Goal: Task Accomplishment & Management: Manage account settings

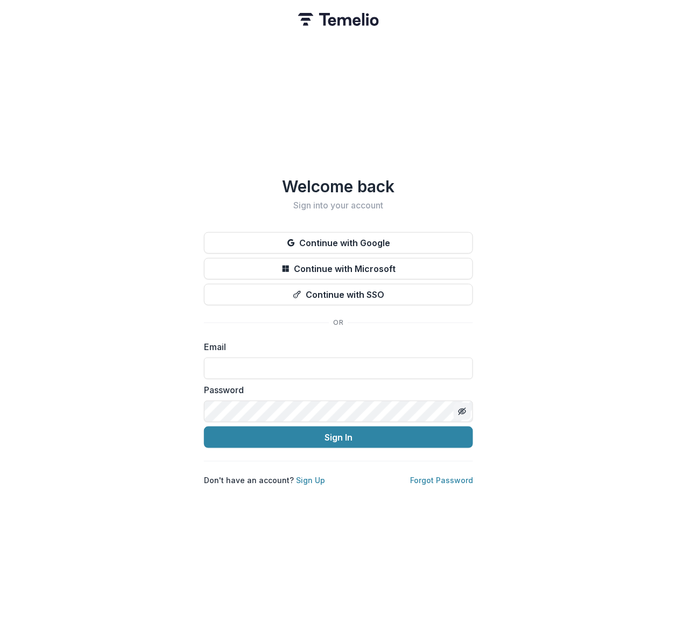
click at [468, 406] on button "Toggle password visibility" at bounding box center [462, 411] width 17 height 17
click at [234, 365] on input at bounding box center [338, 369] width 269 height 22
type input "**********"
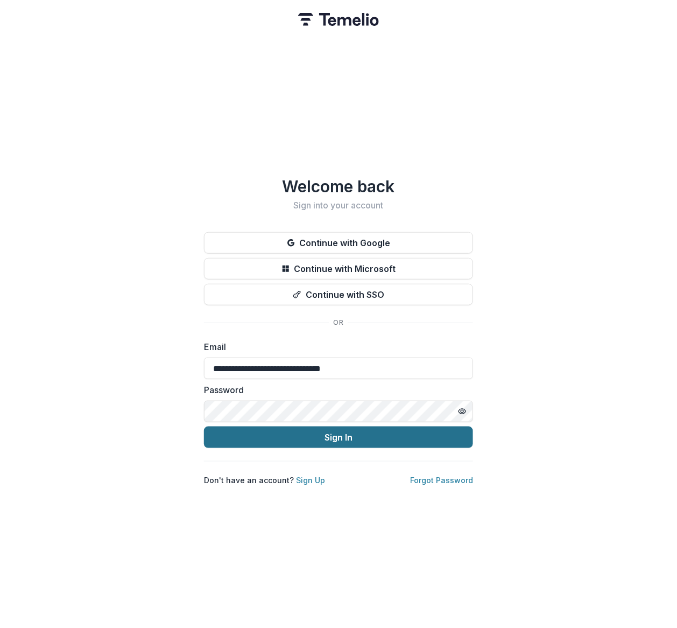
click at [278, 435] on button "Sign In" at bounding box center [338, 437] width 269 height 22
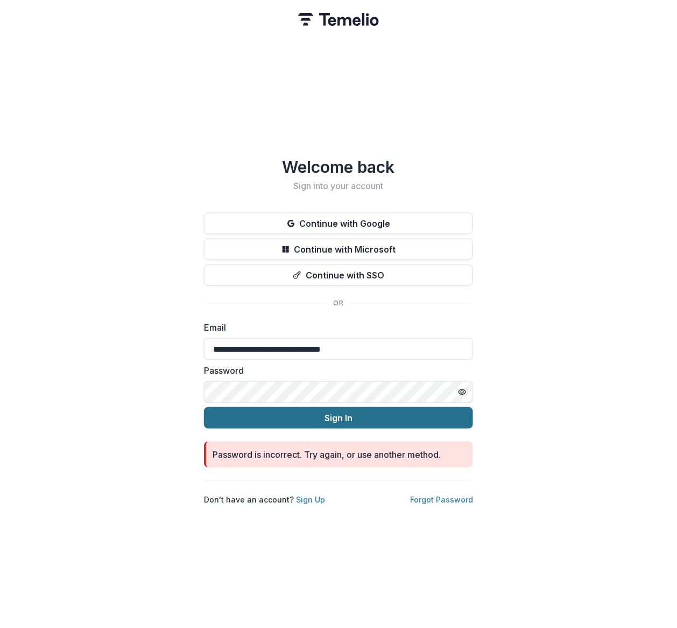
click at [393, 417] on button "Sign In" at bounding box center [338, 418] width 269 height 22
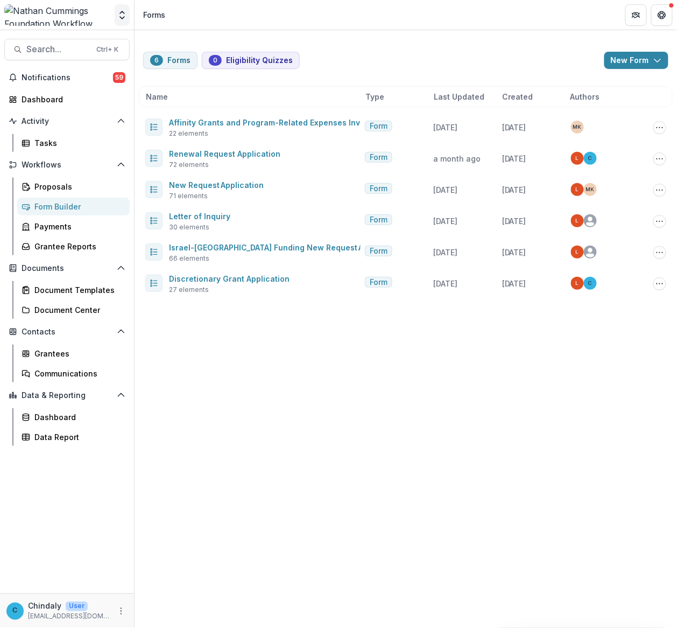
click at [124, 14] on icon "Open entity switcher" at bounding box center [122, 15] width 11 height 11
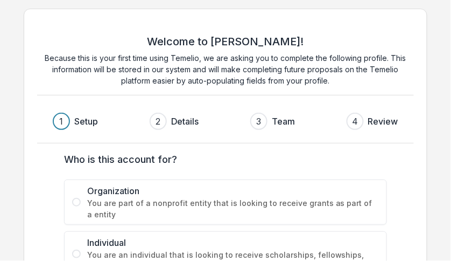
drag, startPoint x: 439, startPoint y: 64, endPoint x: 431, endPoint y: 56, distance: 11.4
click at [439, 64] on div "Welcome to [PERSON_NAME]! Because this is your first time using Temelio, we are…" at bounding box center [225, 171] width 451 height 342
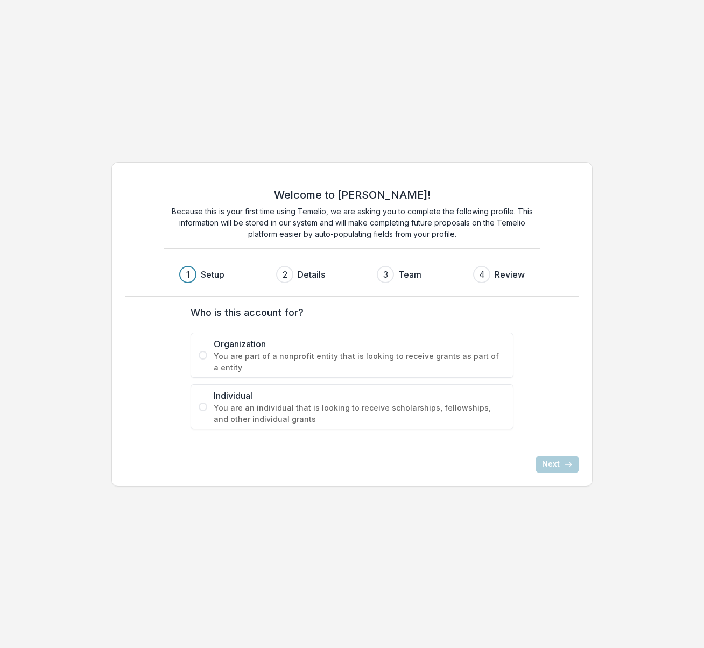
click at [205, 359] on span at bounding box center [203, 355] width 9 height 9
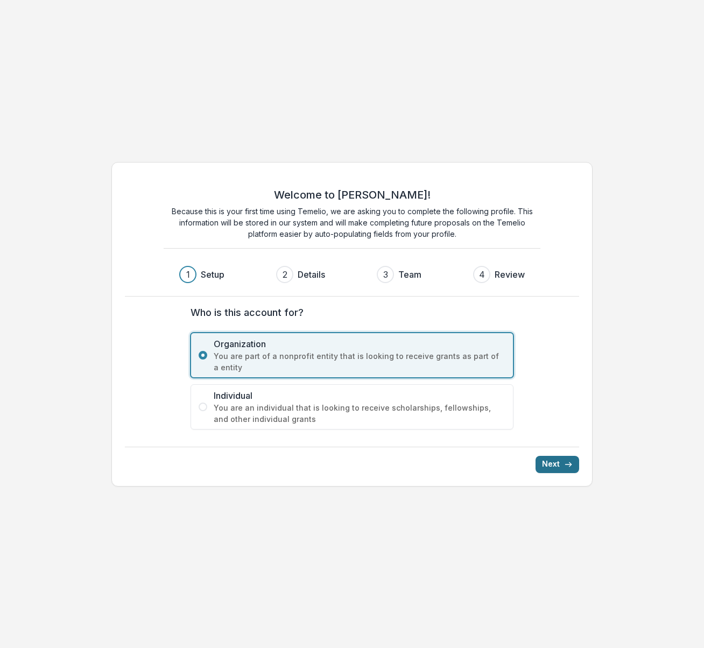
click at [554, 466] on button "Next" at bounding box center [558, 464] width 44 height 17
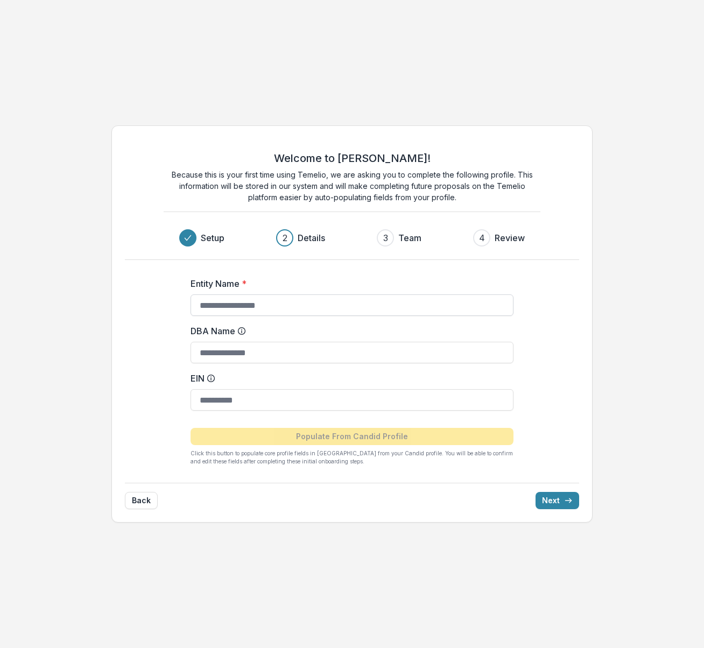
click at [322, 306] on input "Entity Name *" at bounding box center [352, 306] width 323 height 22
type input "**********"
type input "**"
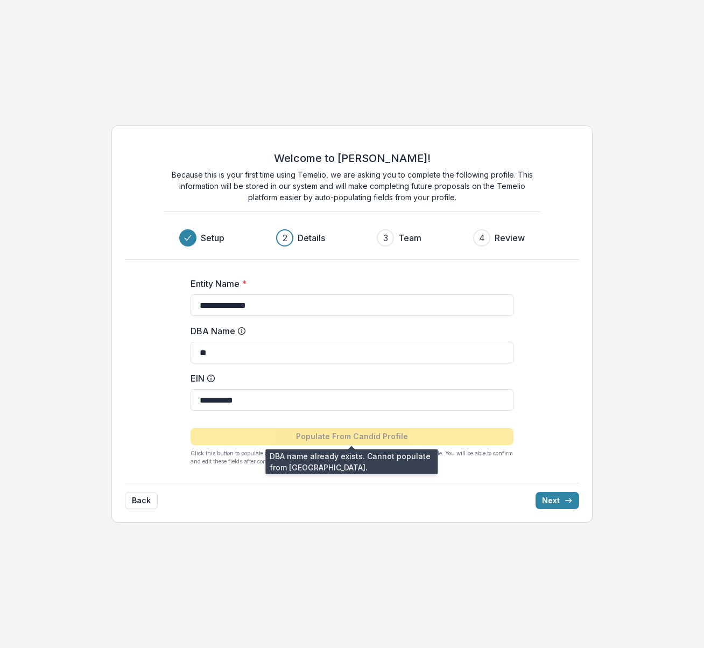
type input "**********"
click at [268, 393] on input "**********" at bounding box center [352, 400] width 323 height 22
click at [250, 349] on input "**" at bounding box center [352, 353] width 323 height 22
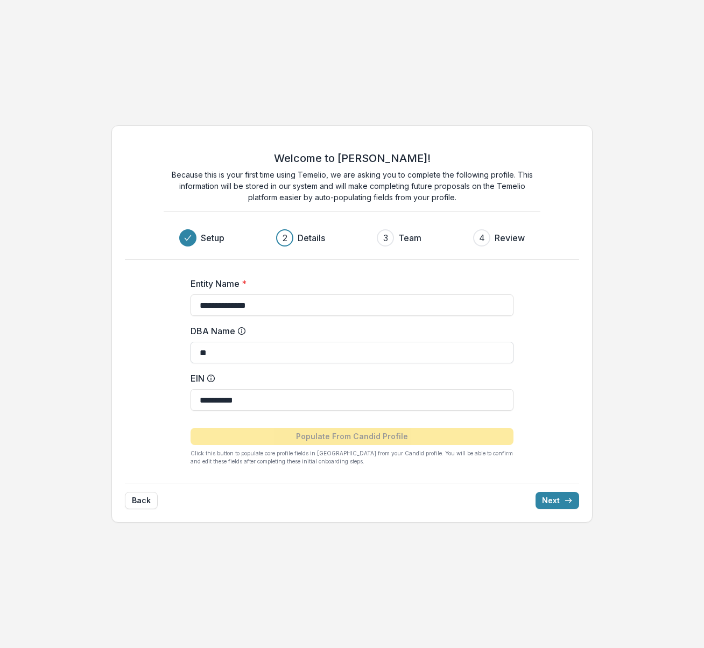
click at [201, 352] on input "**" at bounding box center [352, 353] width 323 height 22
type input "**"
click at [244, 351] on input "**" at bounding box center [352, 353] width 323 height 22
drag, startPoint x: 216, startPoint y: 349, endPoint x: 196, endPoint y: 347, distance: 20.0
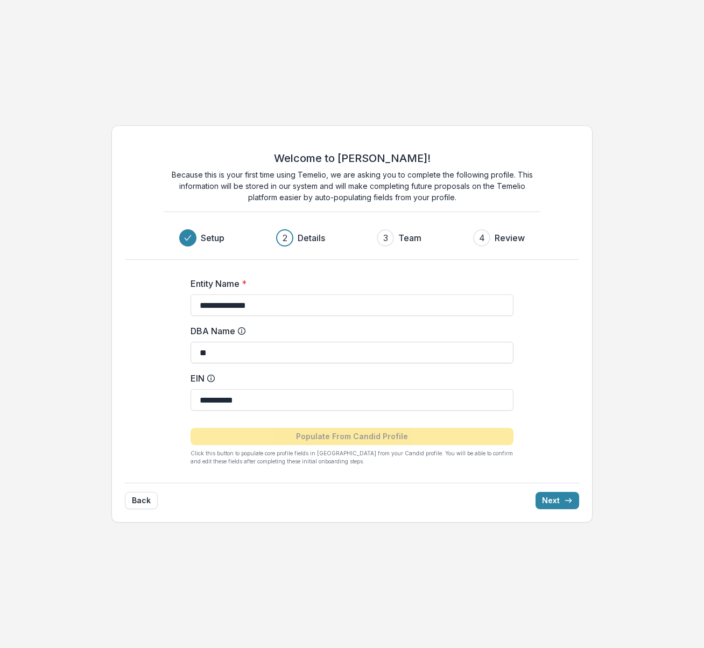
click at [196, 347] on input "**" at bounding box center [352, 353] width 323 height 22
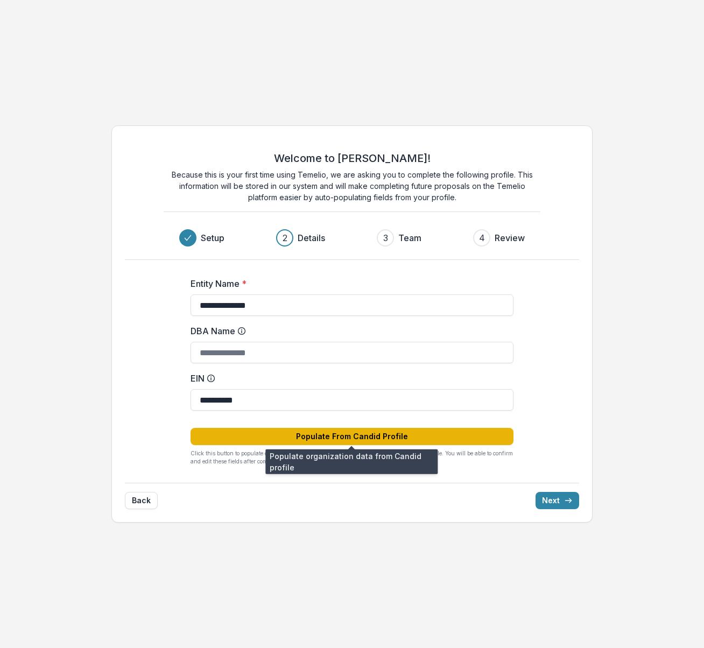
click at [318, 437] on button "Populate From Candid Profile" at bounding box center [352, 436] width 323 height 17
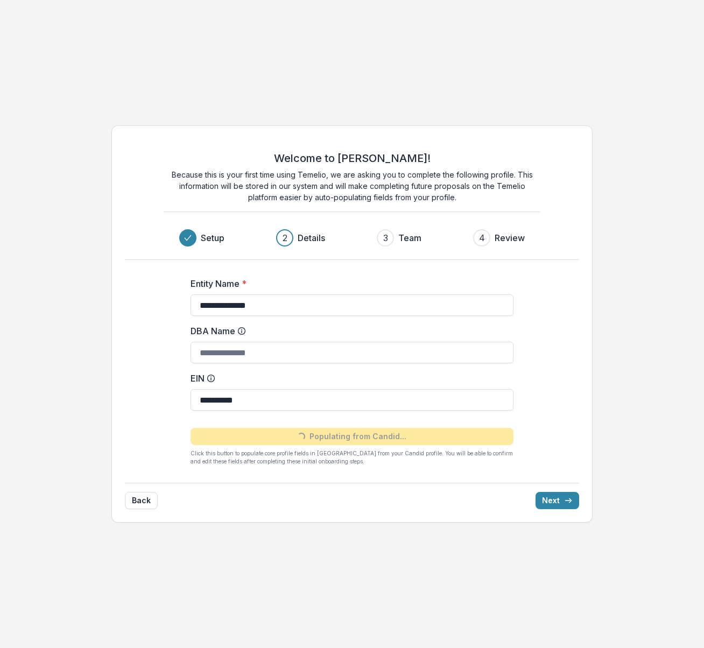
type input "**********"
click at [560, 501] on button "Next" at bounding box center [558, 500] width 44 height 17
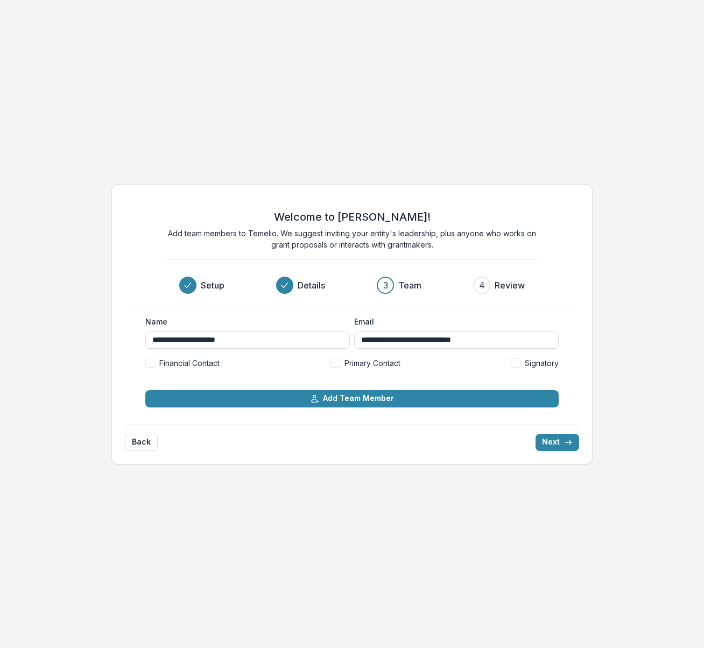
drag, startPoint x: 151, startPoint y: 362, endPoint x: 171, endPoint y: 379, distance: 25.6
click at [171, 379] on form "**********" at bounding box center [352, 362] width 414 height 92
click at [340, 399] on button "Add Team Member" at bounding box center [352, 398] width 414 height 17
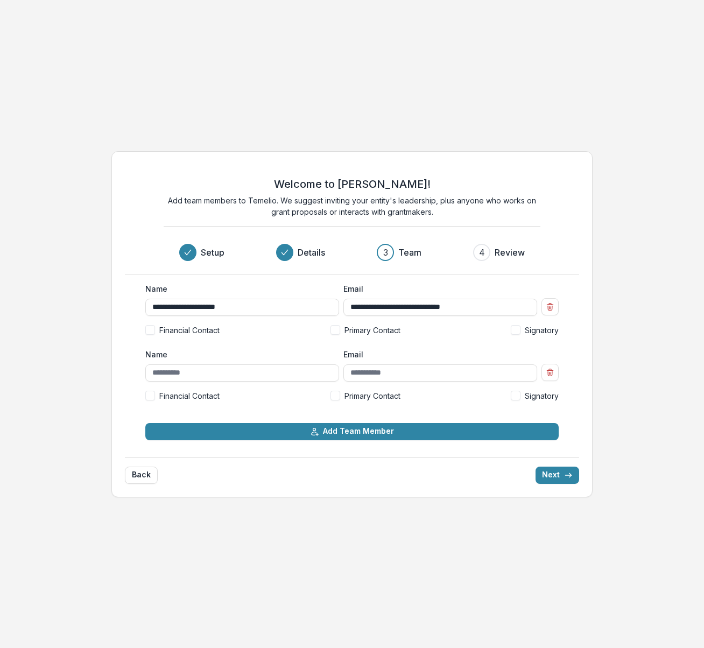
click at [336, 330] on span at bounding box center [336, 330] width 10 height 10
click at [302, 381] on input "Name" at bounding box center [242, 373] width 194 height 17
click at [358, 311] on input "**********" at bounding box center [441, 307] width 194 height 17
drag, startPoint x: 358, startPoint y: 311, endPoint x: 473, endPoint y: 305, distance: 114.9
click at [473, 305] on input "**********" at bounding box center [441, 307] width 194 height 17
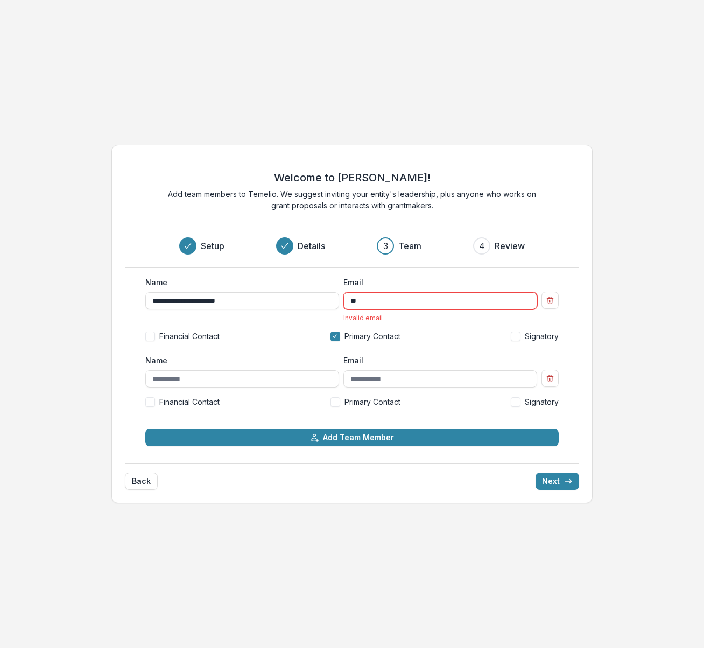
type input "*"
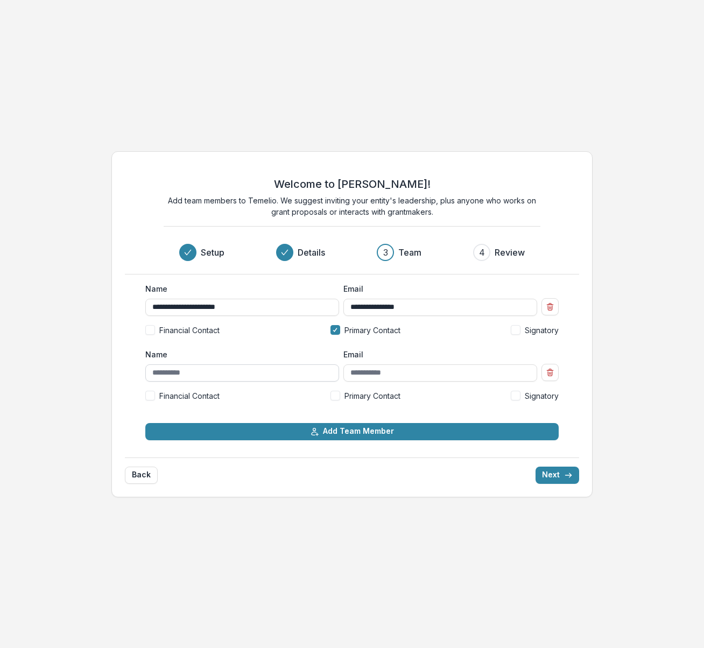
type input "**********"
click at [275, 379] on input "Name" at bounding box center [242, 373] width 194 height 17
type input "**********"
click at [148, 393] on span at bounding box center [150, 396] width 10 height 10
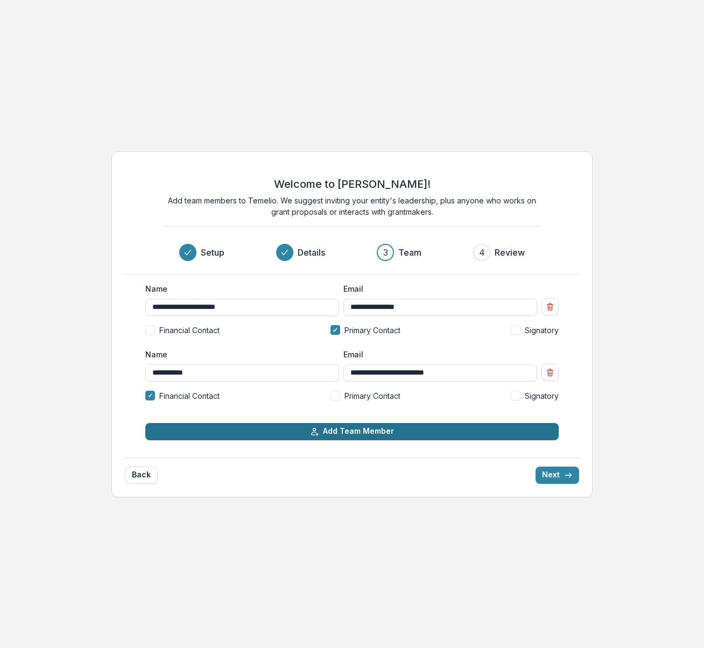
click at [169, 436] on button "Add Team Member" at bounding box center [352, 431] width 414 height 17
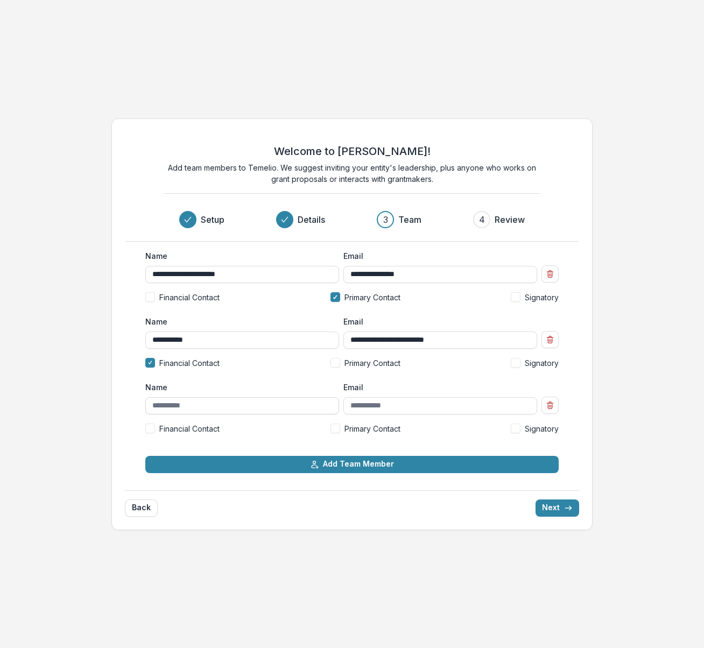
click at [167, 406] on input "Name" at bounding box center [242, 405] width 194 height 17
type input "**********"
click at [520, 429] on label "Signatory" at bounding box center [535, 428] width 48 height 11
click at [381, 407] on input "**********" at bounding box center [441, 405] width 194 height 17
type input "**********"
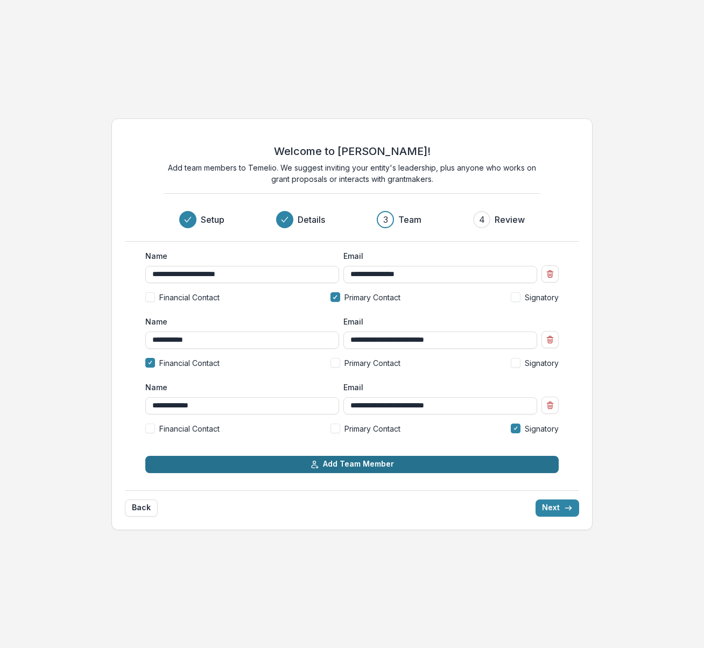
click at [516, 468] on button "Add Team Member" at bounding box center [352, 464] width 414 height 17
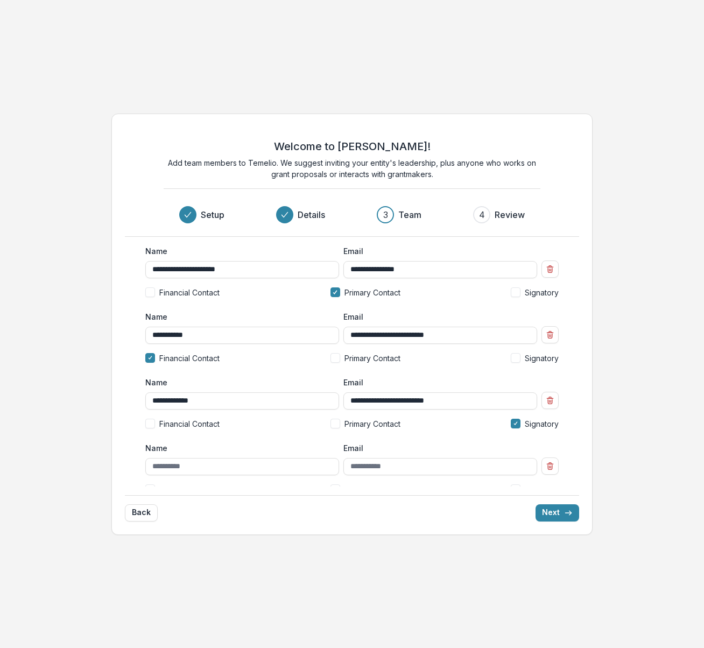
scroll to position [56, 0]
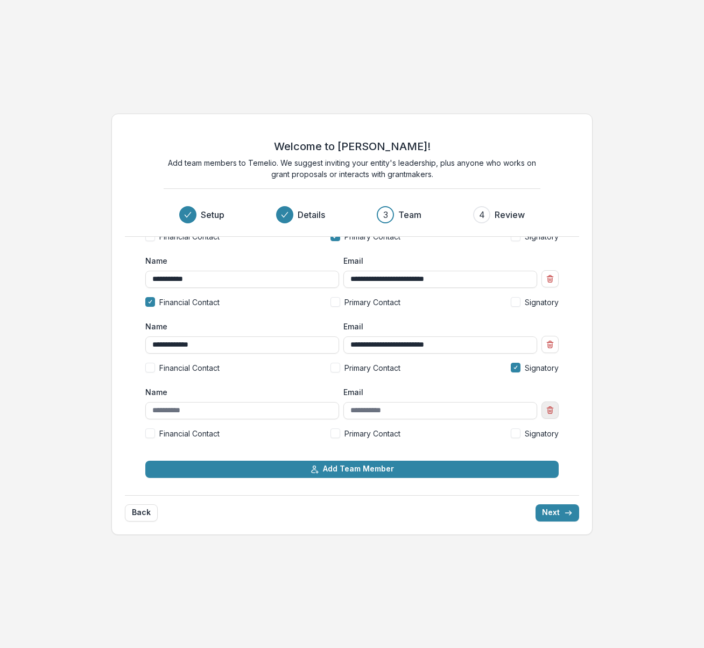
click at [544, 416] on button "Remove team member" at bounding box center [550, 410] width 17 height 17
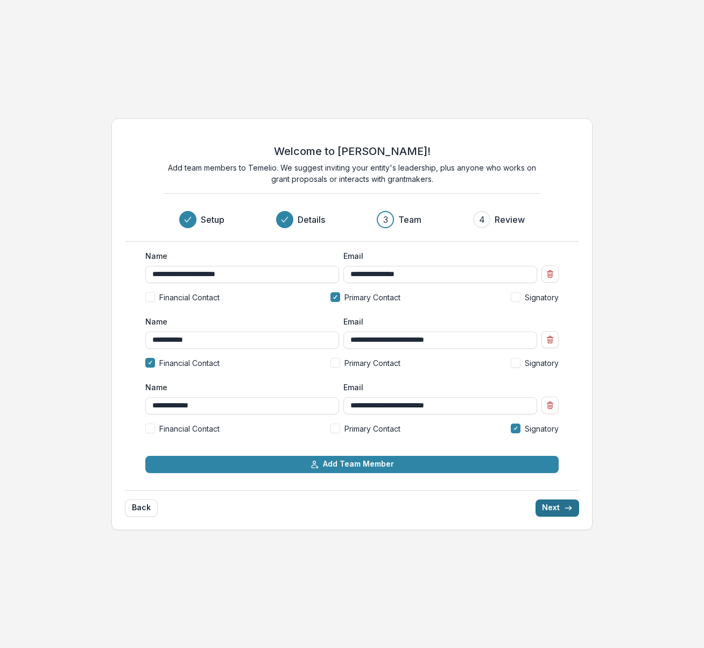
click at [561, 500] on button "Next" at bounding box center [558, 508] width 44 height 17
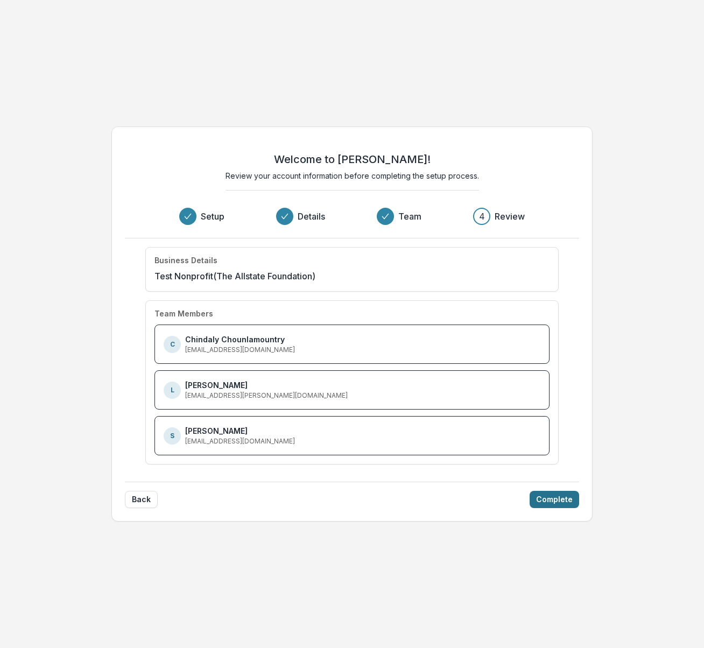
click at [561, 507] on button "Complete" at bounding box center [555, 499] width 50 height 17
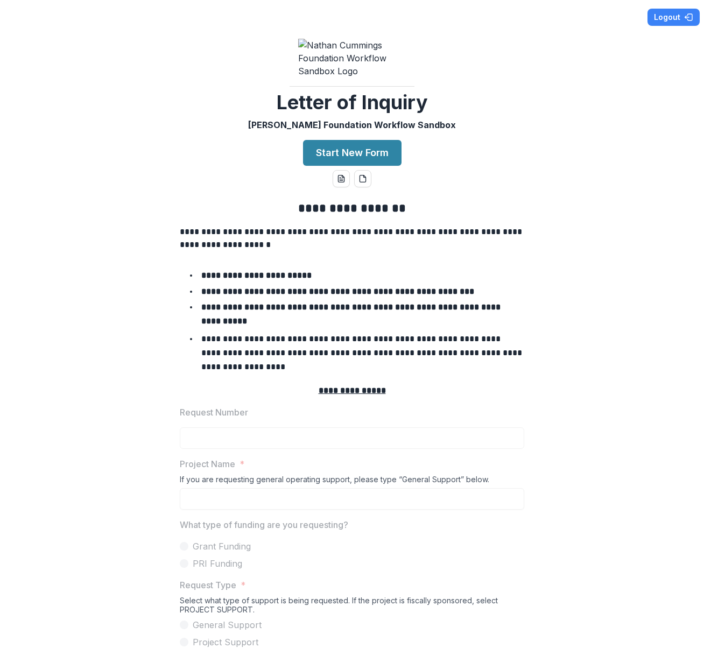
click at [356, 369] on li "**********" at bounding box center [359, 352] width 332 height 41
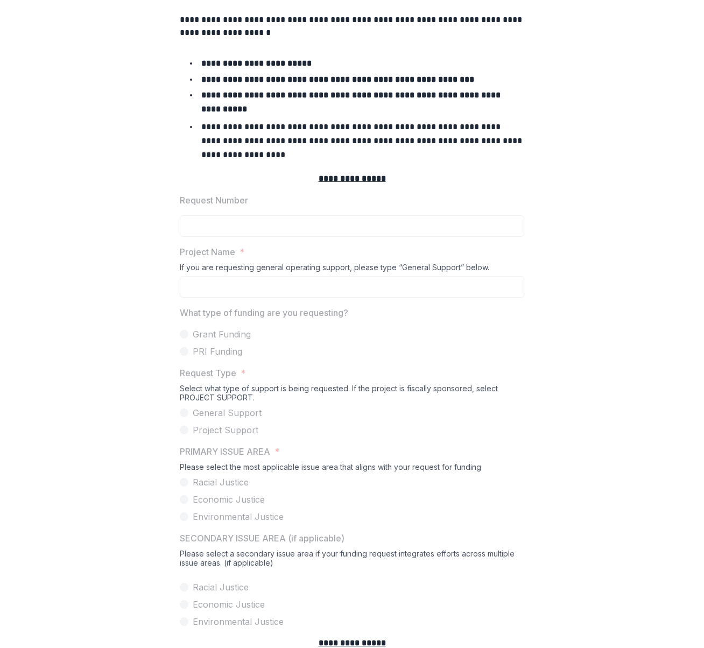
scroll to position [214, 0]
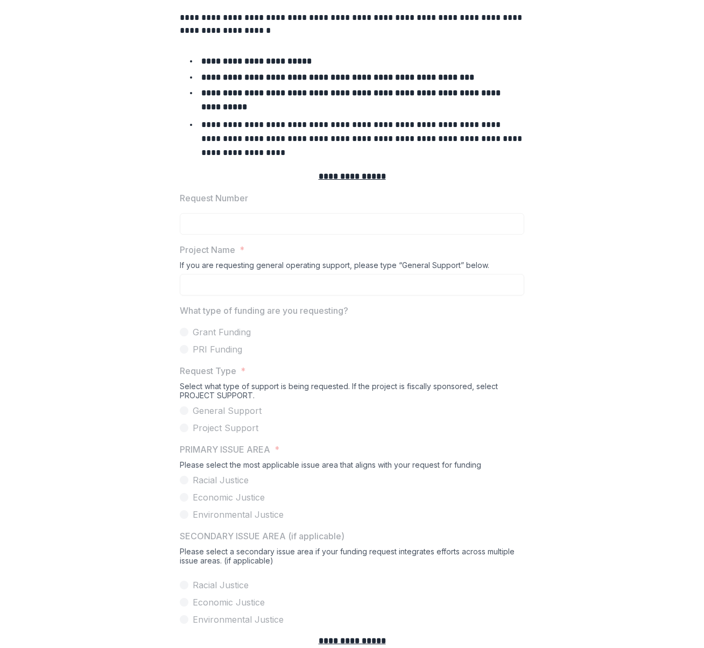
click at [343, 456] on span "PRIMARY ISSUE AREA *" at bounding box center [349, 449] width 338 height 13
click at [233, 487] on span "Racial Justice" at bounding box center [221, 480] width 56 height 13
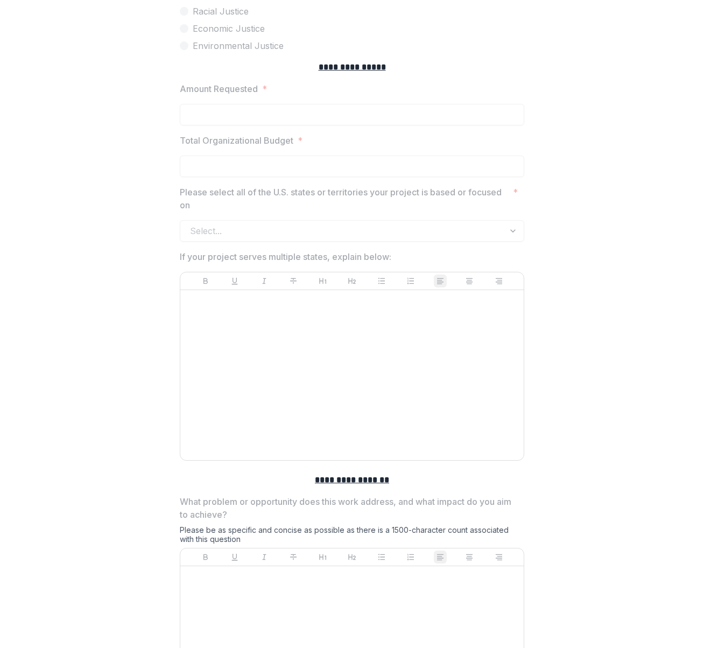
click at [220, 521] on p "What problem or opportunity does this work address, and what impact do you aim …" at bounding box center [349, 508] width 338 height 26
click at [305, 432] on div at bounding box center [352, 375] width 335 height 162
click at [325, 517] on p "What problem or opportunity does this work address, and what impact do you aim …" at bounding box center [349, 508] width 338 height 26
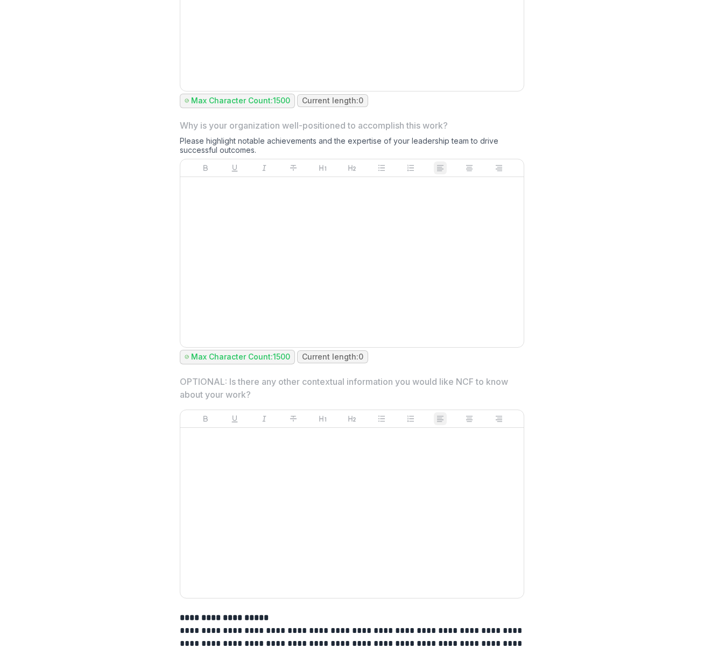
scroll to position [1767, 0]
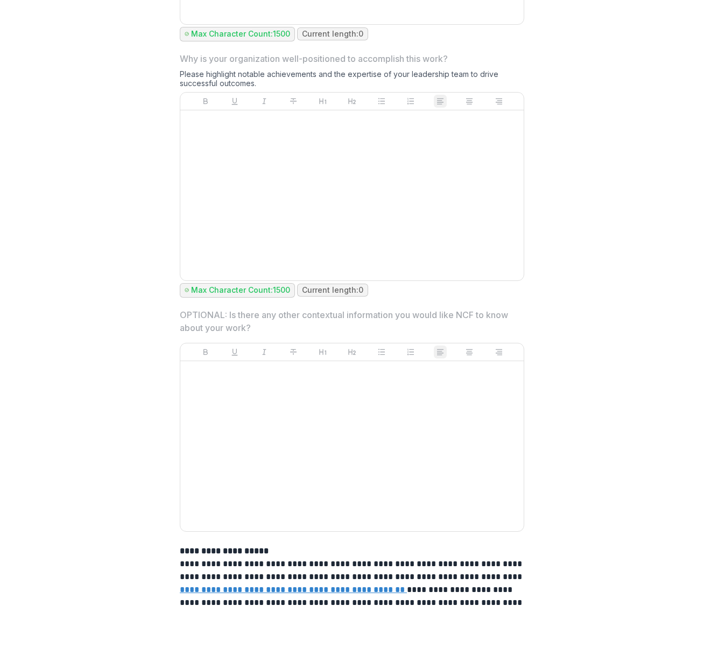
click at [461, 395] on div at bounding box center [352, 447] width 335 height 162
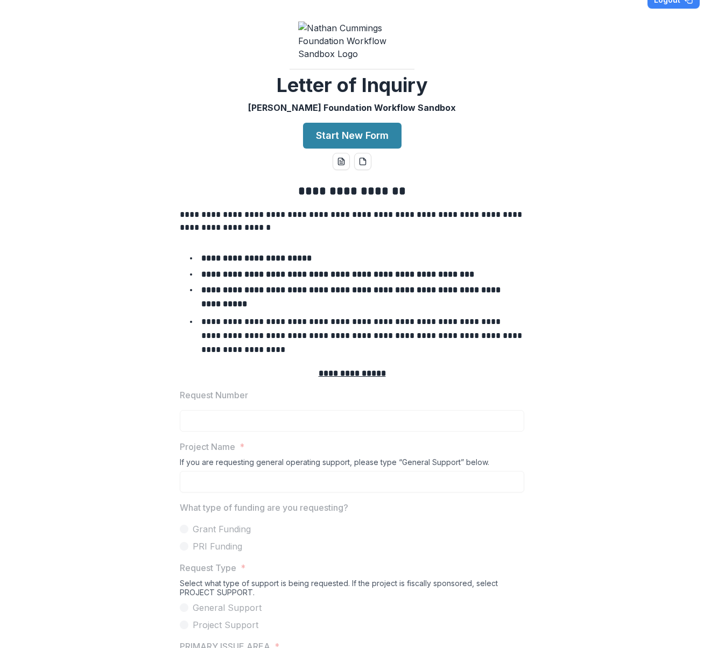
scroll to position [0, 0]
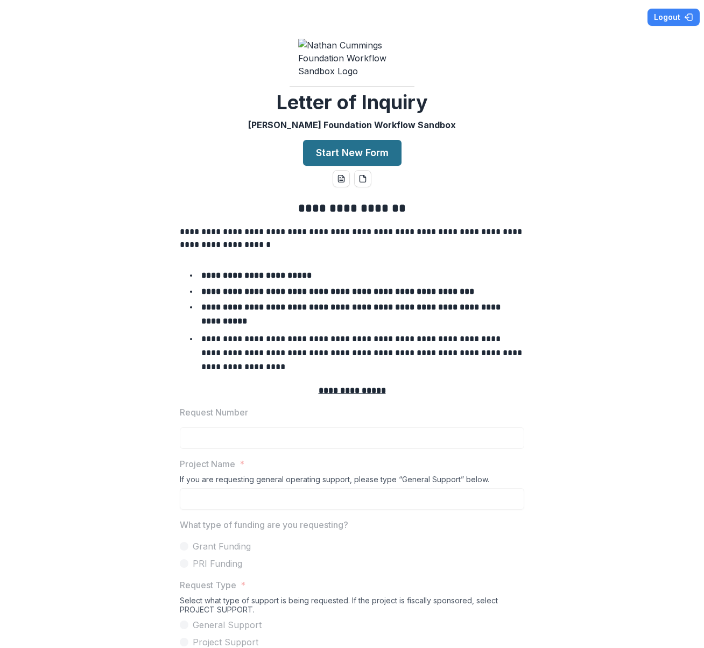
click at [363, 164] on button "Start New Form" at bounding box center [352, 153] width 99 height 26
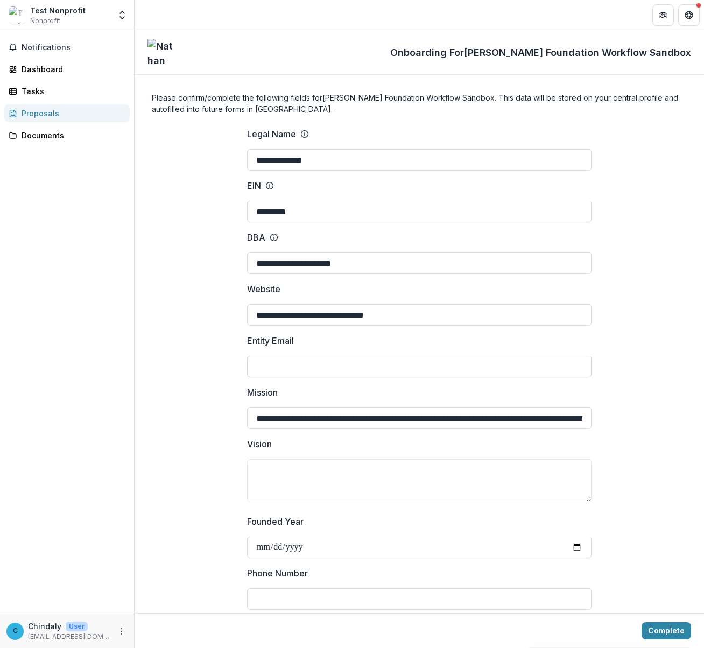
click at [354, 365] on input "Entity Email" at bounding box center [419, 367] width 345 height 22
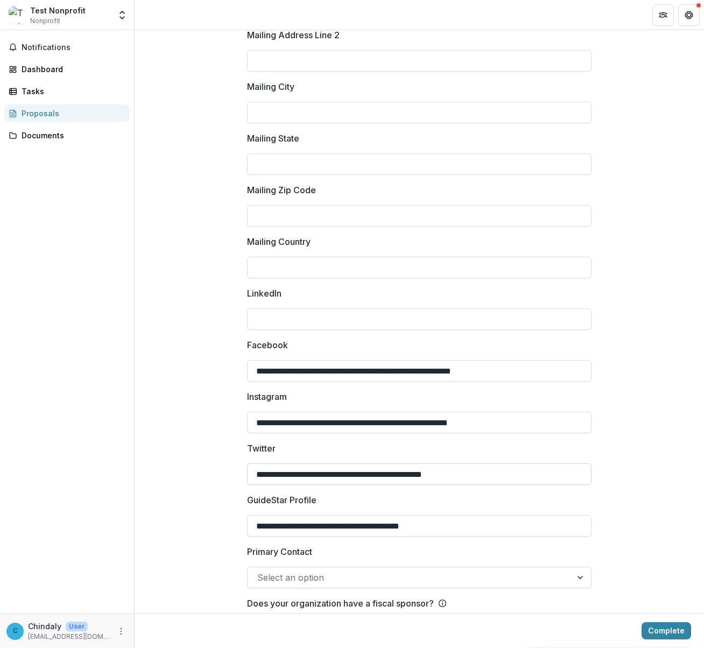
scroll to position [1263, 0]
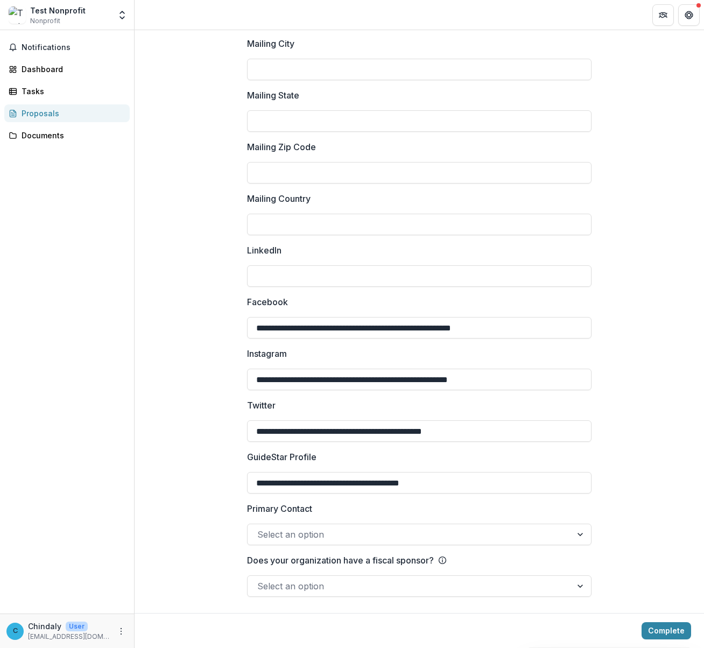
click at [410, 532] on div at bounding box center [409, 534] width 305 height 15
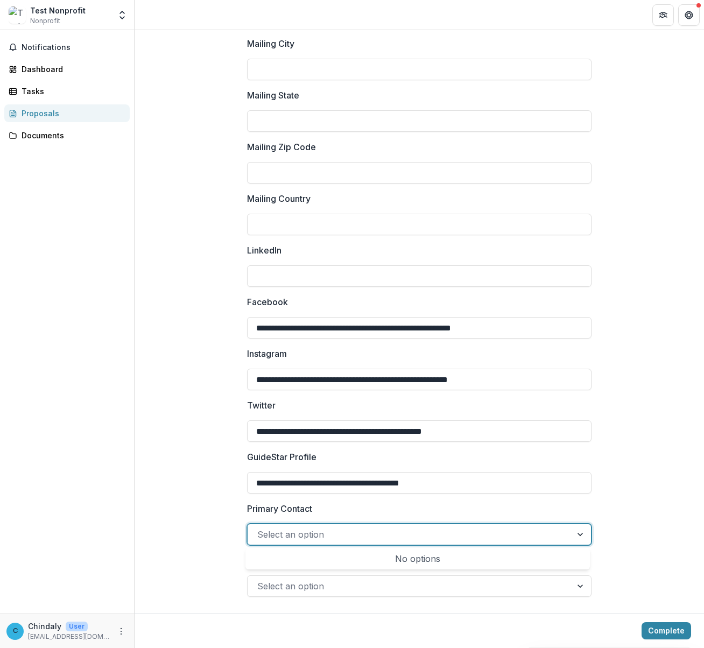
click at [414, 558] on div "No options" at bounding box center [418, 559] width 340 height 22
click at [463, 556] on div "No options" at bounding box center [418, 559] width 340 height 22
click at [548, 532] on div at bounding box center [409, 534] width 305 height 15
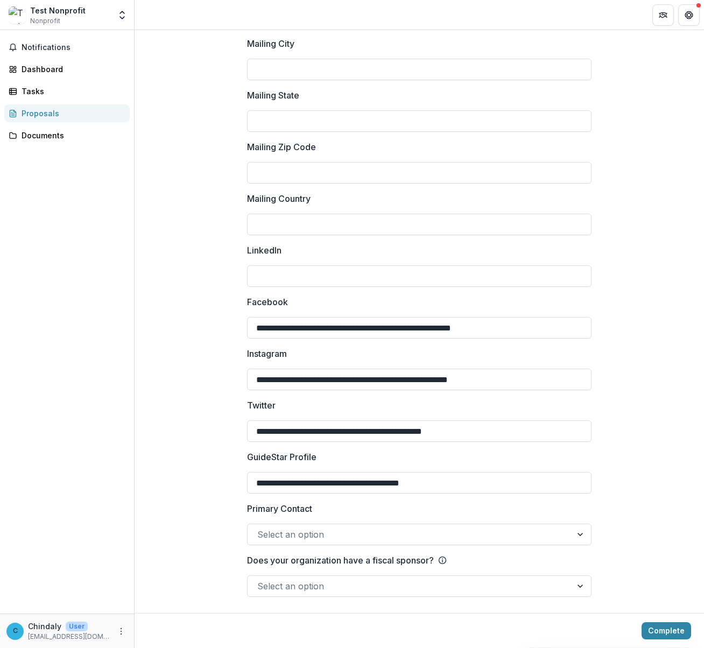
click at [334, 578] on div "Select an option" at bounding box center [410, 586] width 324 height 17
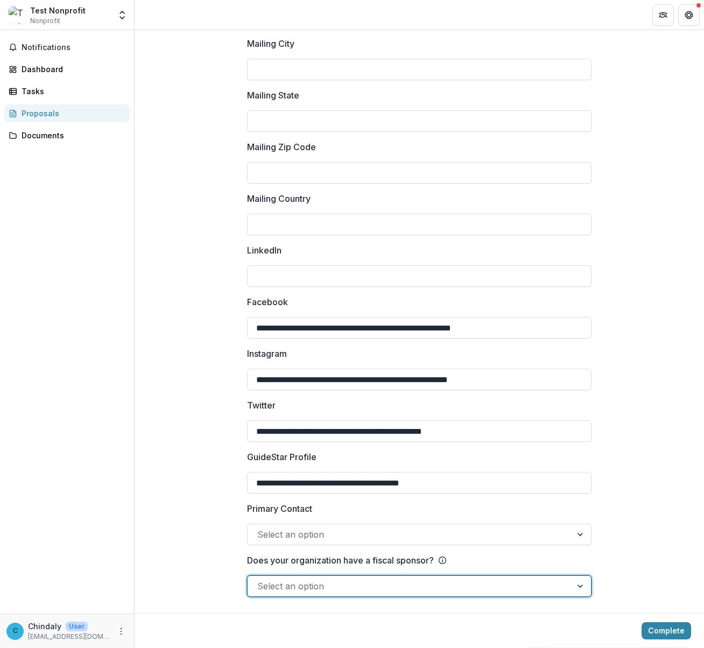
click at [334, 584] on div at bounding box center [409, 586] width 305 height 15
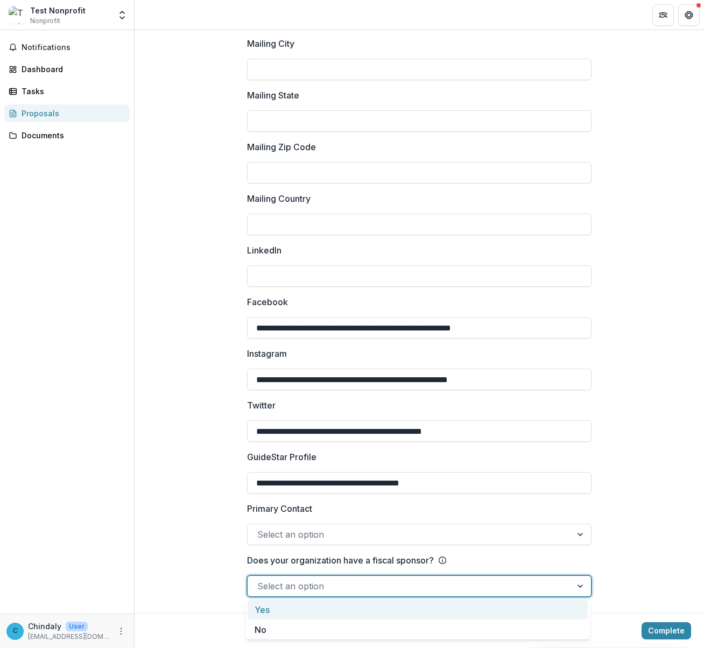
click at [330, 615] on div "Yes" at bounding box center [418, 610] width 340 height 20
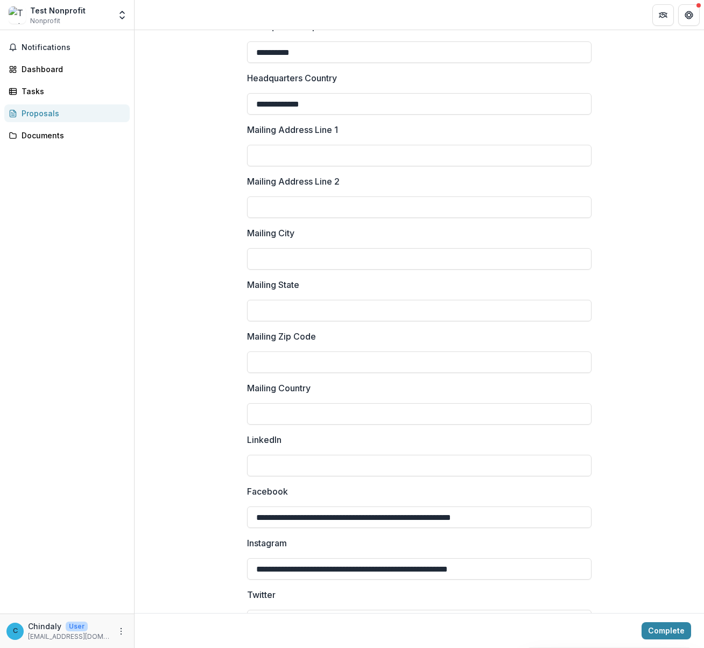
scroll to position [1075, 0]
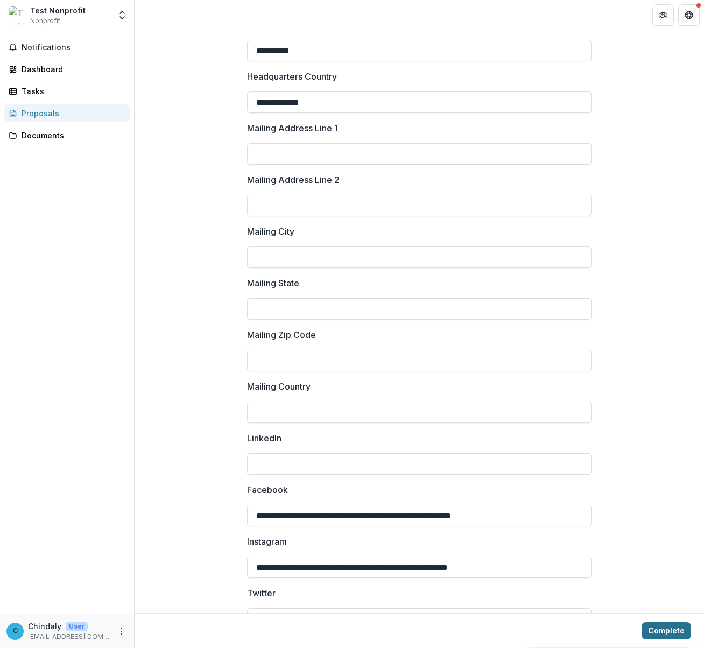
click at [657, 627] on button "Complete" at bounding box center [667, 630] width 50 height 17
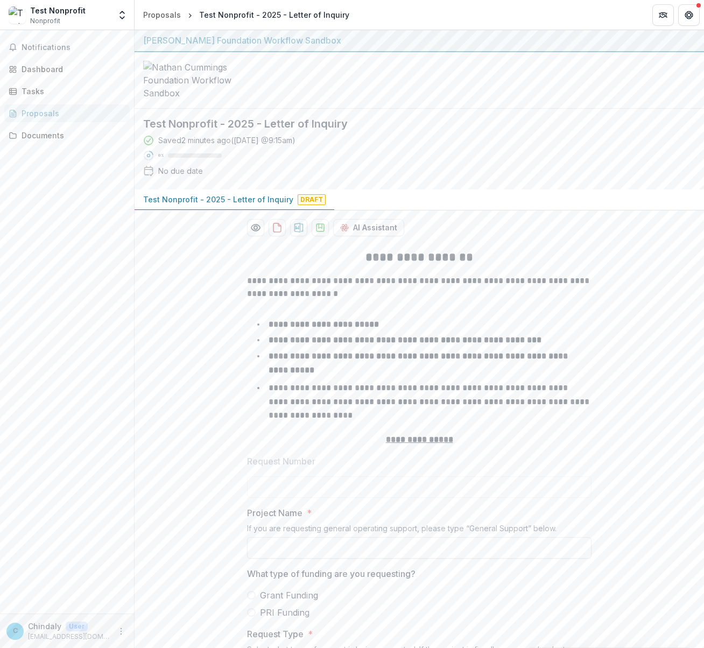
scroll to position [0, 0]
click at [403, 552] on input "Project Name *" at bounding box center [419, 549] width 345 height 22
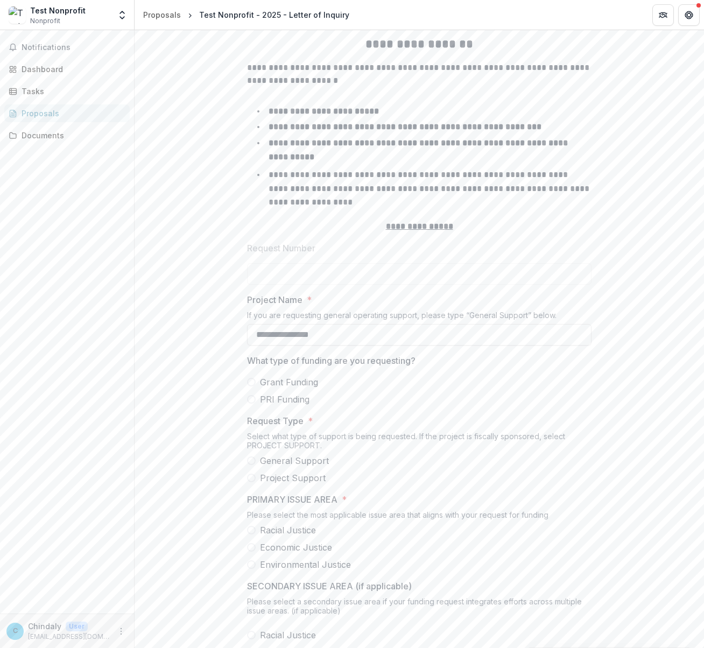
scroll to position [214, 0]
type input "**********"
click at [254, 388] on label "Grant Funding" at bounding box center [419, 381] width 345 height 13
click at [253, 465] on span at bounding box center [251, 460] width 9 height 9
click at [249, 534] on span at bounding box center [251, 529] width 9 height 9
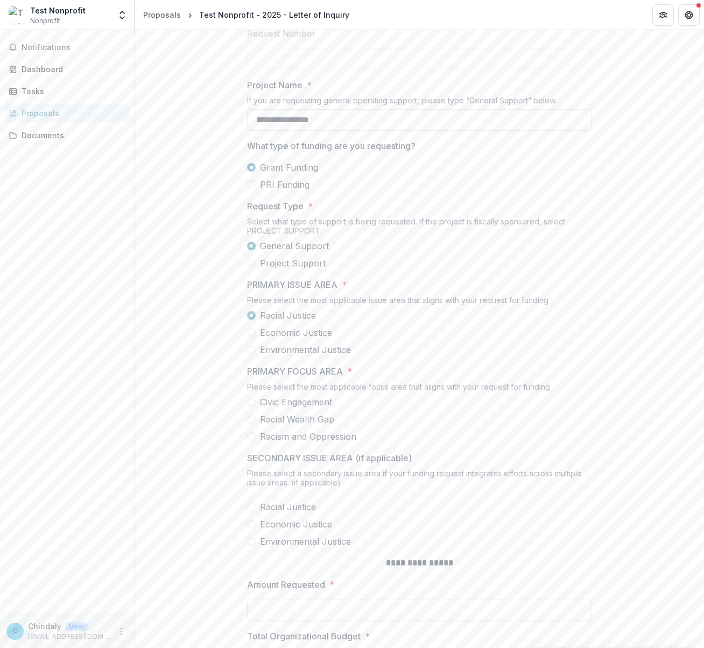
scroll to position [429, 0]
click at [250, 406] on span at bounding box center [251, 401] width 9 height 9
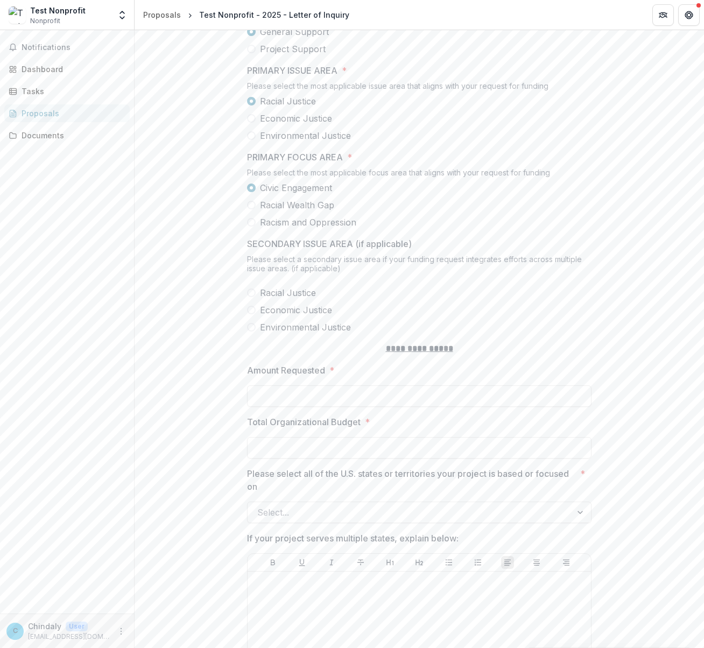
scroll to position [644, 0]
click at [250, 313] on span at bounding box center [251, 308] width 9 height 9
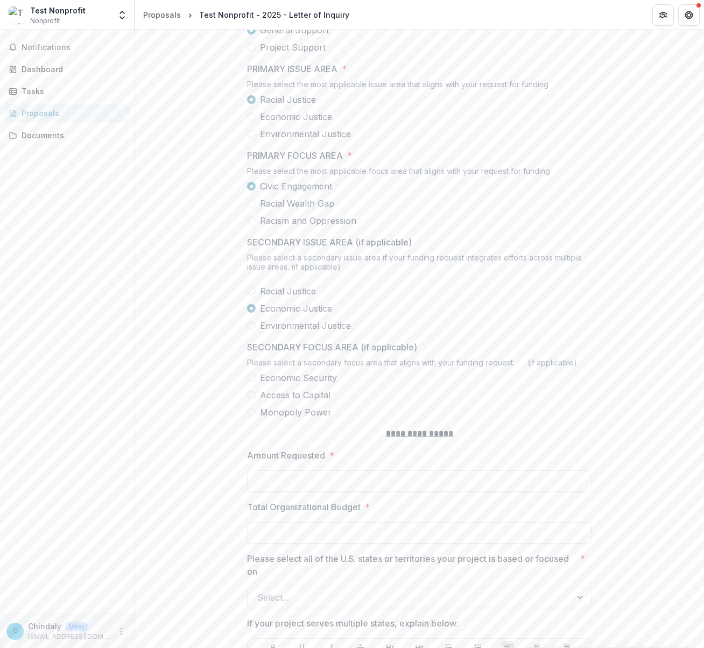
click at [255, 402] on label "Access to Capital" at bounding box center [419, 395] width 345 height 13
click at [263, 482] on input "Amount Requested *" at bounding box center [419, 482] width 345 height 22
type input "**"
click at [267, 534] on input "Total Organizational Budget *" at bounding box center [419, 533] width 345 height 22
type input "**"
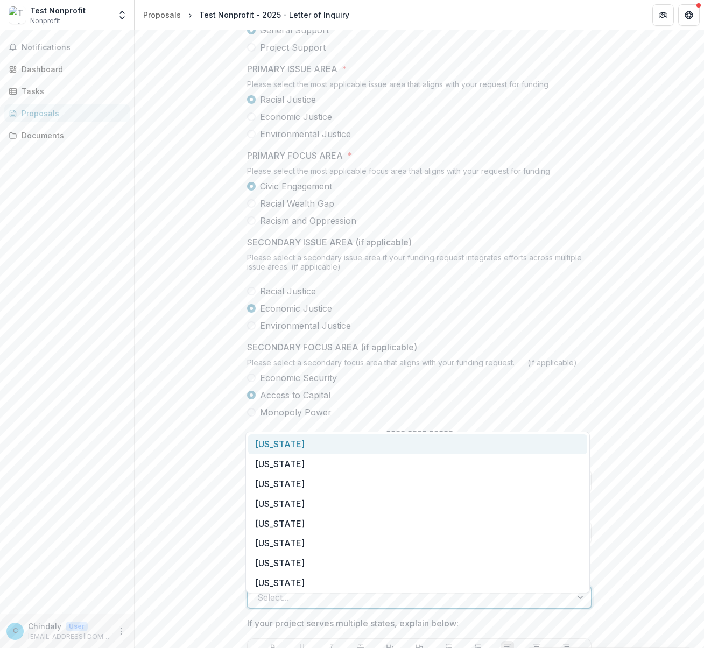
click at [275, 605] on div at bounding box center [409, 597] width 305 height 15
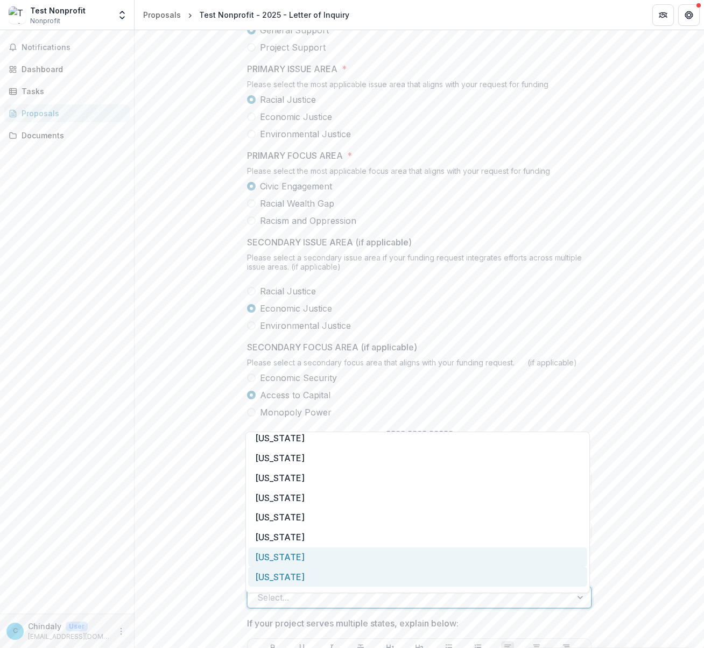
drag, startPoint x: 277, startPoint y: 589, endPoint x: 328, endPoint y: 548, distance: 65.8
click at [328, 548] on div "Alabama Alaska Arizona Arkansas California Colorado Connecticut Delaware Florid…" at bounding box center [418, 513] width 345 height 162
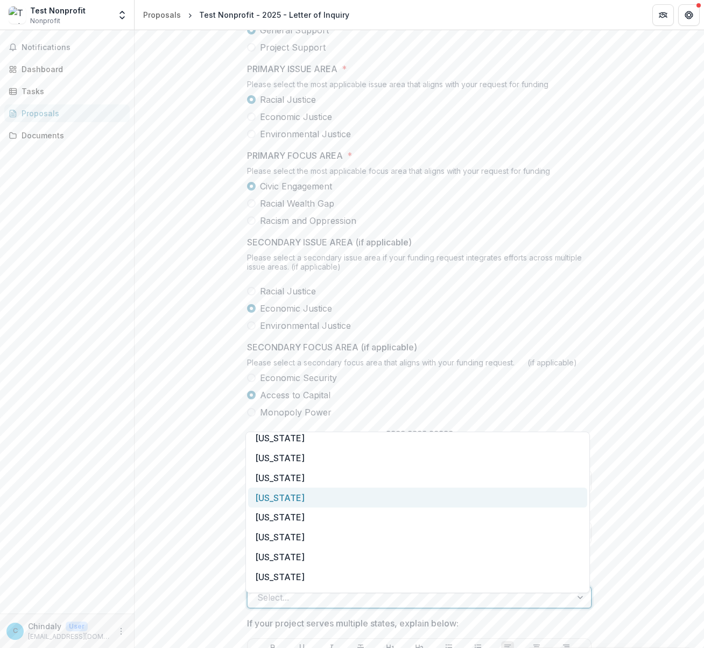
click at [313, 489] on div "[US_STATE]" at bounding box center [417, 498] width 339 height 20
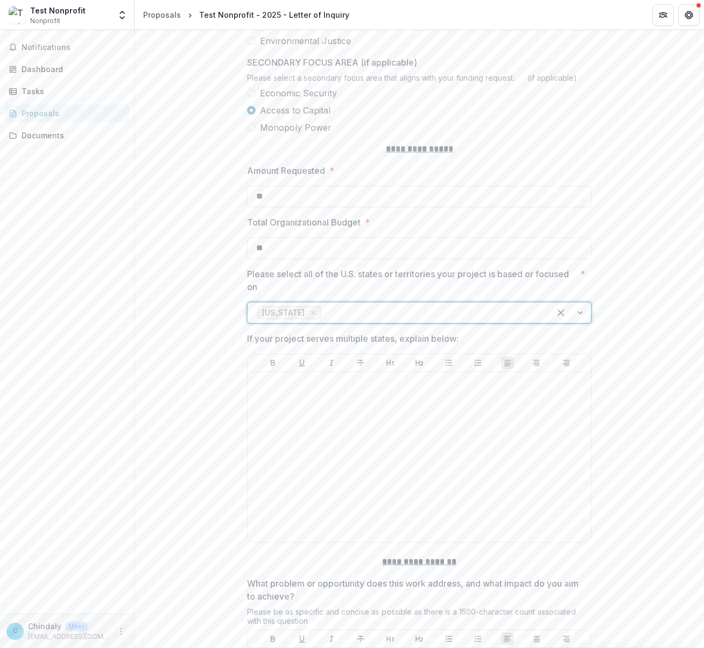
scroll to position [931, 0]
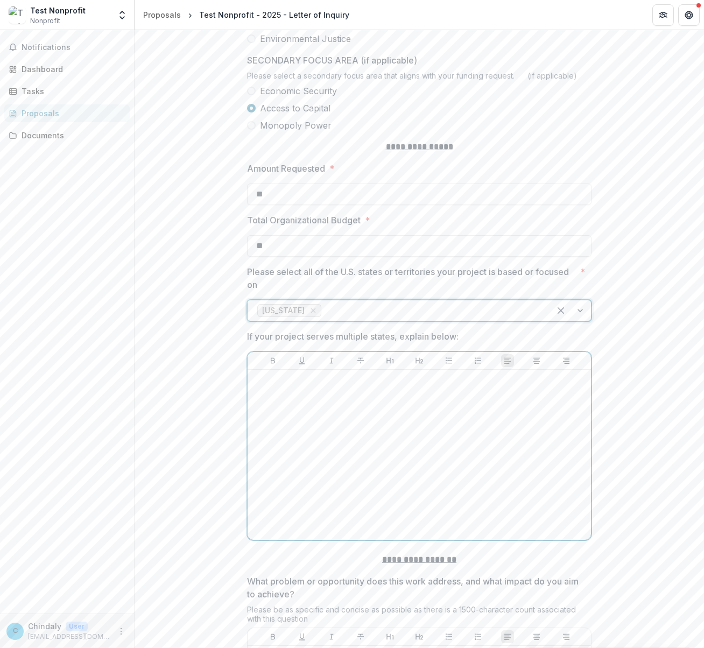
click at [420, 446] on div at bounding box center [419, 455] width 335 height 162
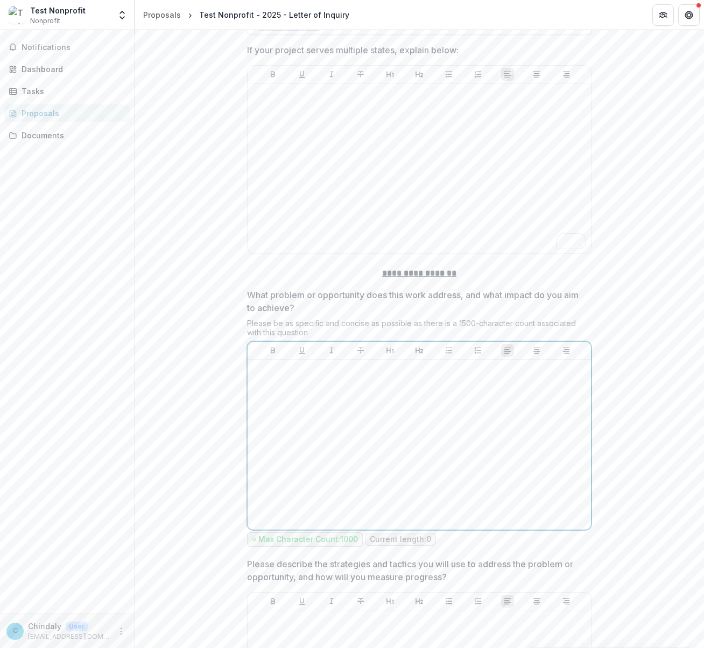
click at [334, 442] on div at bounding box center [419, 445] width 335 height 162
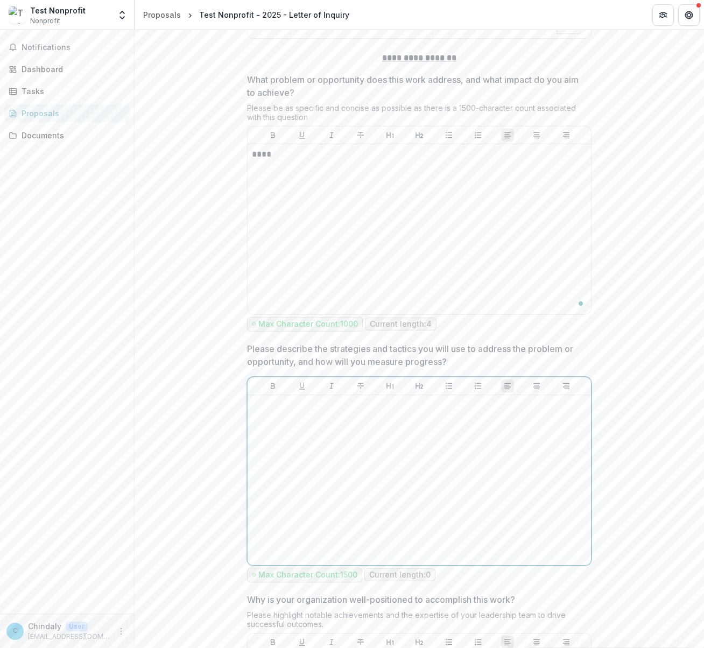
click at [326, 483] on div at bounding box center [419, 481] width 335 height 162
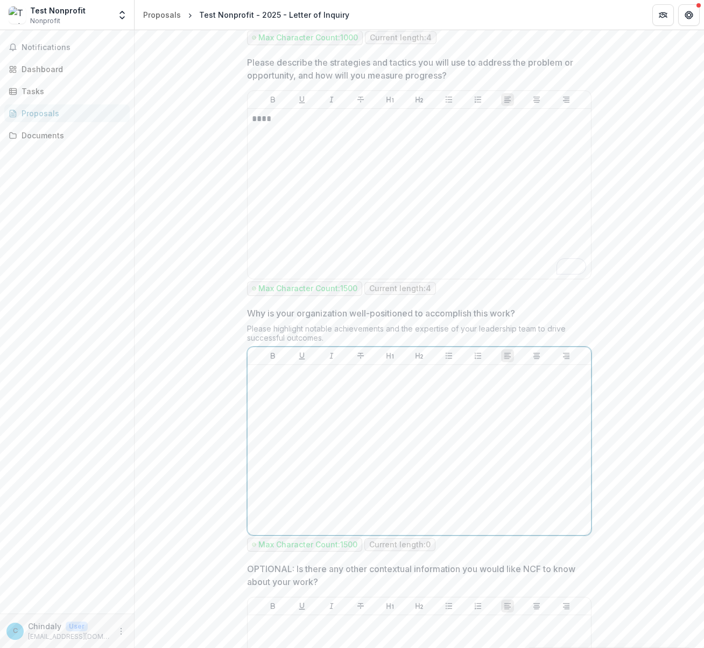
click at [347, 458] on div at bounding box center [419, 450] width 335 height 162
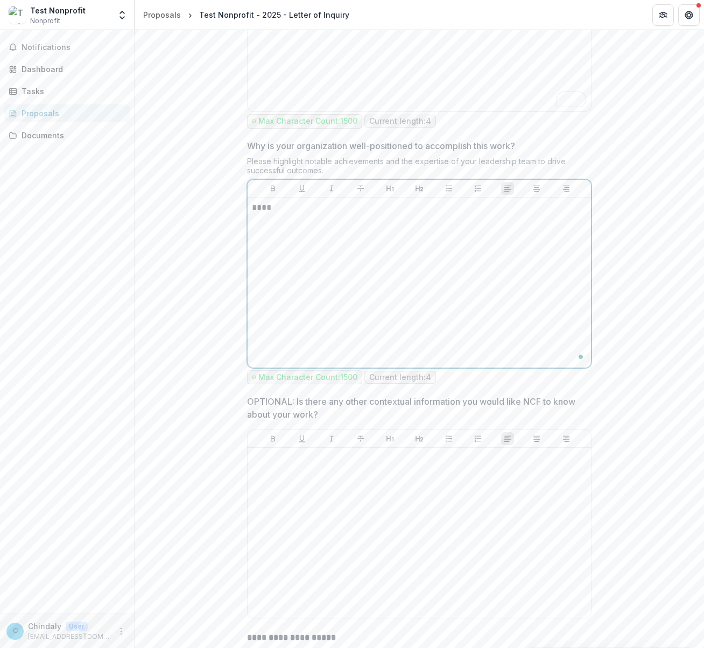
scroll to position [2012, 0]
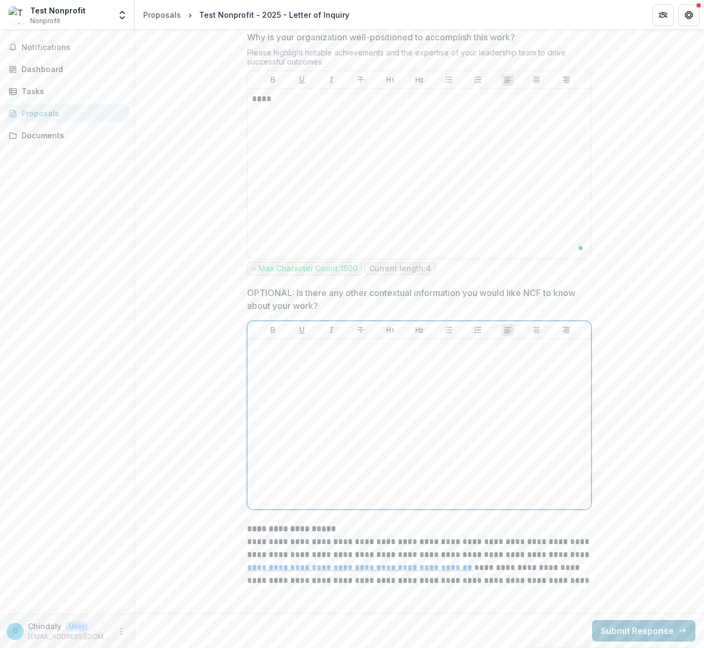
click at [371, 419] on div at bounding box center [419, 425] width 335 height 162
drag, startPoint x: 606, startPoint y: 629, endPoint x: 266, endPoint y: 537, distance: 352.5
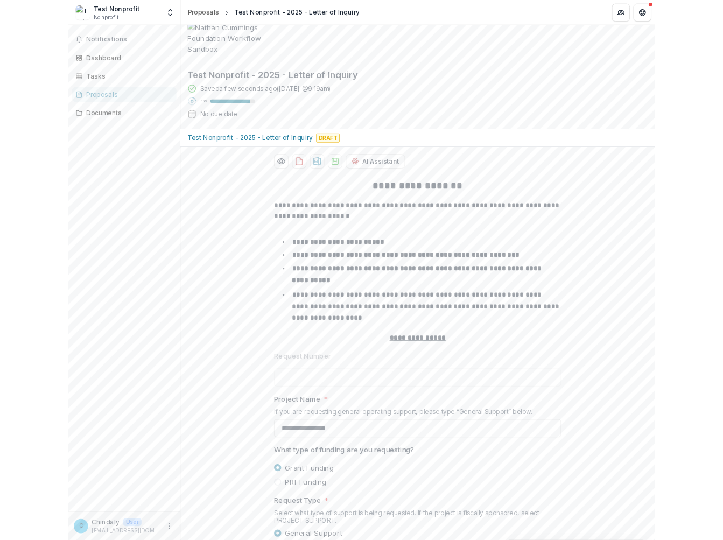
scroll to position [0, 0]
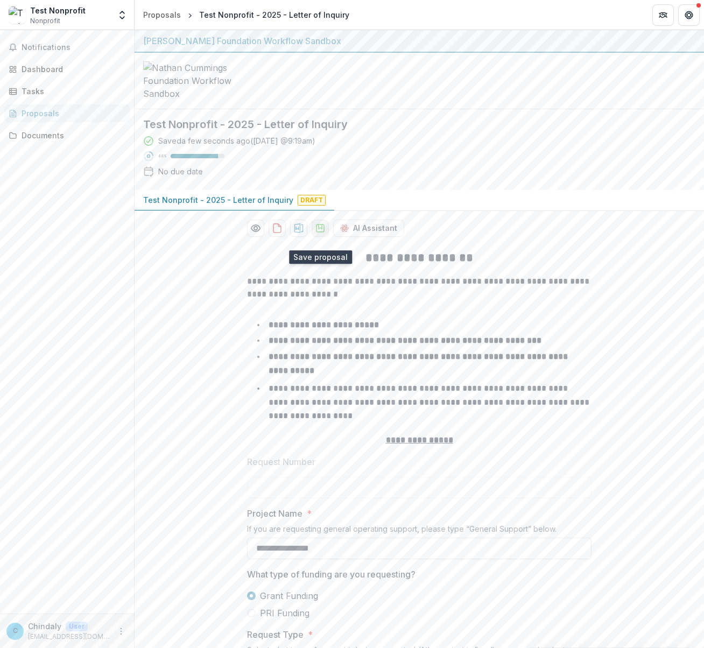
click at [312, 237] on button "download-proposal" at bounding box center [320, 228] width 17 height 17
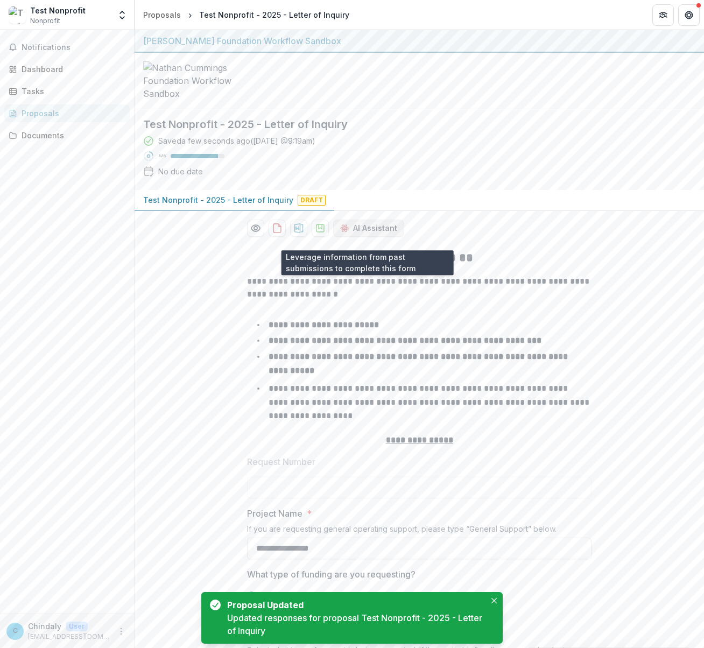
click at [341, 233] on icon "button" at bounding box center [344, 228] width 9 height 9
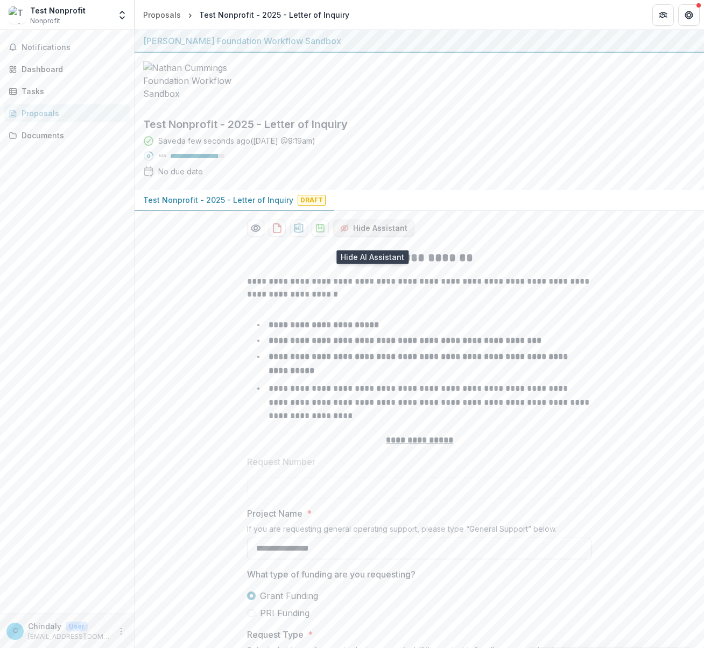
click at [384, 237] on button "Hide Assistant" at bounding box center [373, 228] width 81 height 17
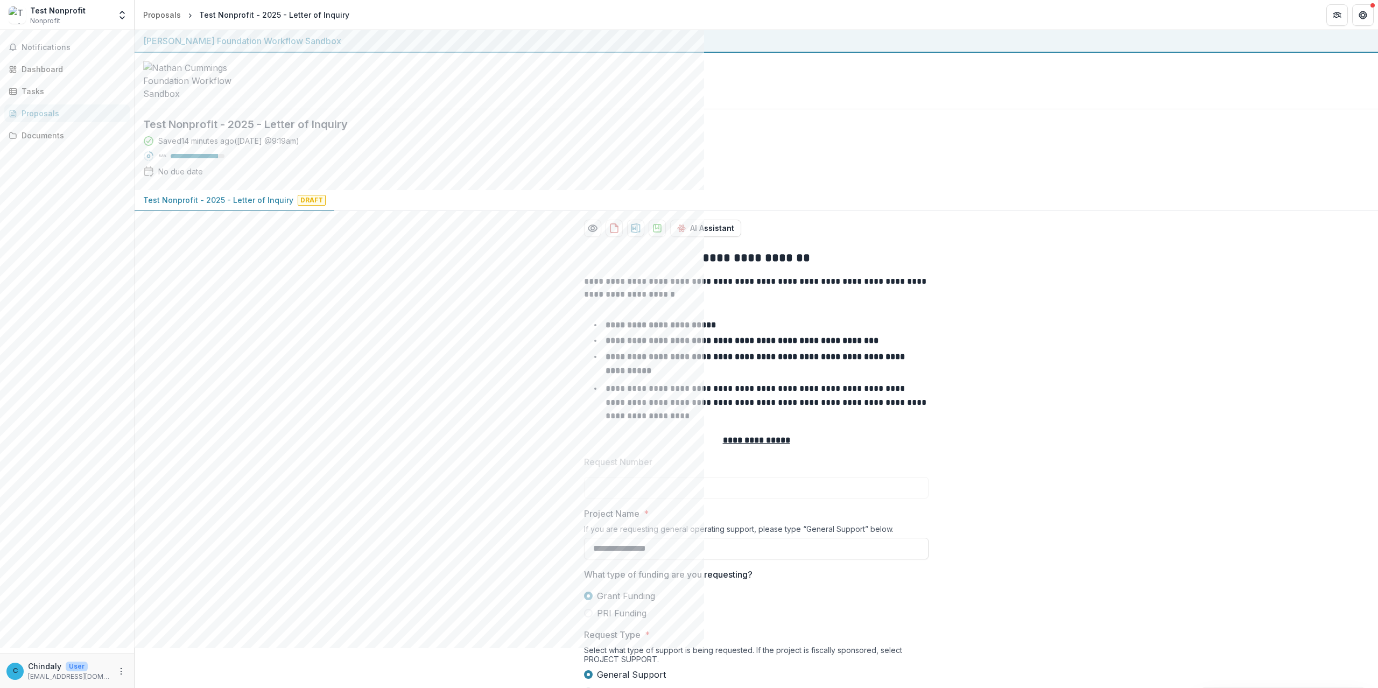
click at [112, 354] on div "Notifications Dashboard Tasks Proposals Documents" at bounding box center [67, 341] width 134 height 623
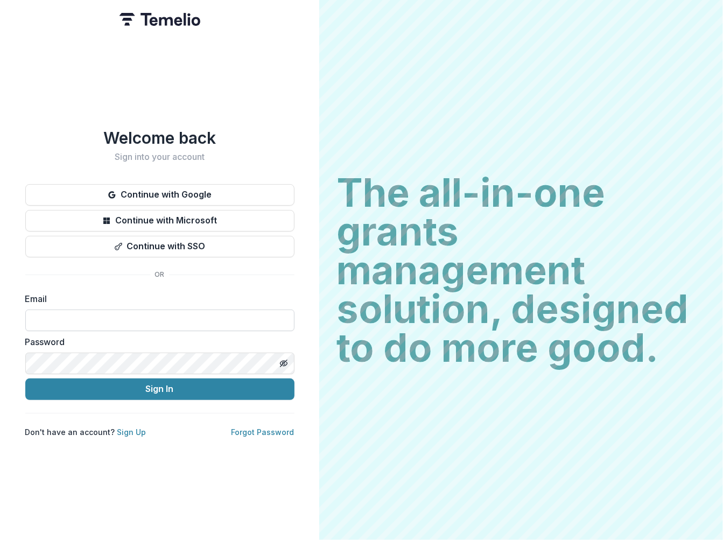
click at [108, 326] on input at bounding box center [159, 321] width 269 height 22
click at [108, 323] on input at bounding box center [159, 321] width 269 height 22
type input "**********"
click at [287, 362] on icon "Toggle password visibility" at bounding box center [285, 364] width 4 height 4
click at [9, 360] on div "**********" at bounding box center [159, 270] width 319 height 540
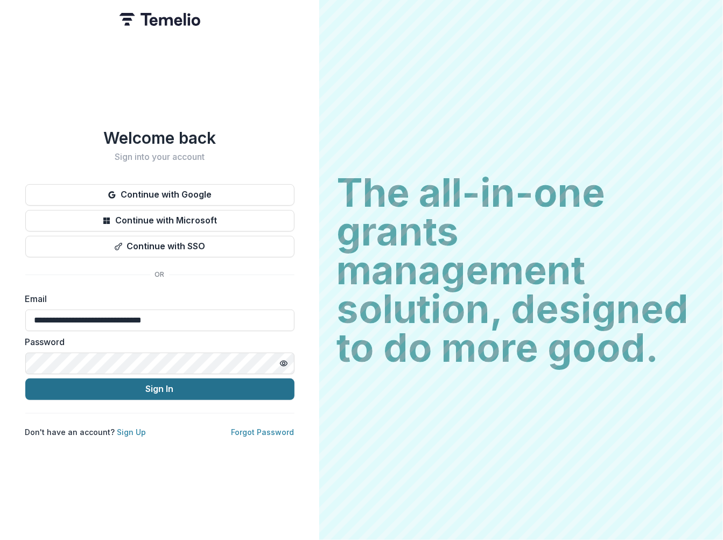
click at [72, 386] on button "Sign In" at bounding box center [159, 390] width 269 height 22
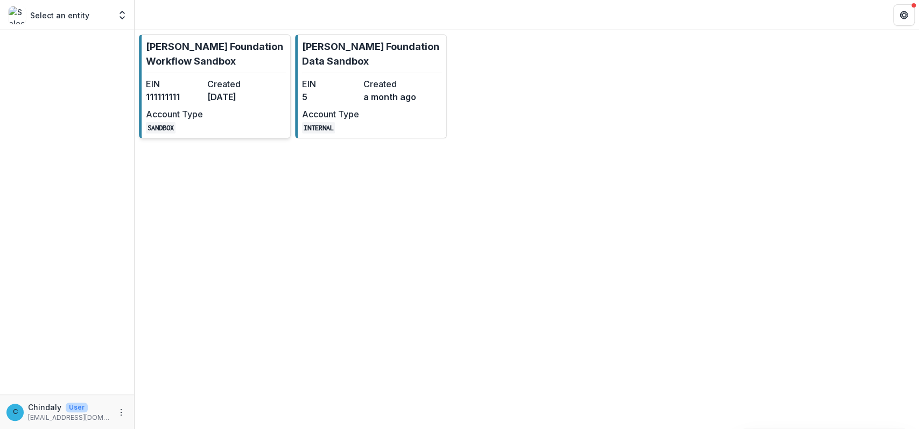
click at [202, 68] on p "[PERSON_NAME] Foundation Workflow Sandbox" at bounding box center [216, 53] width 140 height 29
click at [177, 68] on p "[PERSON_NAME] Foundation Workflow Sandbox" at bounding box center [216, 53] width 140 height 29
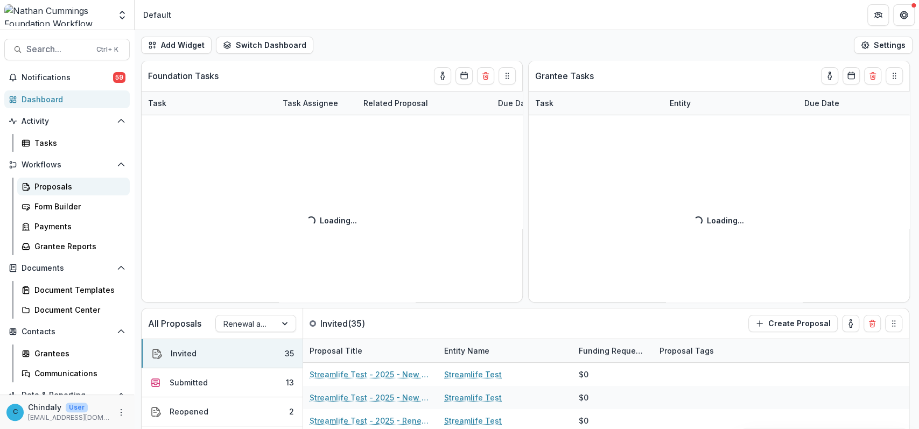
click at [46, 181] on div "Proposals" at bounding box center [77, 186] width 87 height 11
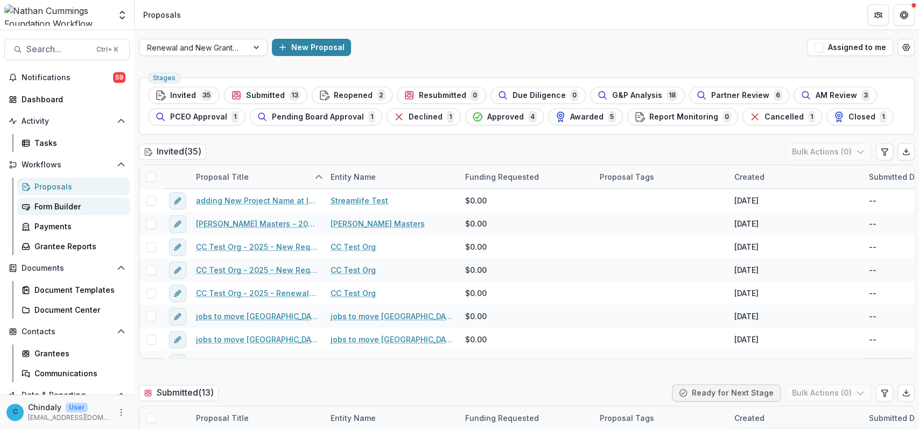
click at [51, 212] on div "Form Builder" at bounding box center [77, 206] width 87 height 11
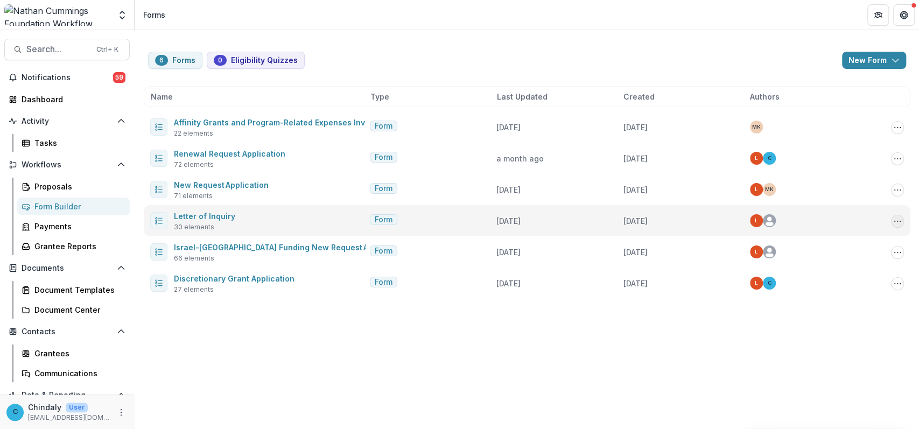
click at [894, 222] on icon "Options" at bounding box center [897, 221] width 9 height 9
click at [822, 260] on link "Edit" at bounding box center [843, 261] width 115 height 18
click at [897, 221] on circle "Options" at bounding box center [897, 221] width 1 height 1
click at [805, 264] on link "Edit" at bounding box center [843, 261] width 115 height 18
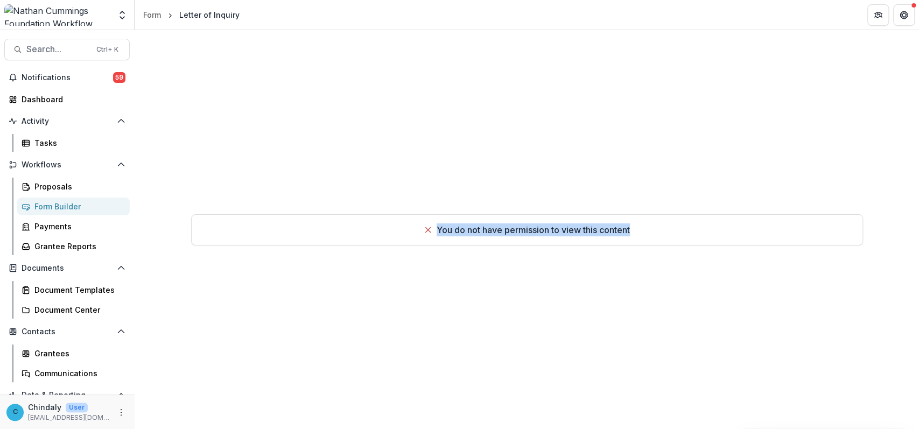
drag, startPoint x: 654, startPoint y: 236, endPoint x: 433, endPoint y: 229, distance: 220.3
click at [433, 229] on div "You do not have permission to view this content" at bounding box center [527, 229] width 672 height 31
copy p "You do not have permission to view this content"
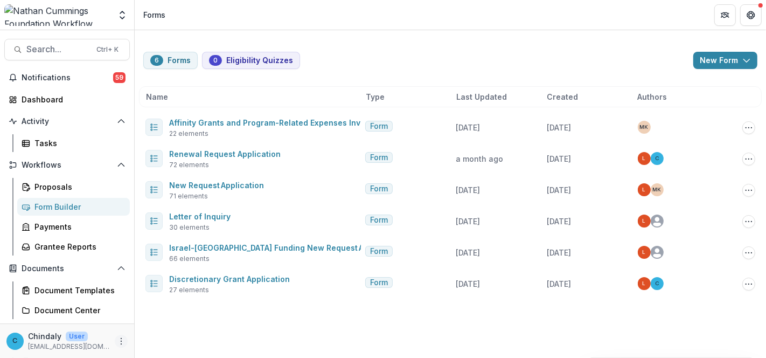
click at [118, 341] on icon "More" at bounding box center [121, 341] width 9 height 9
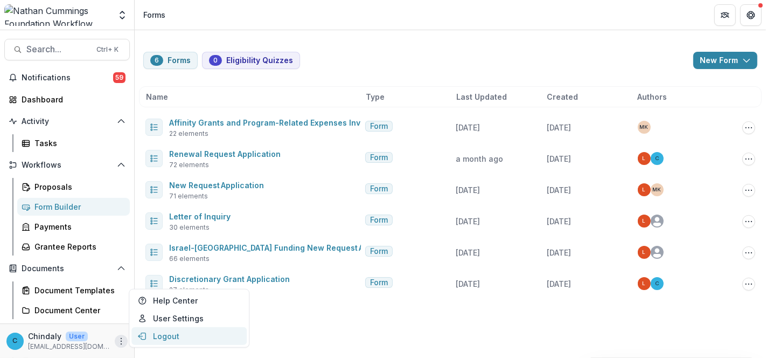
click at [147, 334] on button "Logout" at bounding box center [188, 336] width 115 height 18
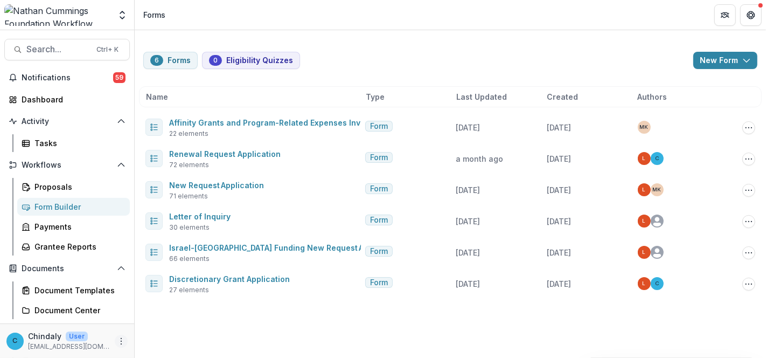
click at [117, 339] on icon "More" at bounding box center [121, 341] width 9 height 9
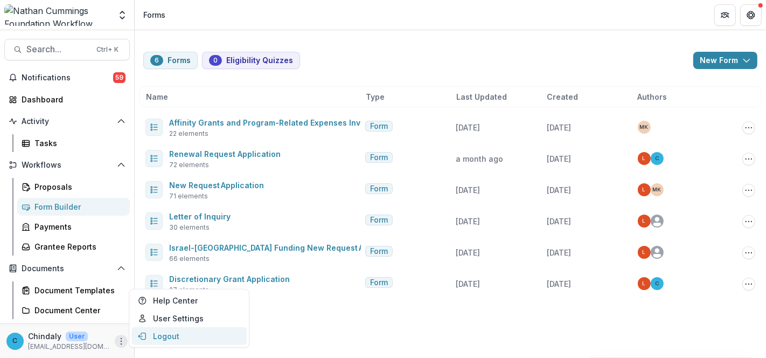
click at [162, 337] on button "Logout" at bounding box center [188, 336] width 115 height 18
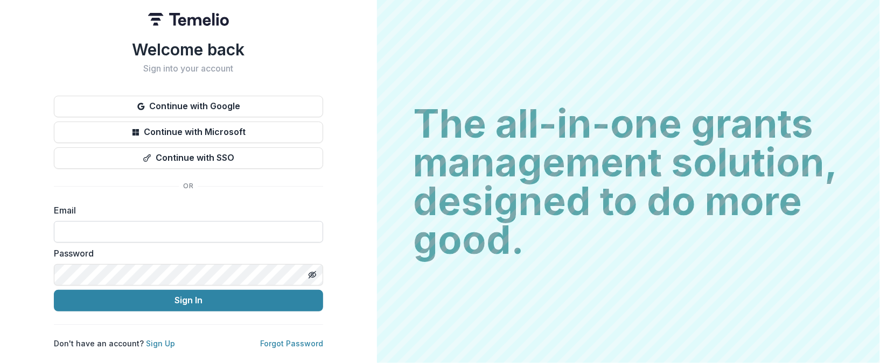
click at [128, 225] on input at bounding box center [188, 232] width 269 height 22
click at [143, 230] on input at bounding box center [188, 232] width 269 height 22
type input "**********"
click at [308, 278] on icon "Toggle password visibility" at bounding box center [312, 275] width 9 height 9
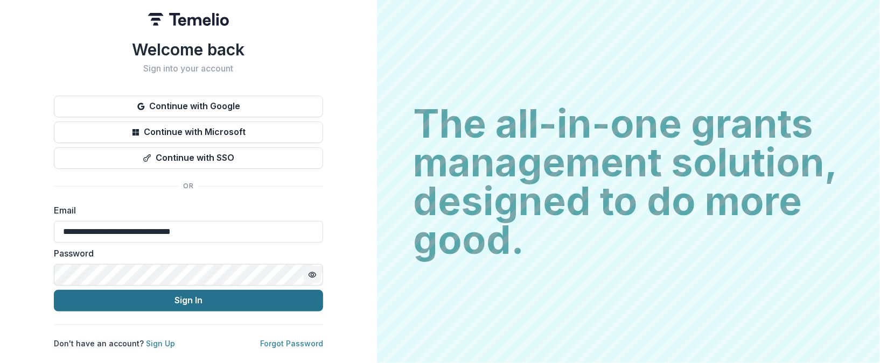
click at [272, 295] on button "Sign In" at bounding box center [188, 301] width 269 height 22
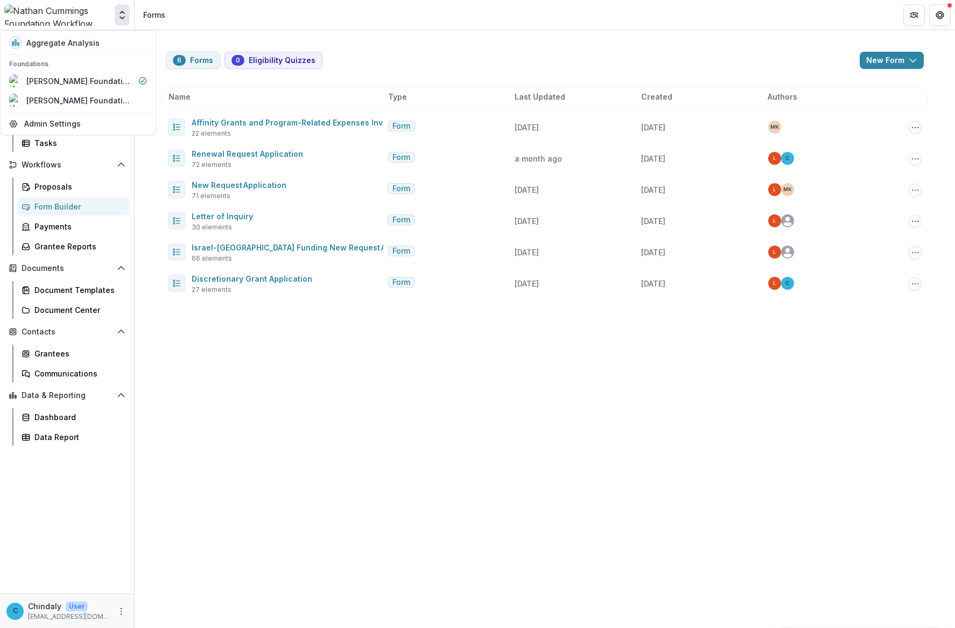
click at [54, 188] on div "Proposals" at bounding box center [77, 186] width 87 height 11
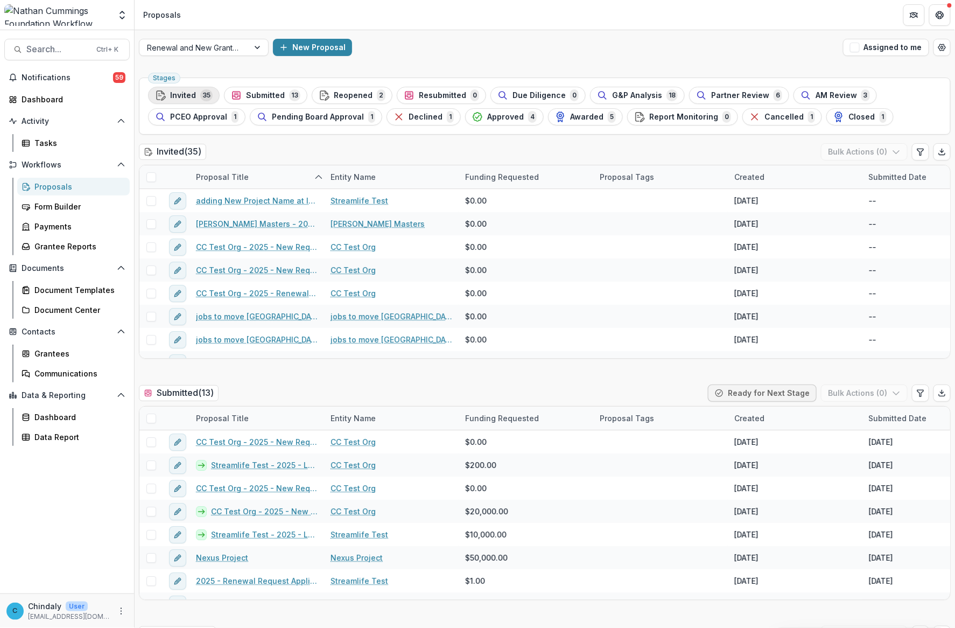
click at [194, 93] on span "Invited" at bounding box center [183, 95] width 26 height 9
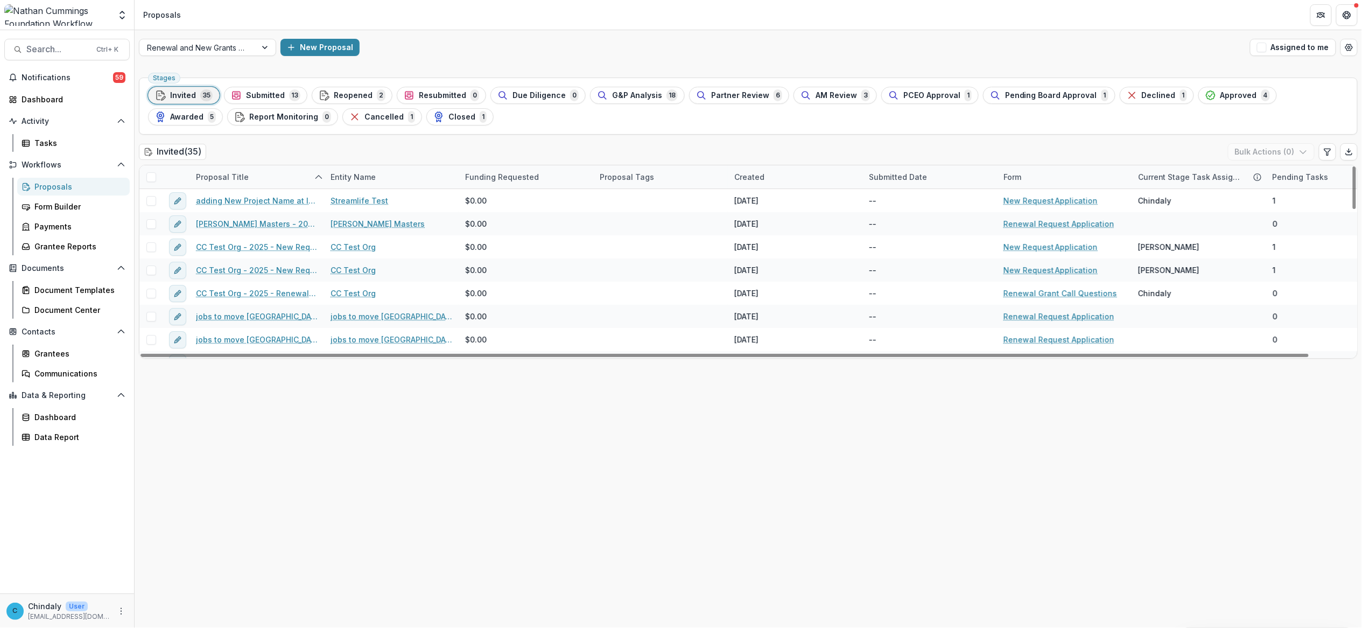
click at [955, 172] on div "Current Stage Task Assignees" at bounding box center [1190, 176] width 117 height 11
click at [955, 222] on span "Sort Ascending" at bounding box center [1181, 224] width 57 height 9
click at [955, 240] on span "Sort Descending" at bounding box center [1184, 243] width 62 height 9
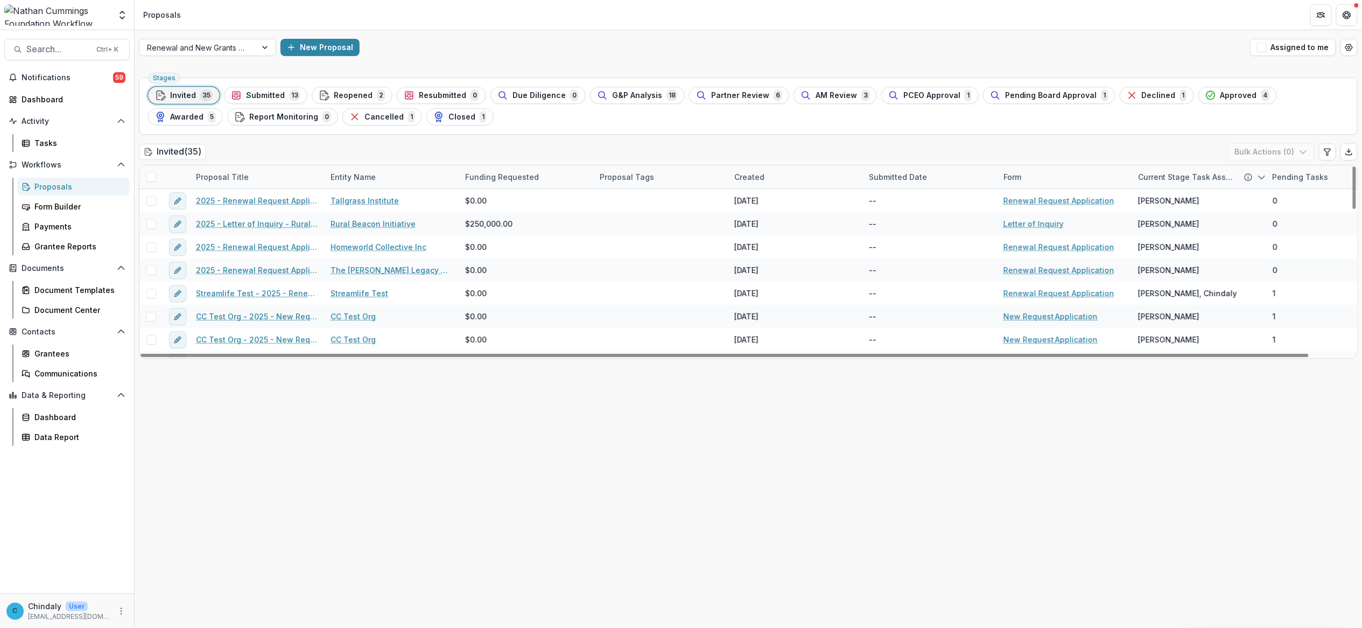
click at [955, 145] on div "Invited ( 35 ) Bulk Actions ( 0 )" at bounding box center [748, 154] width 1219 height 22
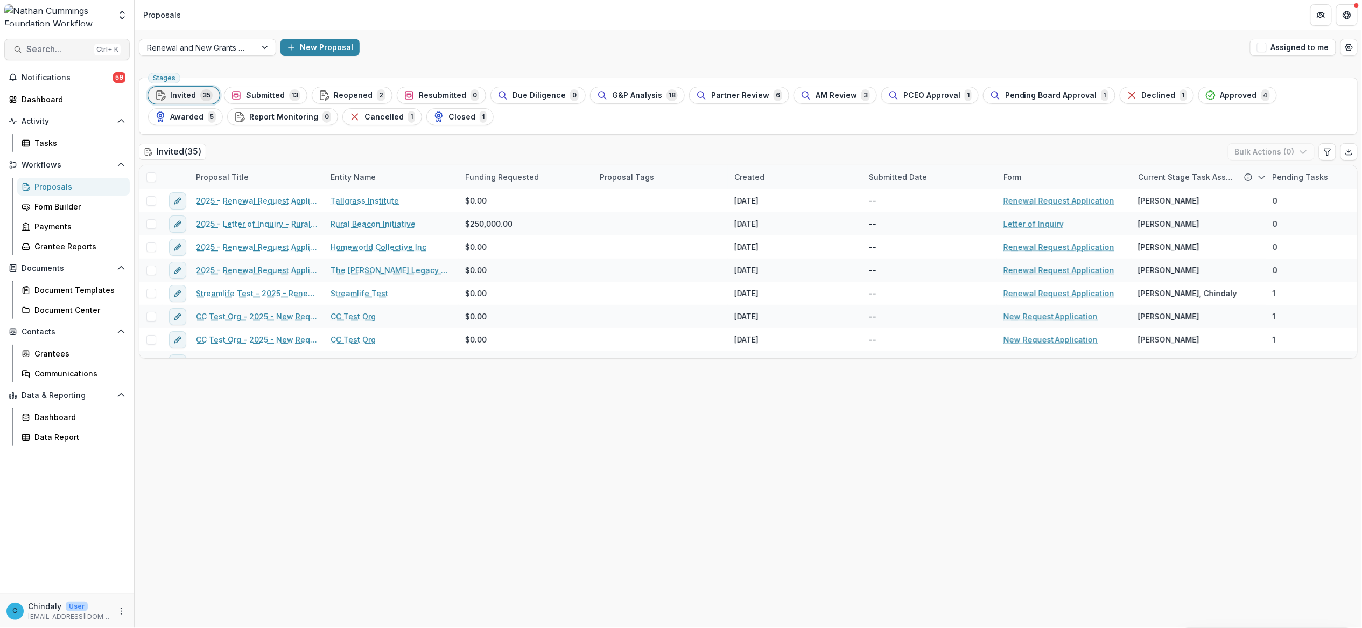
click at [50, 46] on span "Search..." at bounding box center [58, 49] width 64 height 10
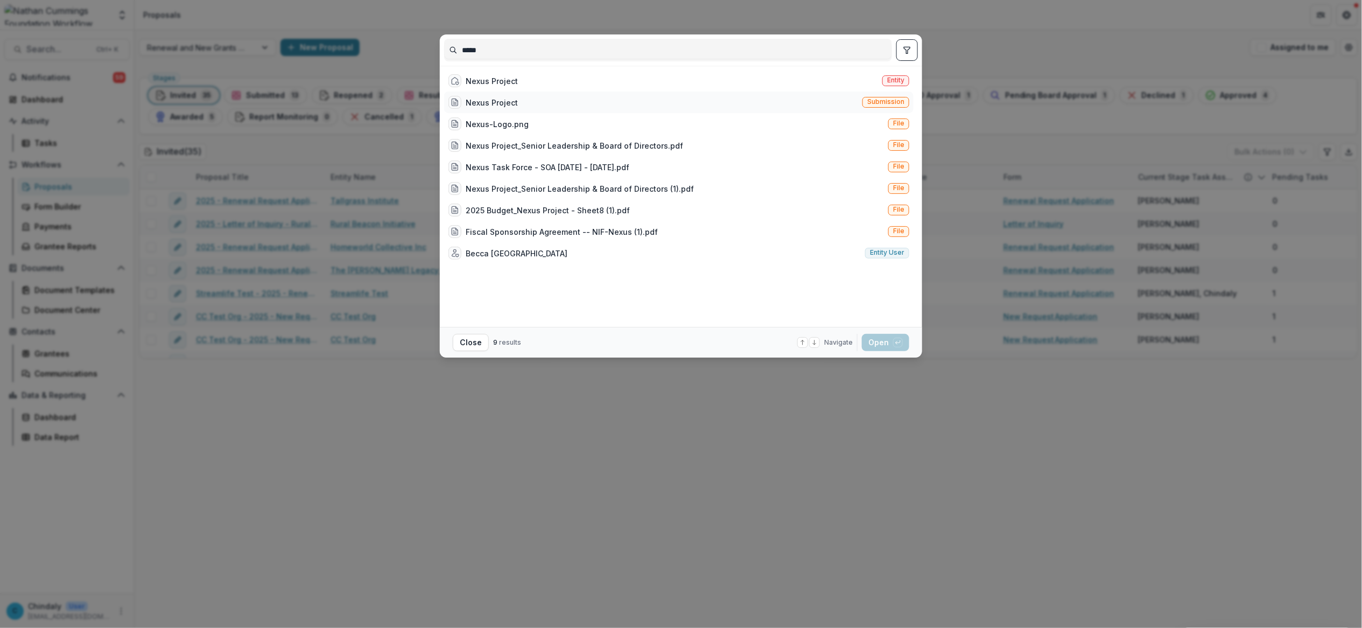
type input "*****"
click at [487, 102] on div "Nexus Project" at bounding box center [492, 102] width 52 height 11
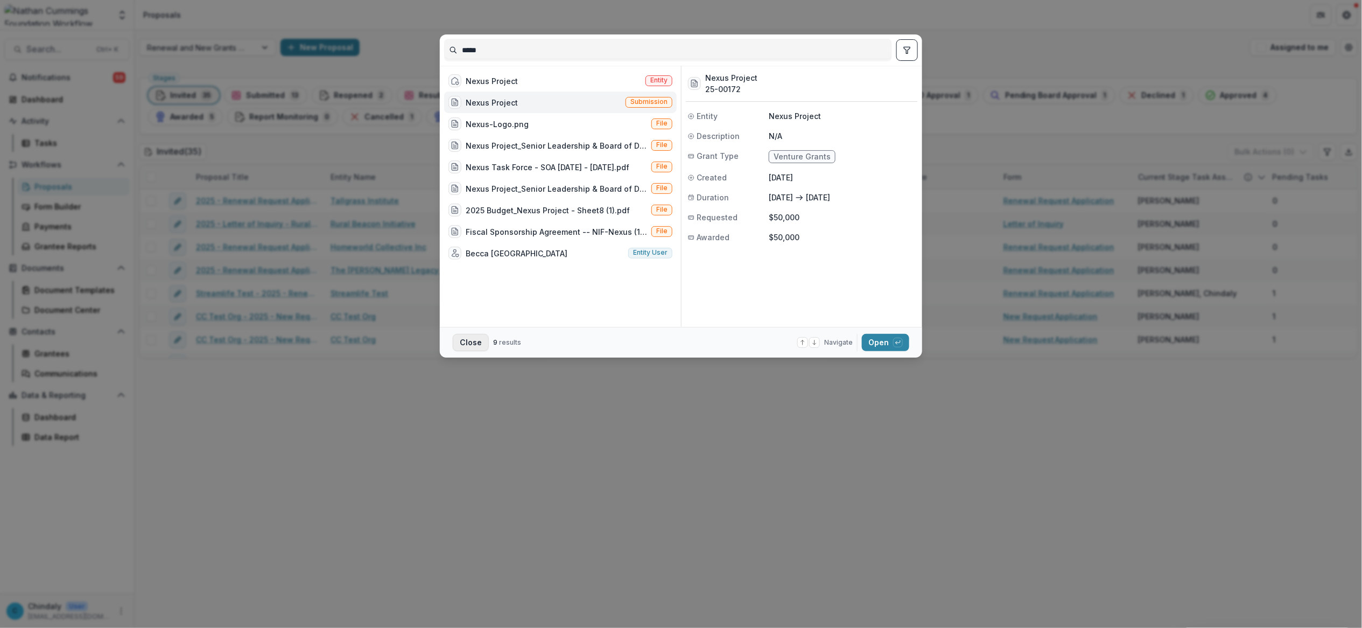
click at [478, 345] on button "Close" at bounding box center [471, 342] width 36 height 17
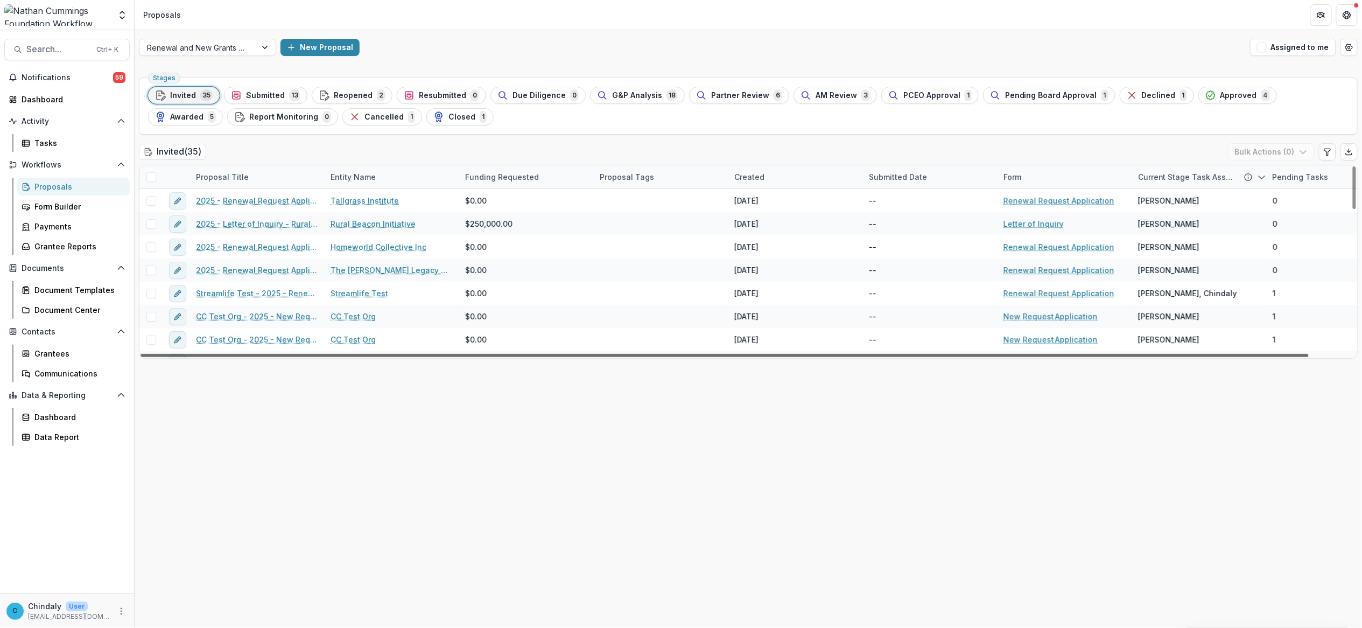
drag, startPoint x: 1179, startPoint y: 356, endPoint x: 920, endPoint y: 358, distance: 259.0
click at [920, 357] on div at bounding box center [725, 355] width 1168 height 3
click at [226, 424] on div "Stages Invited 35 Submitted 13 Reopened 2 Resubmitted 0 Due Diligence 0 G&P Ana…" at bounding box center [749, 350] width 1228 height 555
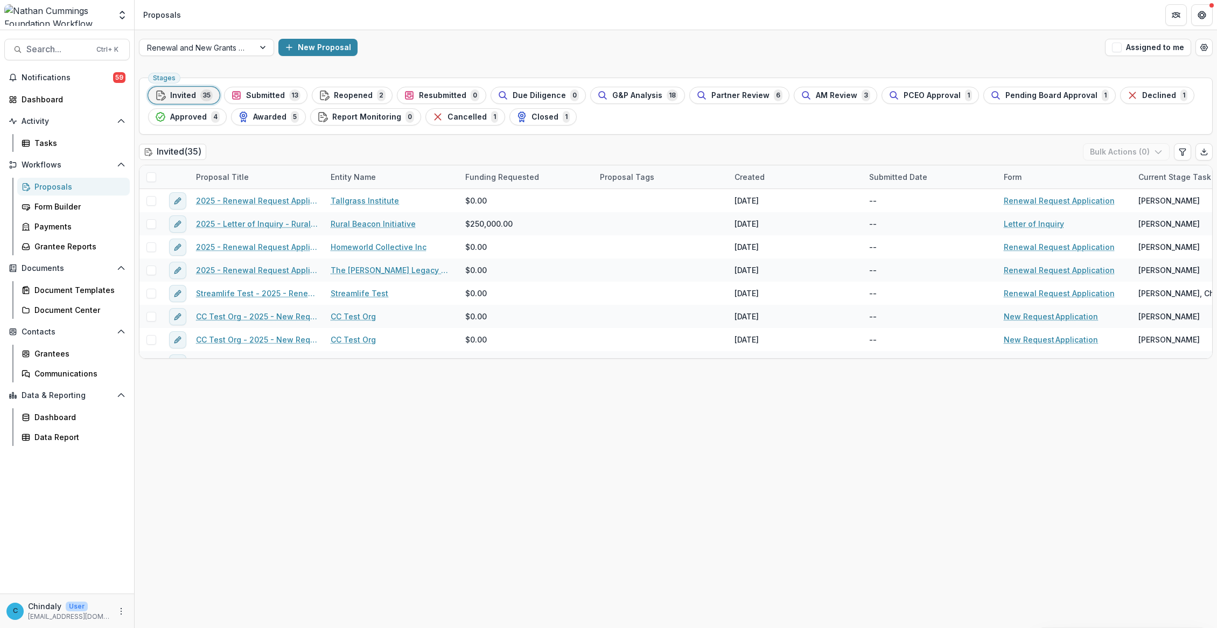
click at [479, 445] on div "Stages Invited 35 Submitted 13 Reopened 2 Resubmitted 0 Due Diligence 0 G&P Ana…" at bounding box center [676, 350] width 1082 height 555
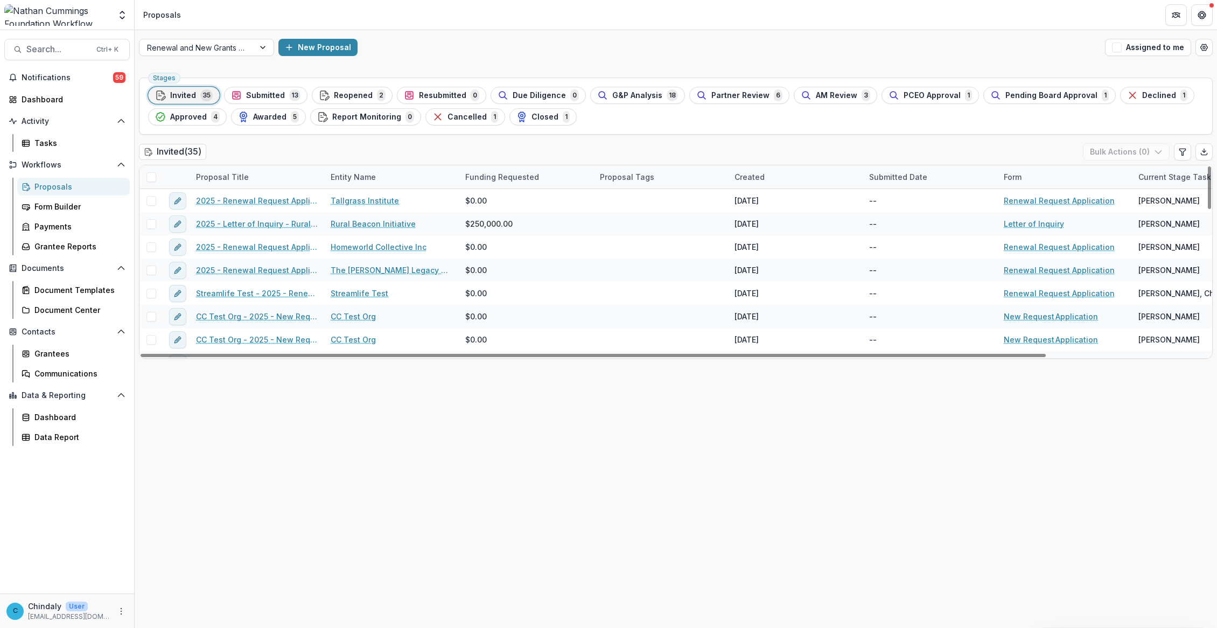
click at [386, 391] on div "Stages Invited 35 Submitted 13 Reopened 2 Resubmitted 0 Due Diligence 0 G&P Ana…" at bounding box center [676, 350] width 1082 height 555
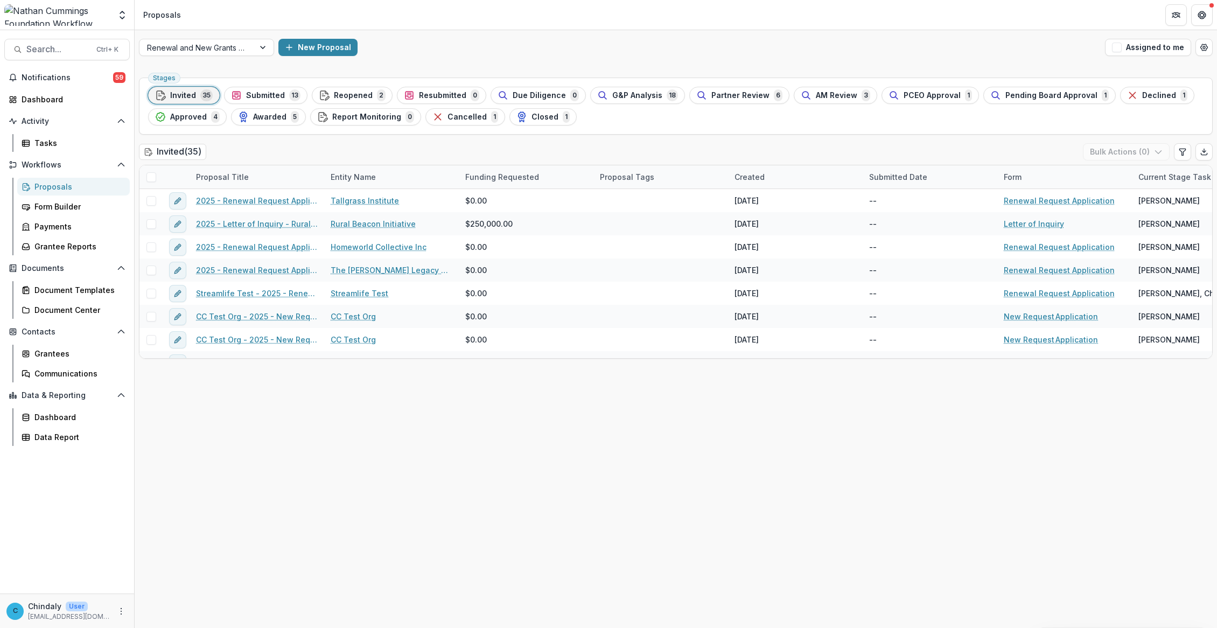
click at [55, 184] on div "Proposals" at bounding box center [77, 186] width 87 height 11
click at [60, 44] on span "Search..." at bounding box center [58, 49] width 64 height 10
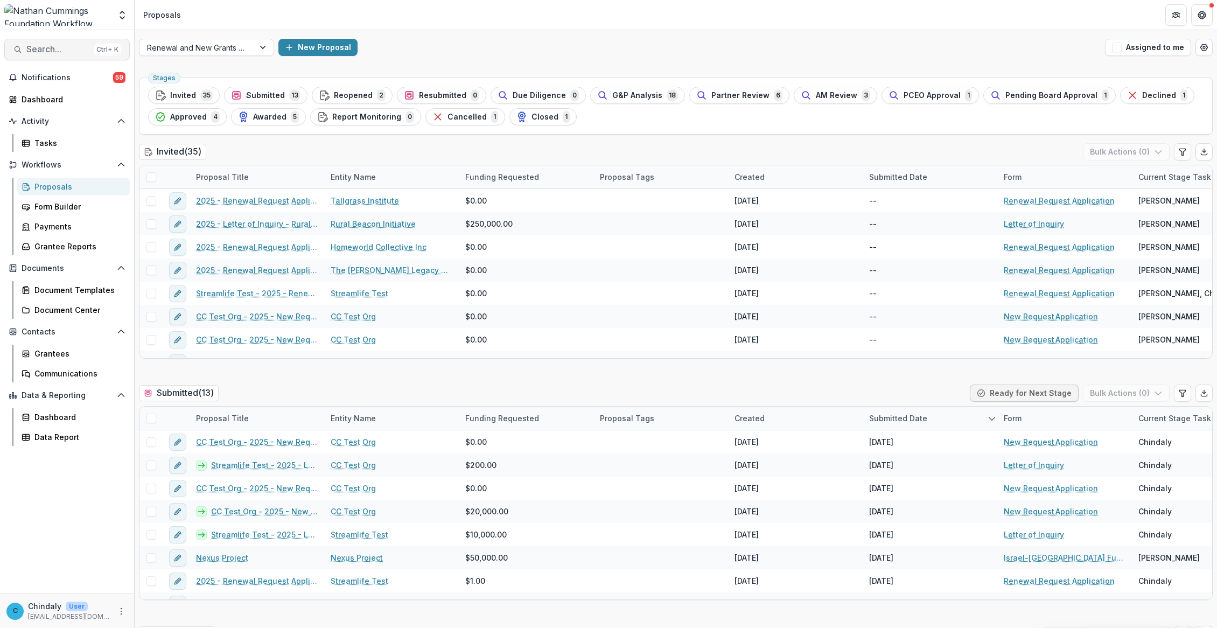
click at [35, 52] on div "***** Nexus Project Entity Nexus Project Submission Nexus-Logo.png File Nexus P…" at bounding box center [608, 314] width 1217 height 628
click at [47, 48] on div "***** Nexus Project Entity Nexus Project Submission Nexus-Logo.png File Nexus P…" at bounding box center [608, 314] width 1217 height 628
click at [50, 54] on div "***** Nexus Project Entity Nexus Project Submission Nexus-Logo.png File Nexus P…" at bounding box center [608, 314] width 1217 height 628
click at [66, 52] on span "Search..." at bounding box center [58, 49] width 64 height 10
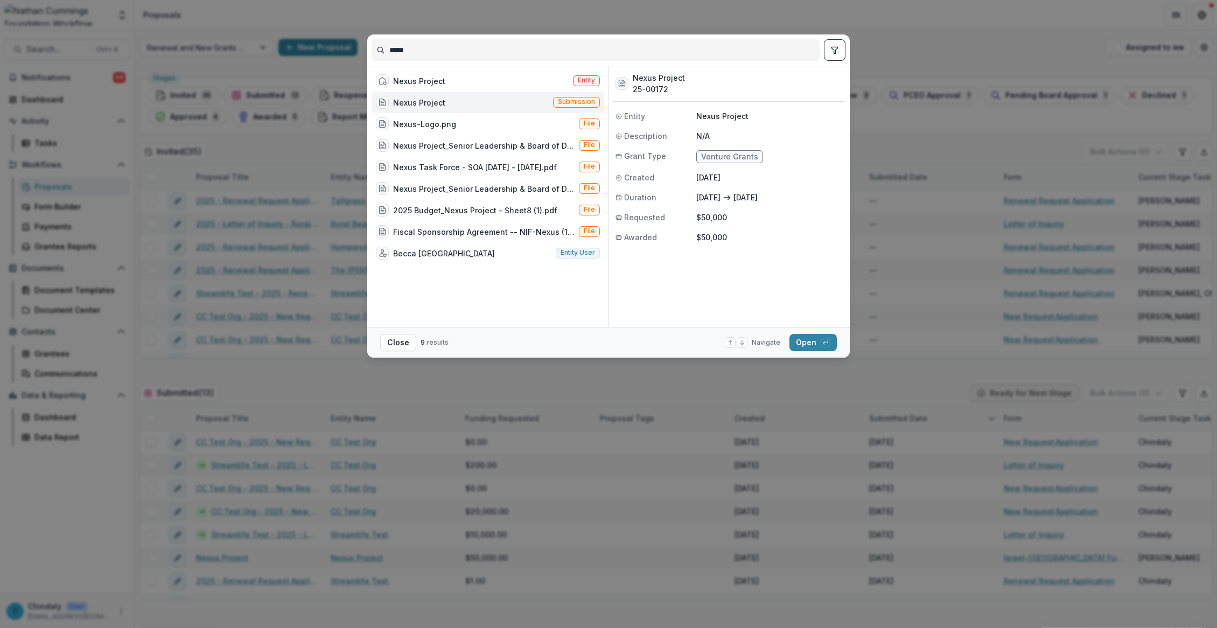
click at [447, 99] on div "Nexus Project Submission" at bounding box center [488, 103] width 233 height 22
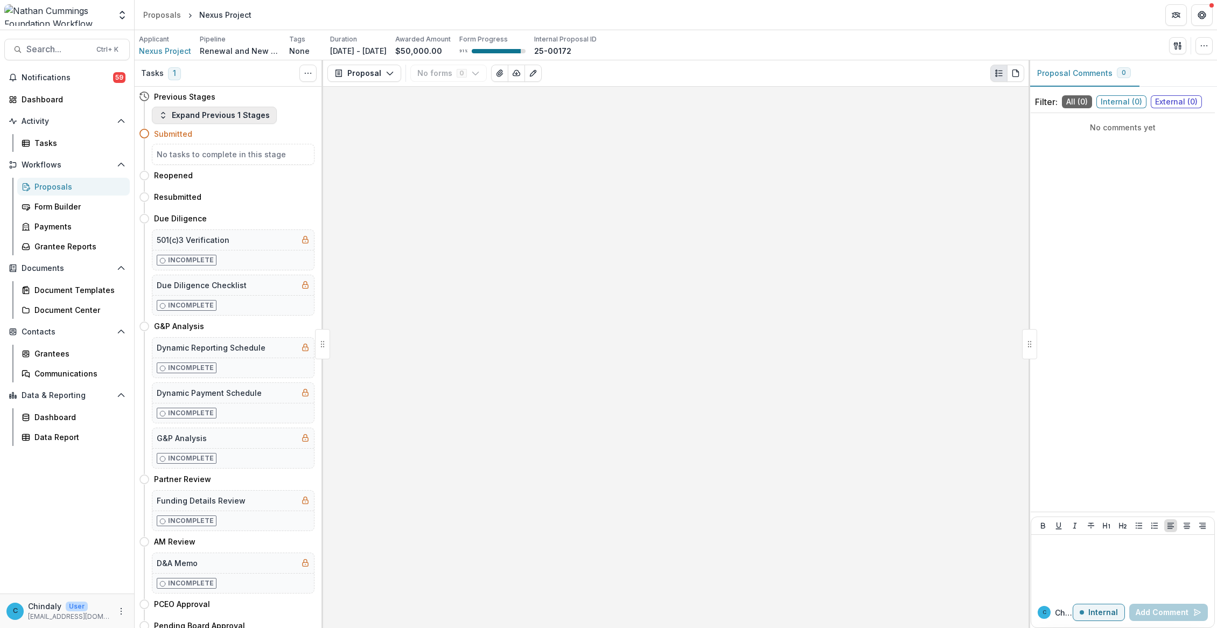
click at [167, 115] on icon "button" at bounding box center [163, 115] width 9 height 9
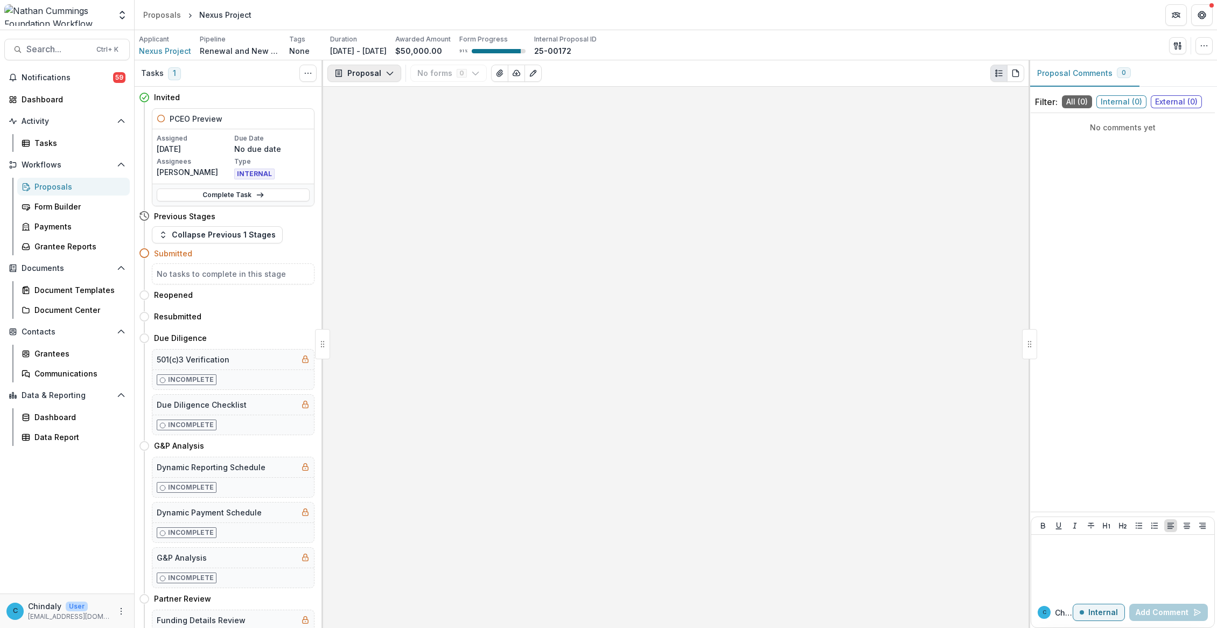
click at [337, 68] on button "Proposal" at bounding box center [364, 73] width 74 height 17
click at [359, 95] on div "Proposal" at bounding box center [398, 97] width 99 height 11
click at [275, 194] on link "Complete Task" at bounding box center [233, 194] width 153 height 13
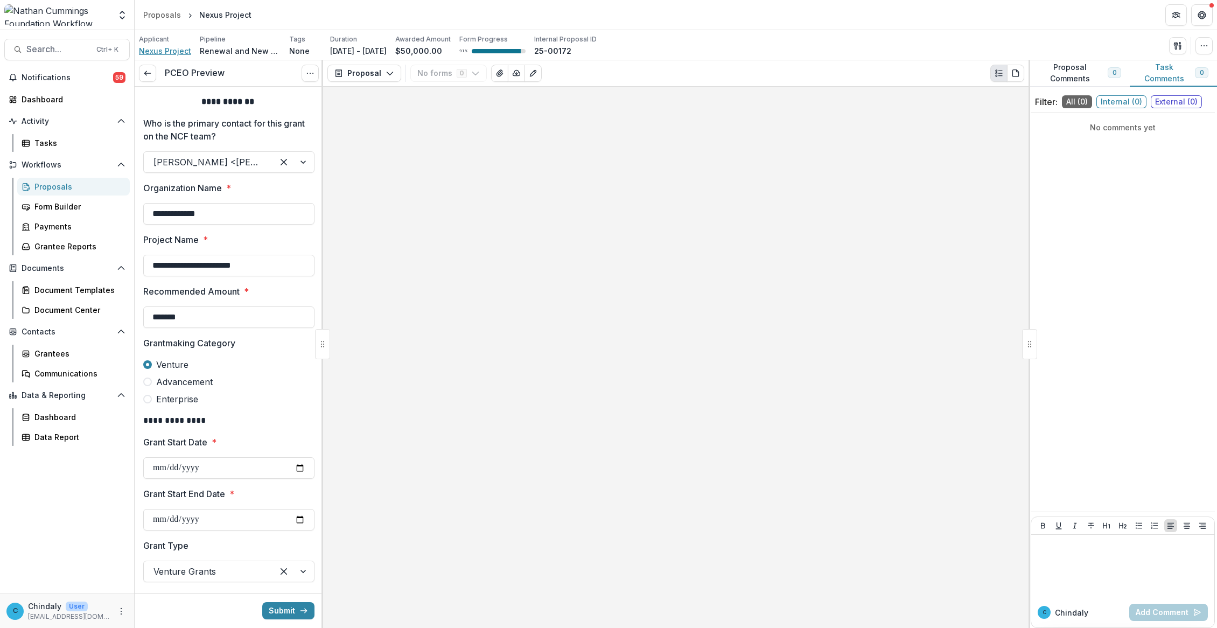
click at [146, 52] on span "Nexus Project" at bounding box center [165, 50] width 52 height 11
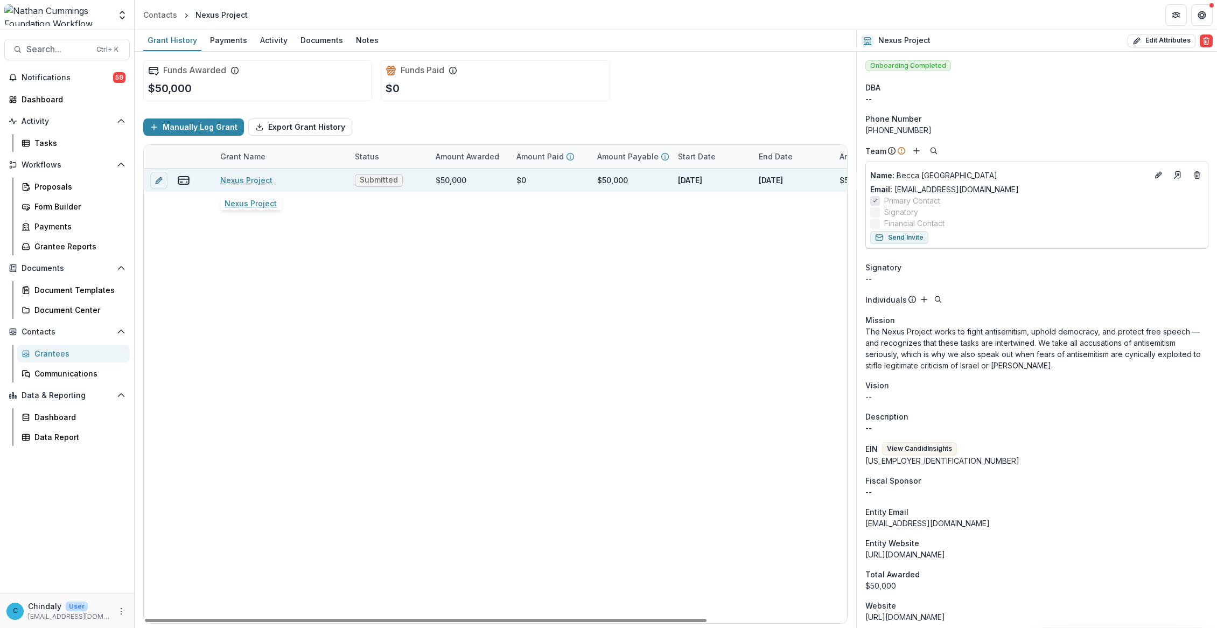
click at [235, 178] on link "Nexus Project" at bounding box center [246, 179] width 52 height 11
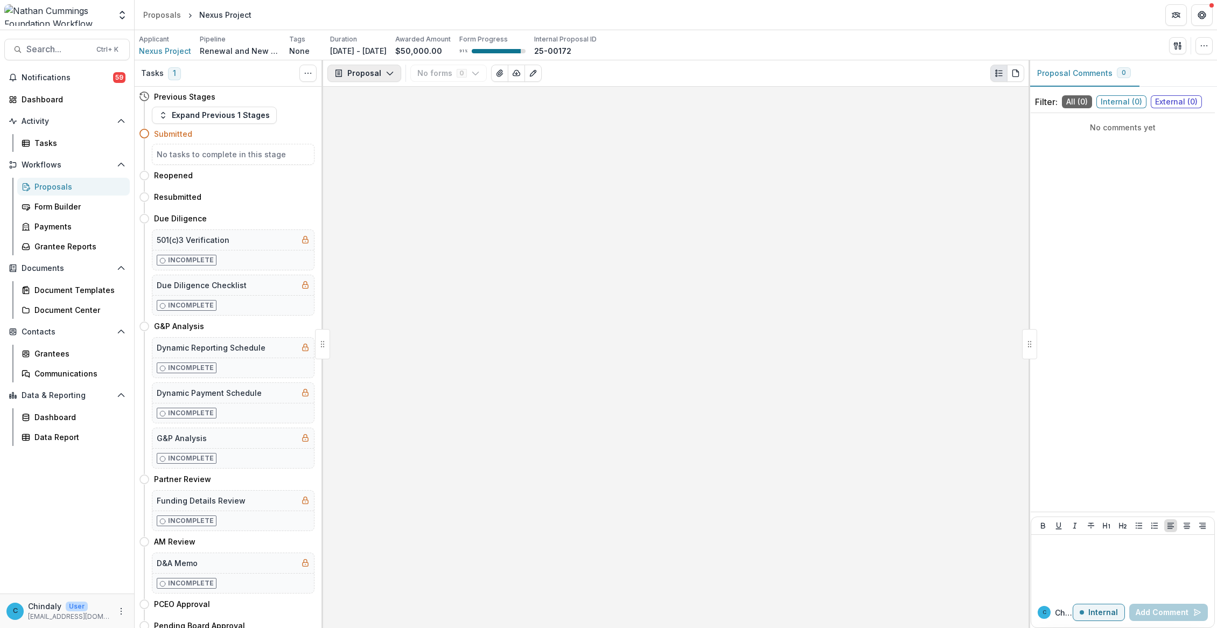
click at [370, 74] on button "Proposal" at bounding box center [364, 73] width 74 height 17
click at [373, 94] on div "Proposal" at bounding box center [398, 97] width 99 height 11
click at [460, 125] on div at bounding box center [675, 357] width 705 height 541
click at [458, 237] on div at bounding box center [675, 357] width 705 height 541
click at [90, 8] on div at bounding box center [57, 15] width 106 height 22
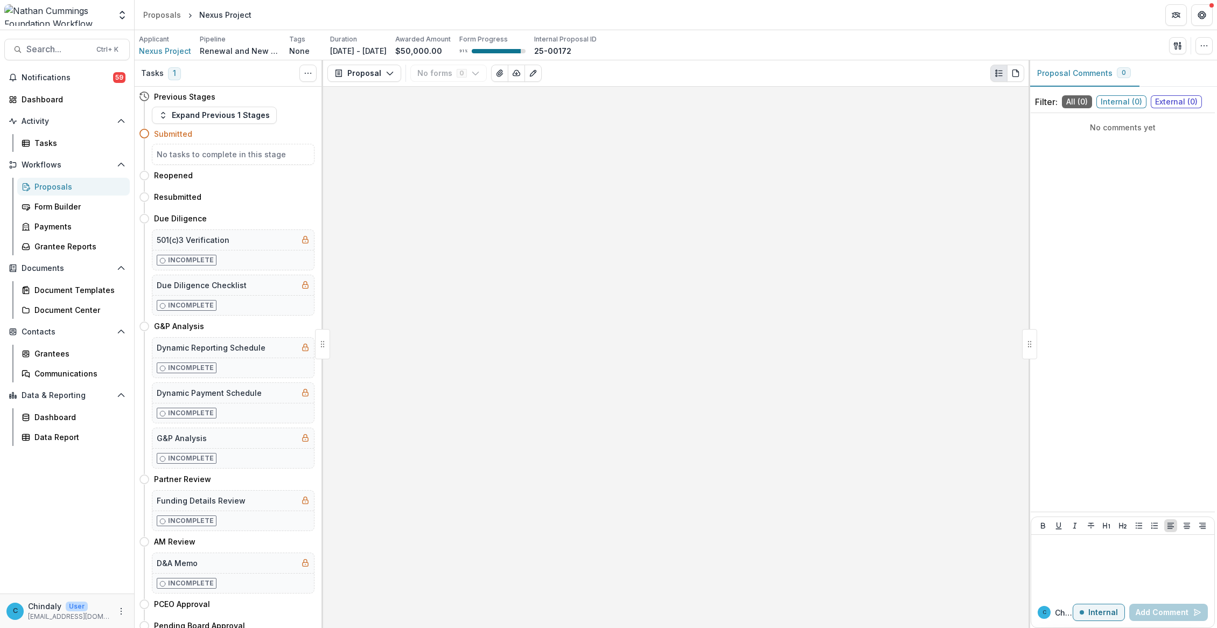
click at [106, 13] on div at bounding box center [57, 15] width 106 height 22
click at [121, 20] on icon "Open entity switcher" at bounding box center [122, 15] width 11 height 11
click at [334, 113] on div at bounding box center [675, 357] width 705 height 541
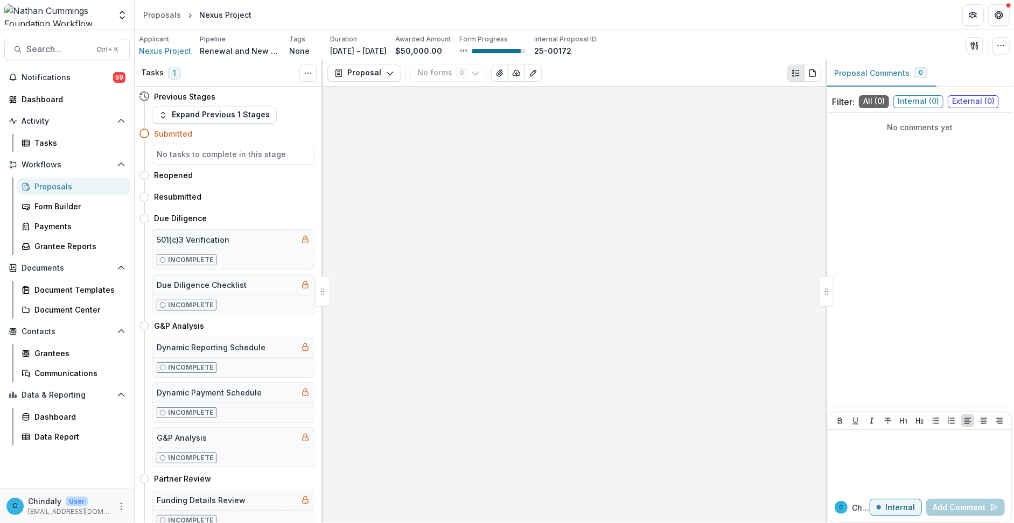
drag, startPoint x: 916, startPoint y: 1, endPoint x: 544, endPoint y: 12, distance: 372.8
click at [544, 12] on header "Proposals Nexus Project" at bounding box center [574, 15] width 879 height 30
click at [530, 71] on icon "Edit as form" at bounding box center [533, 73] width 6 height 6
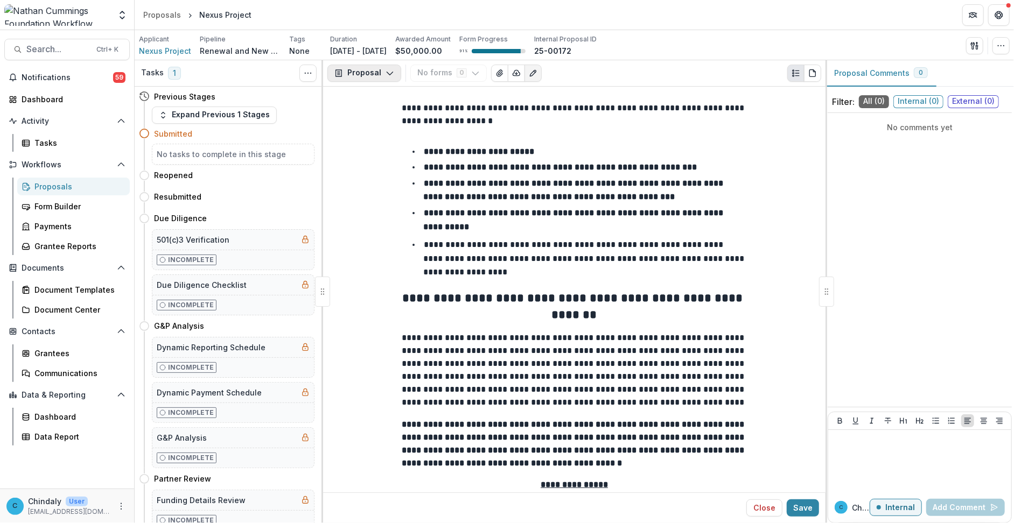
click at [372, 77] on button "Proposal" at bounding box center [364, 73] width 74 height 17
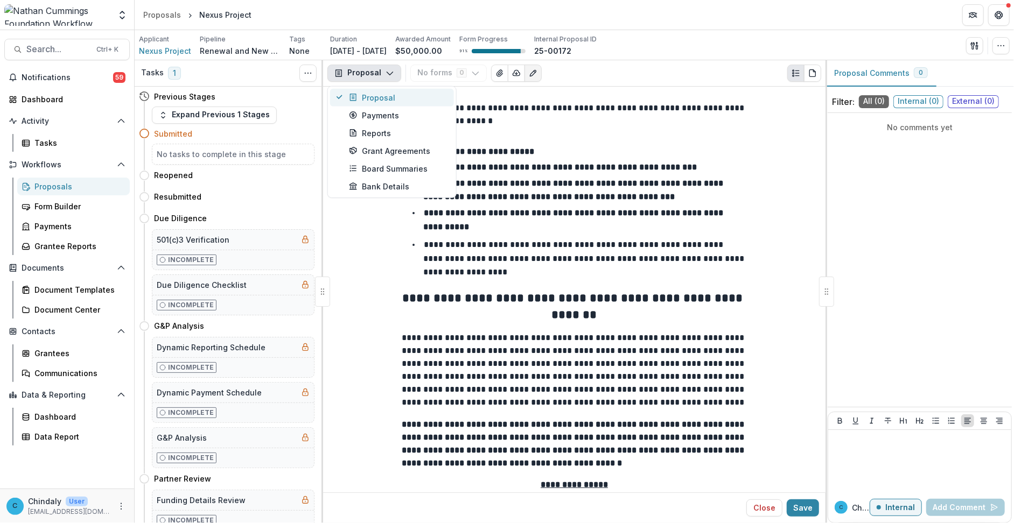
click at [368, 99] on div "Proposal" at bounding box center [398, 97] width 99 height 11
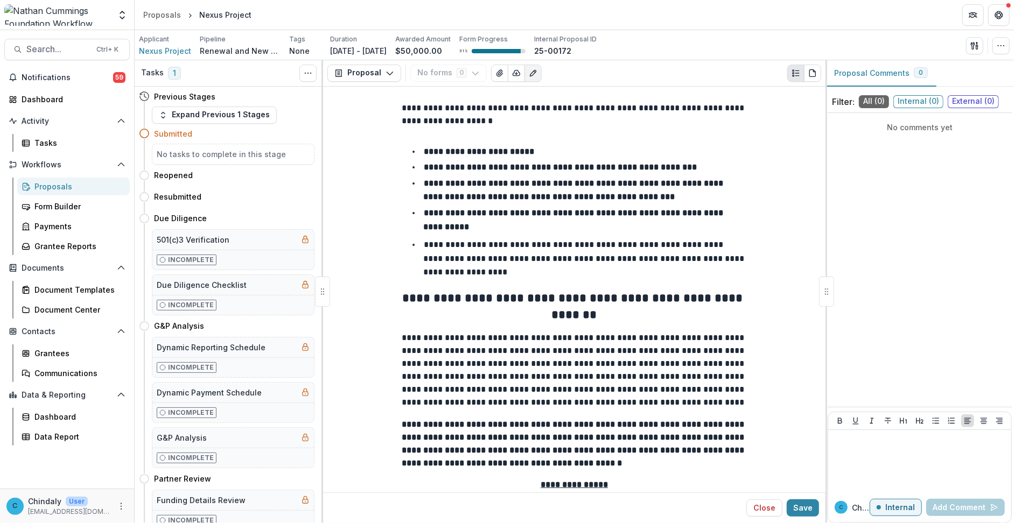
click at [534, 139] on p at bounding box center [574, 134] width 345 height 13
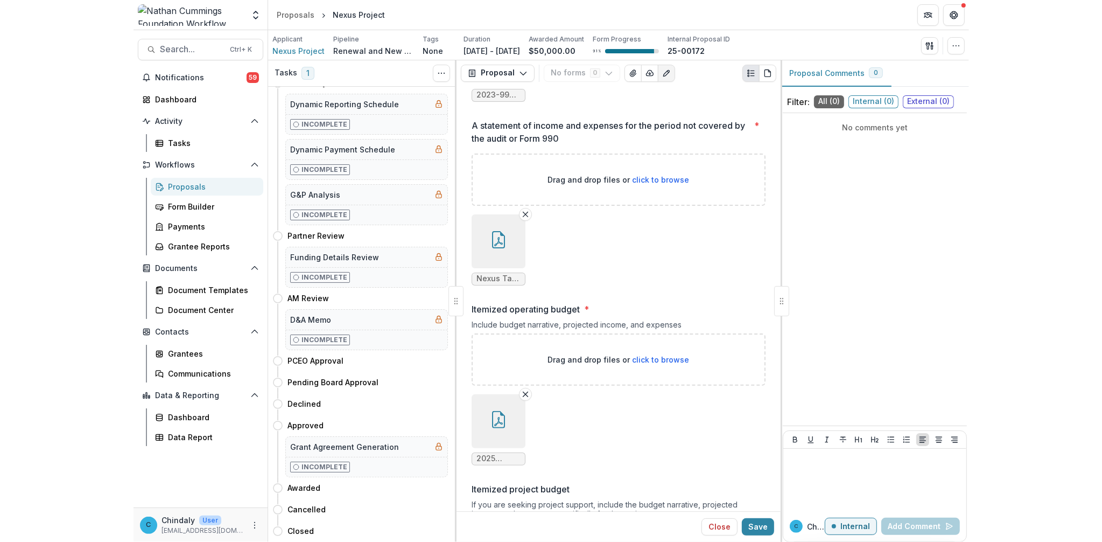
scroll to position [7698, 0]
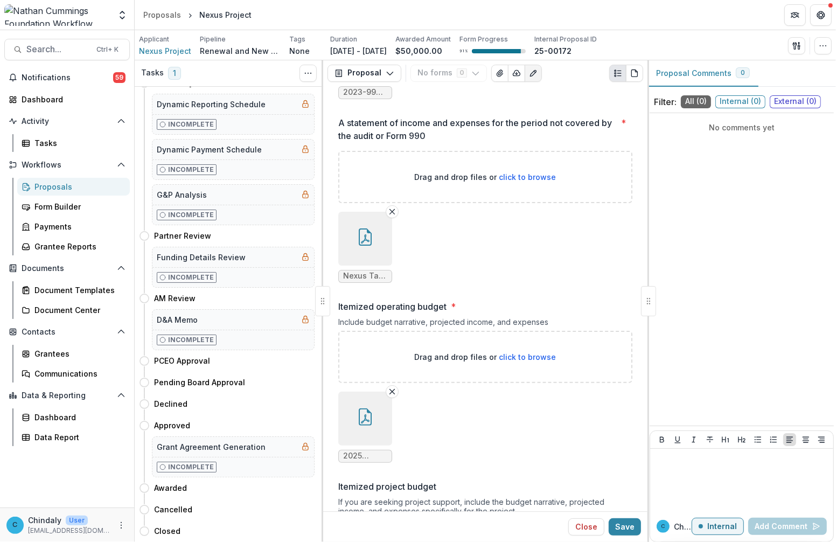
click at [47, 184] on div "Proposals" at bounding box center [77, 186] width 87 height 11
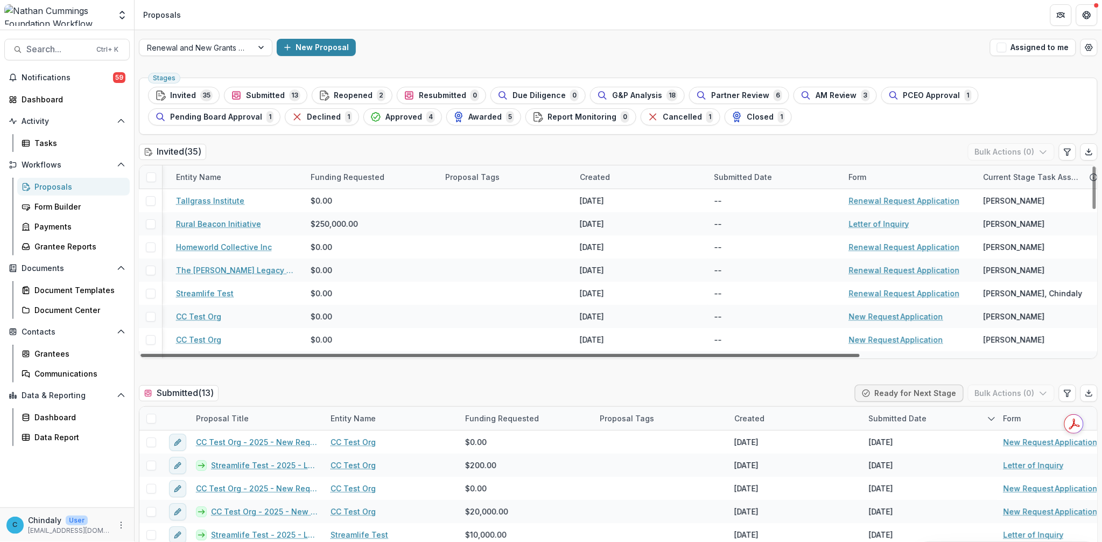
scroll to position [0, 187]
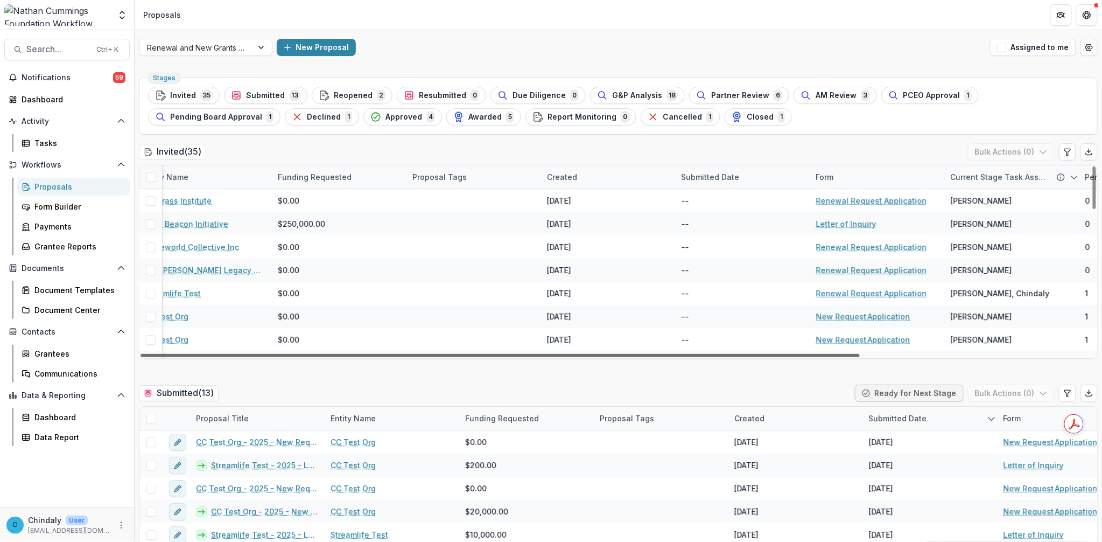
drag, startPoint x: 843, startPoint y: 356, endPoint x: 984, endPoint y: 355, distance: 141.1
click at [860, 355] on div at bounding box center [500, 355] width 719 height 3
click at [955, 175] on div "Current Stage Task Assignees" at bounding box center [998, 176] width 108 height 11
drag, startPoint x: 991, startPoint y: 241, endPoint x: 986, endPoint y: 259, distance: 18.9
click at [955, 241] on span "Sort Descending" at bounding box center [996, 243] width 62 height 9
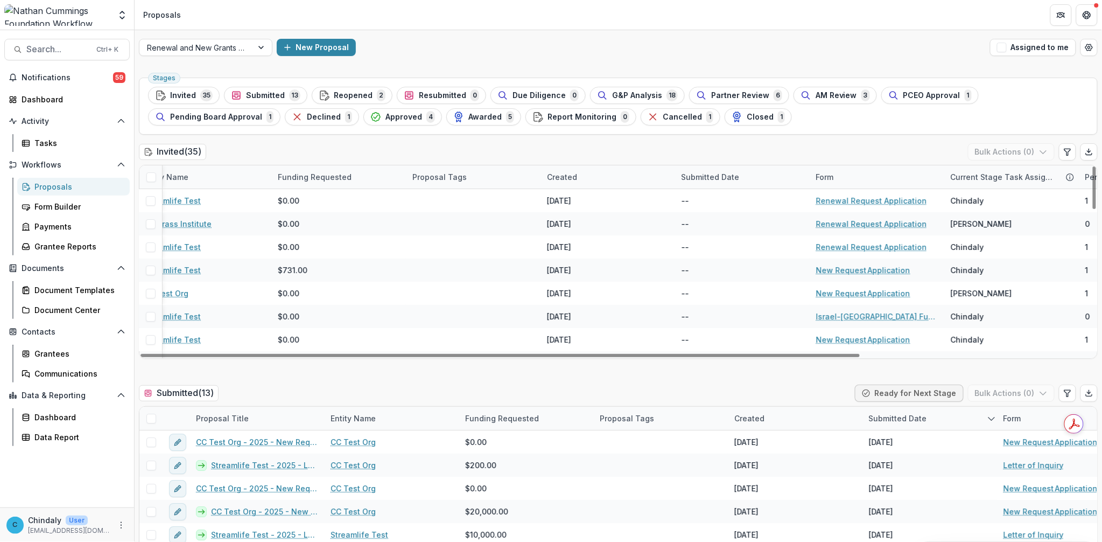
click at [955, 178] on div "Current Stage Task Assignees" at bounding box center [1002, 176] width 117 height 11
click at [955, 243] on span "Sort Descending" at bounding box center [996, 243] width 62 height 9
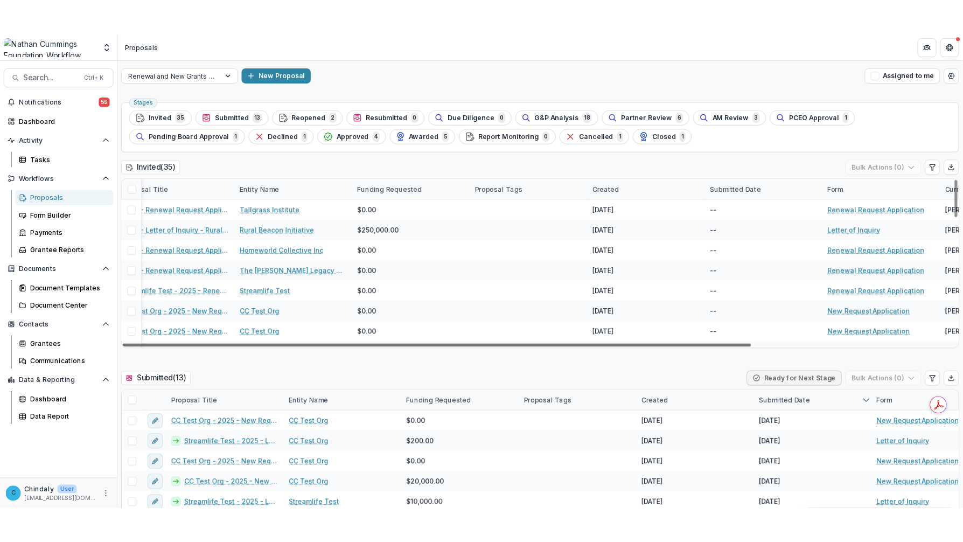
scroll to position [0, 0]
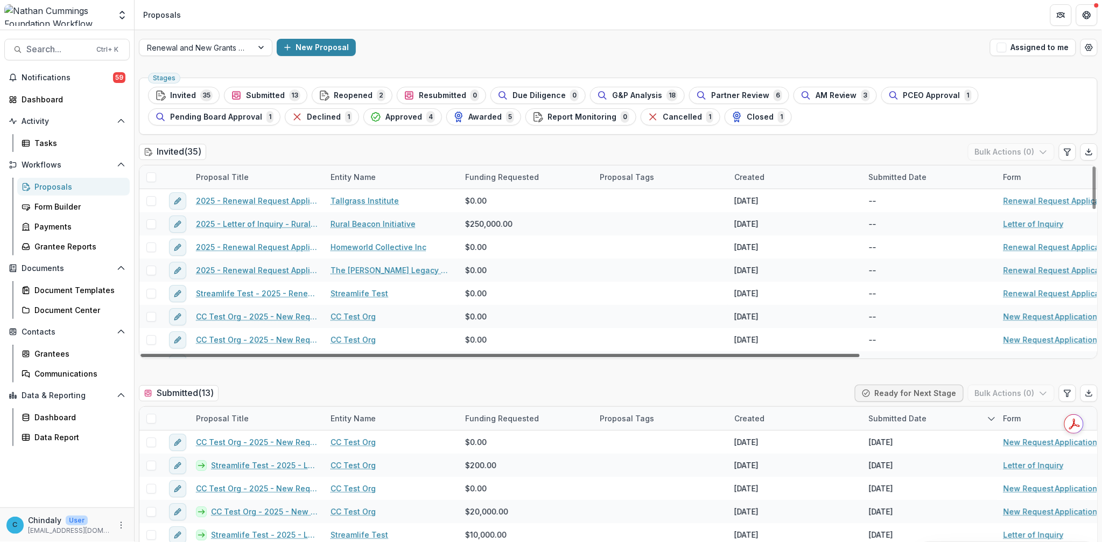
drag, startPoint x: 431, startPoint y: 354, endPoint x: 239, endPoint y: 357, distance: 192.2
click at [239, 357] on div at bounding box center [500, 355] width 719 height 3
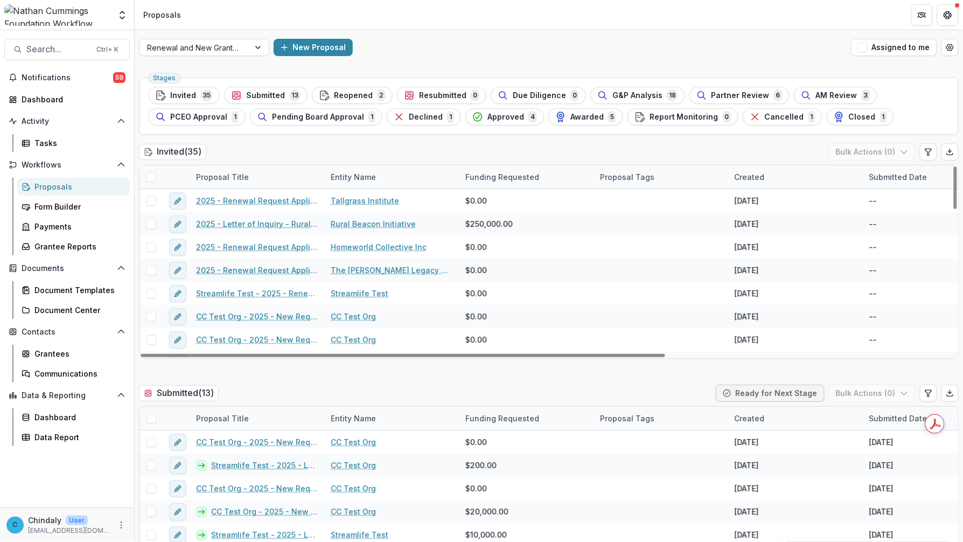
click at [227, 149] on div "Invited ( 35 ) Bulk Actions ( 0 )" at bounding box center [548, 154] width 819 height 22
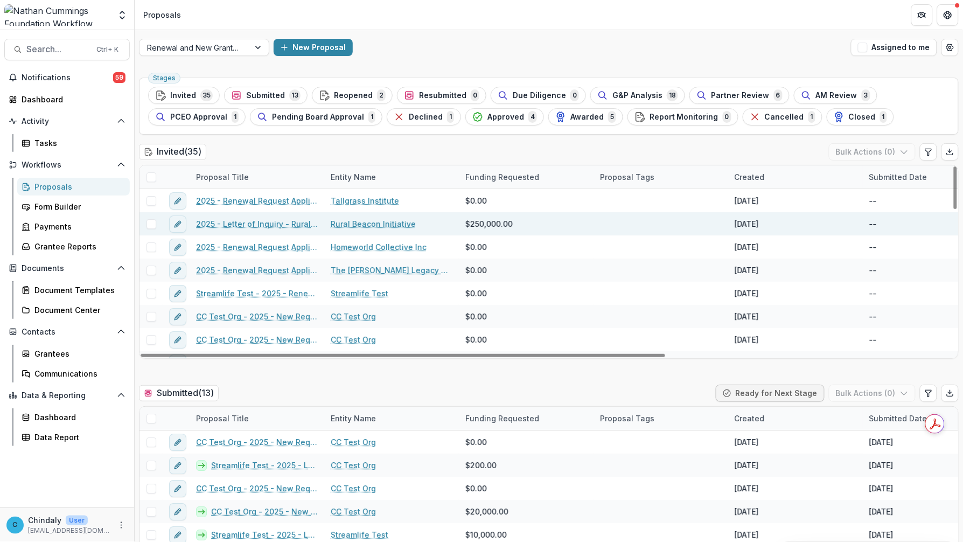
click at [267, 221] on link "2025 - Letter of Inquiry - Rural Beacon" at bounding box center [257, 223] width 122 height 11
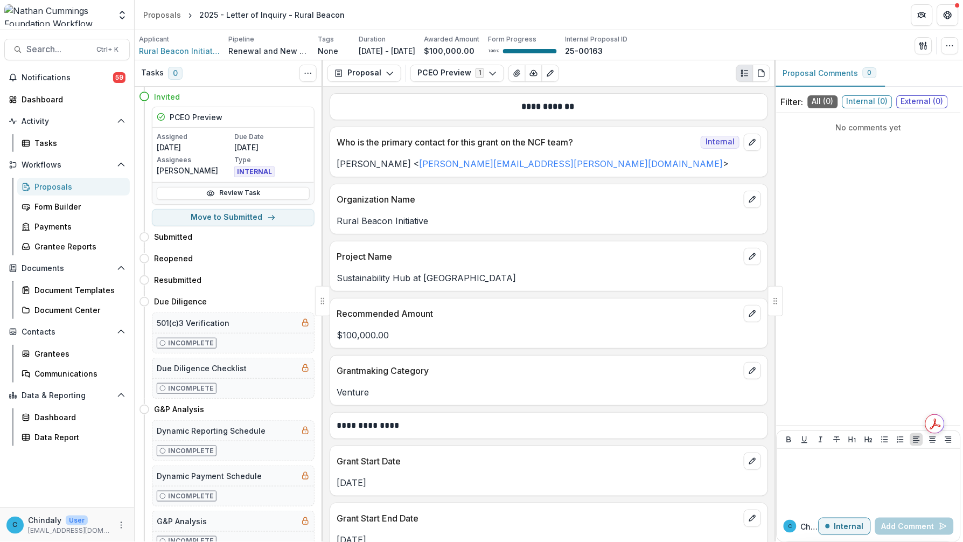
click at [277, 18] on div "2025 - Letter of Inquiry - Rural Beacon" at bounding box center [271, 14] width 145 height 11
click at [265, 13] on div "2025 - Letter of Inquiry - Rural Beacon" at bounding box center [271, 14] width 145 height 11
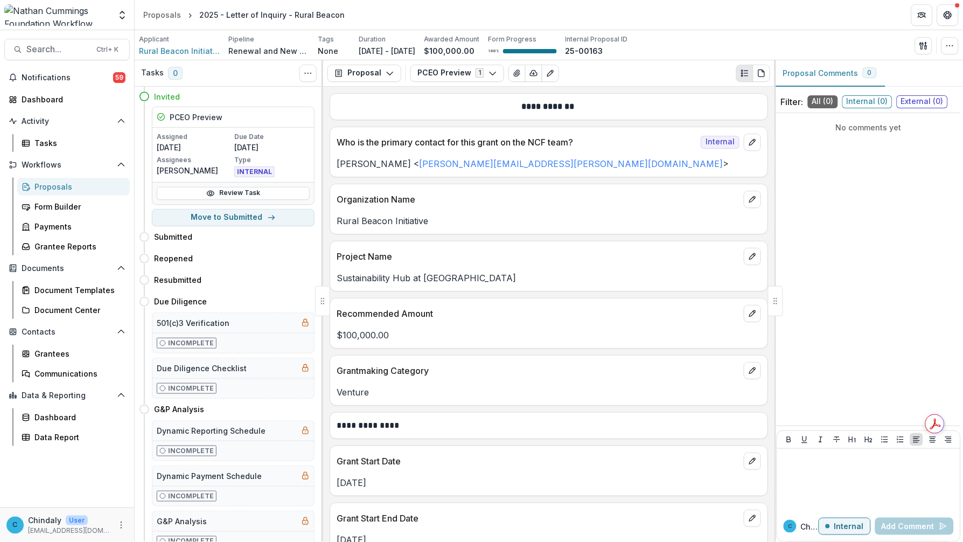
click at [53, 181] on div "Proposals" at bounding box center [77, 186] width 87 height 11
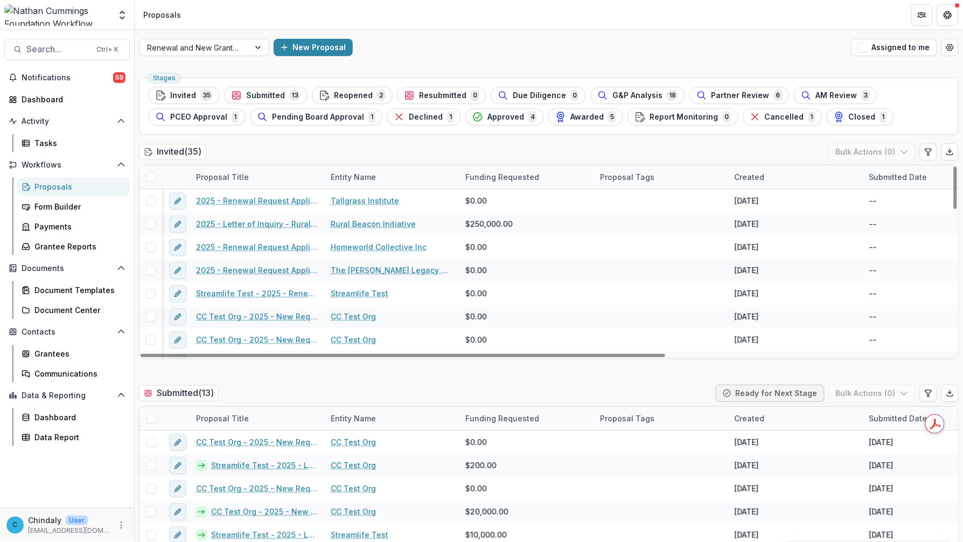
scroll to position [0, 445]
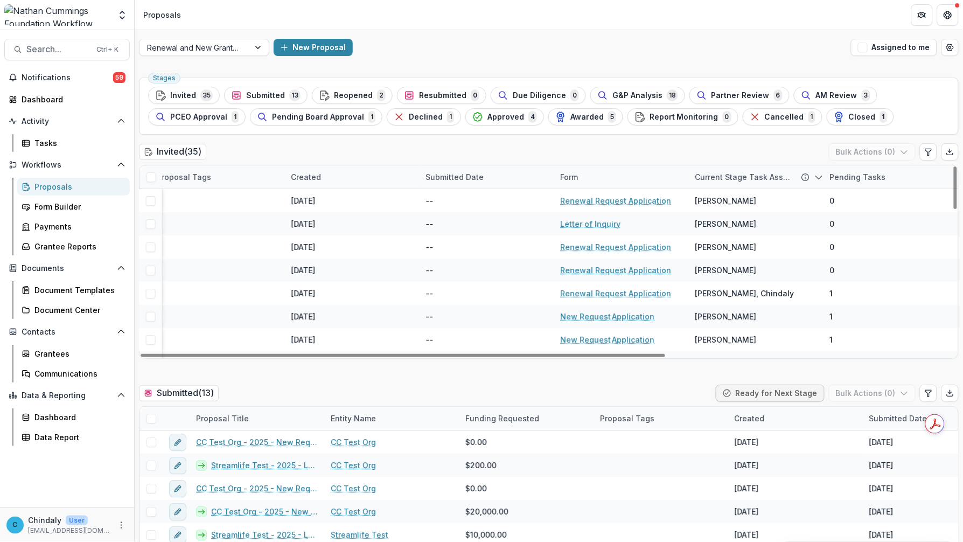
drag, startPoint x: 320, startPoint y: 354, endPoint x: 672, endPoint y: 366, distance: 351.8
click at [665, 357] on div at bounding box center [403, 355] width 524 height 3
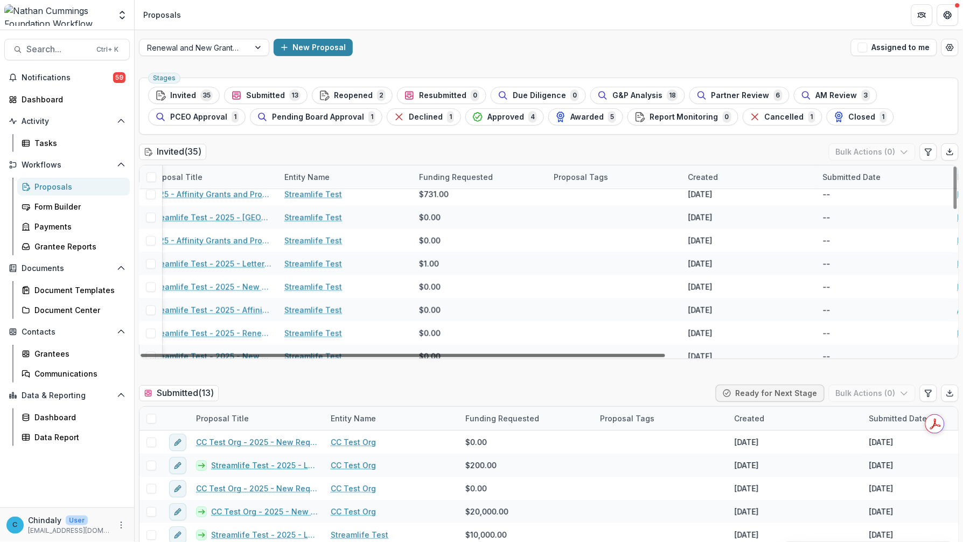
scroll to position [238, 12]
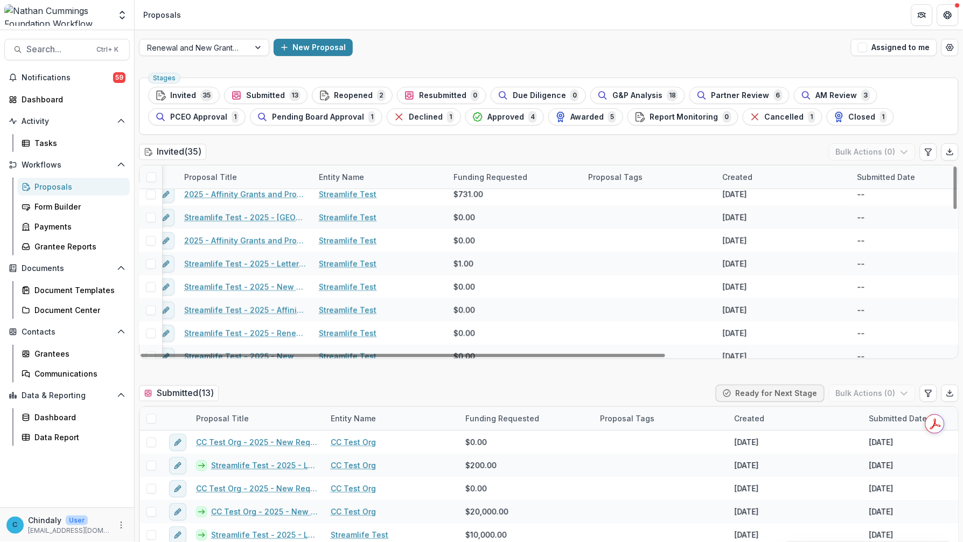
drag, startPoint x: 435, startPoint y: 354, endPoint x: 130, endPoint y: 354, distance: 304.2
click at [141, 354] on div at bounding box center [403, 355] width 524 height 3
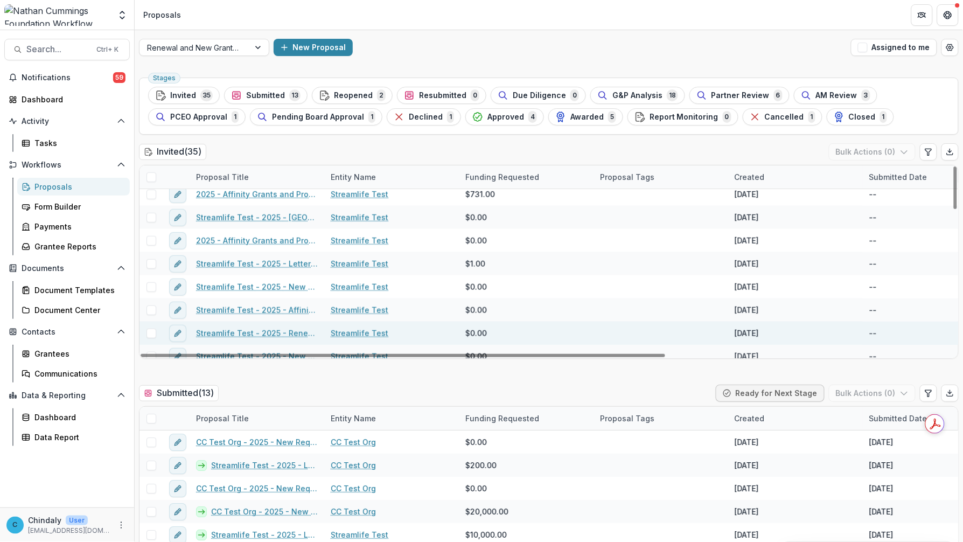
click at [278, 332] on link "Streamlife Test - 2025 - Renewal Request Application" at bounding box center [257, 332] width 122 height 11
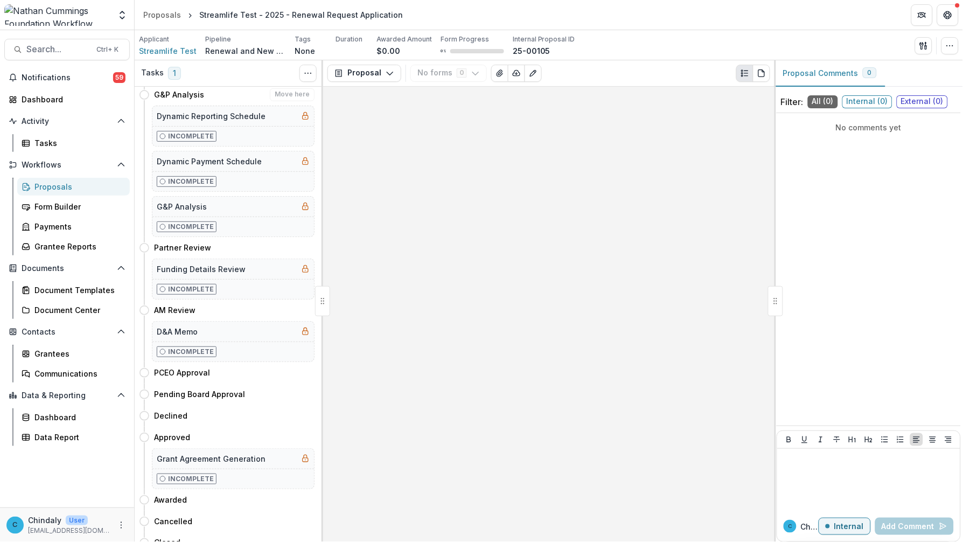
scroll to position [306, 0]
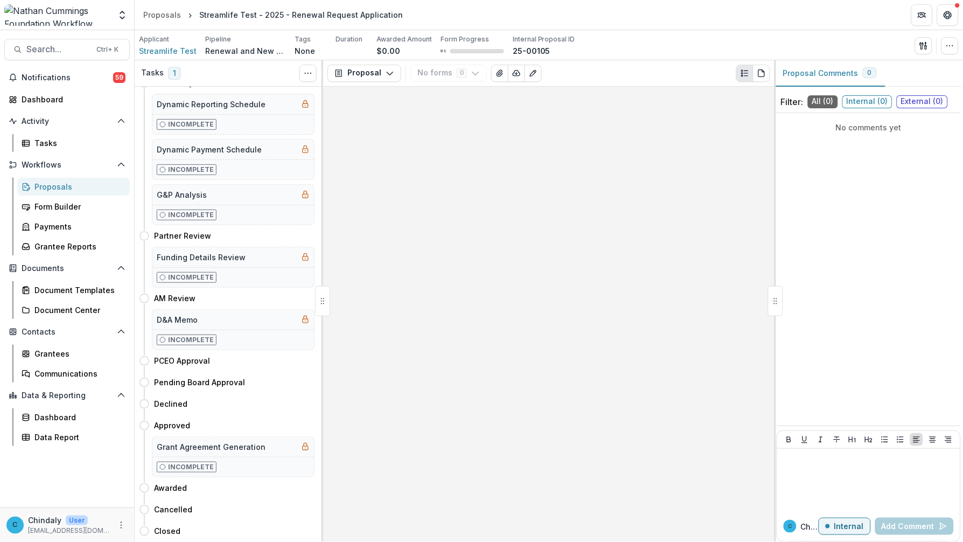
click at [53, 183] on div "Proposals" at bounding box center [77, 186] width 87 height 11
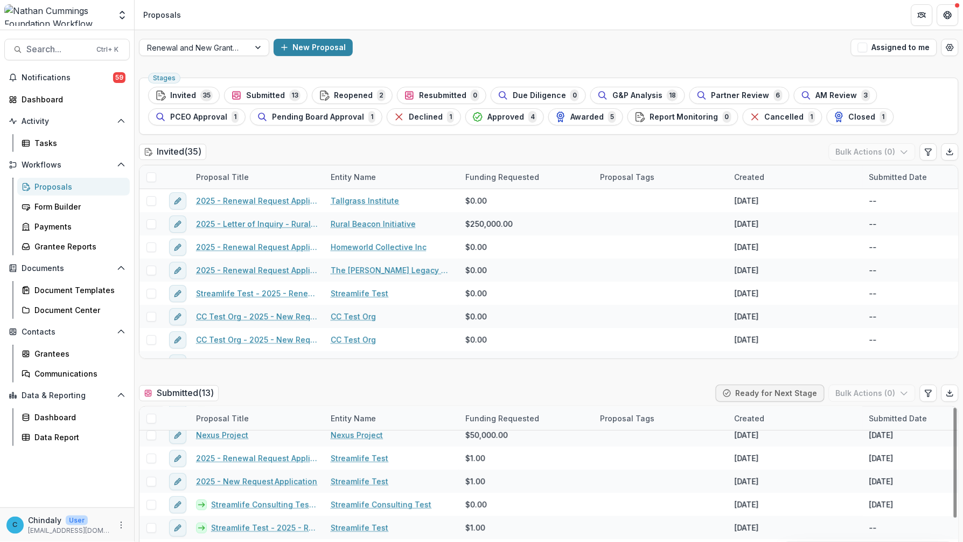
scroll to position [132, 0]
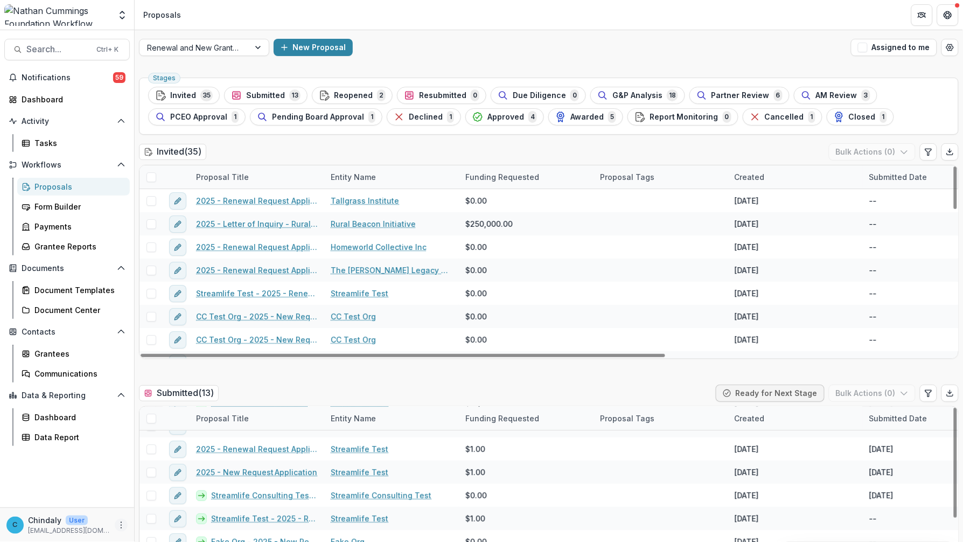
click at [115, 525] on button "More" at bounding box center [121, 524] width 13 height 13
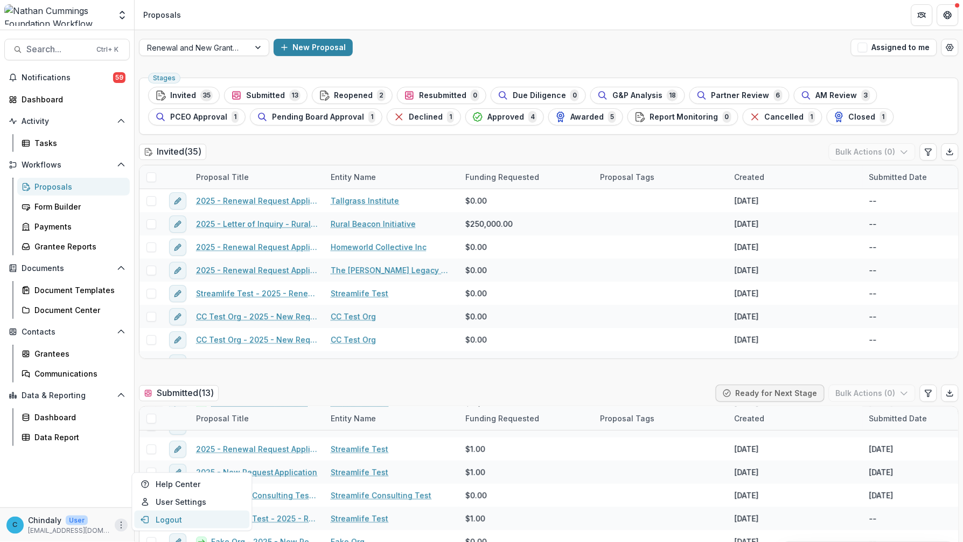
click at [158, 522] on button "Logout" at bounding box center [191, 519] width 115 height 18
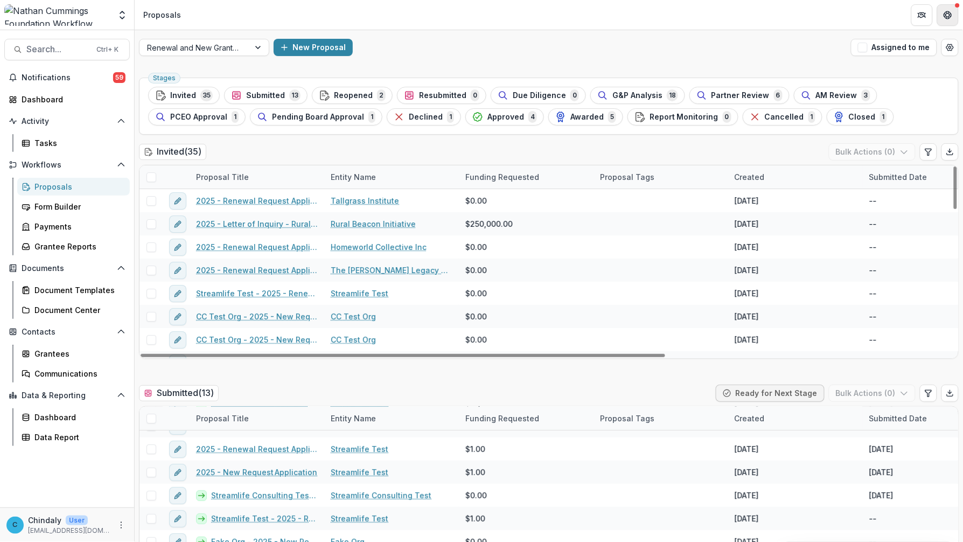
click at [952, 13] on button "Get Help" at bounding box center [948, 15] width 22 height 22
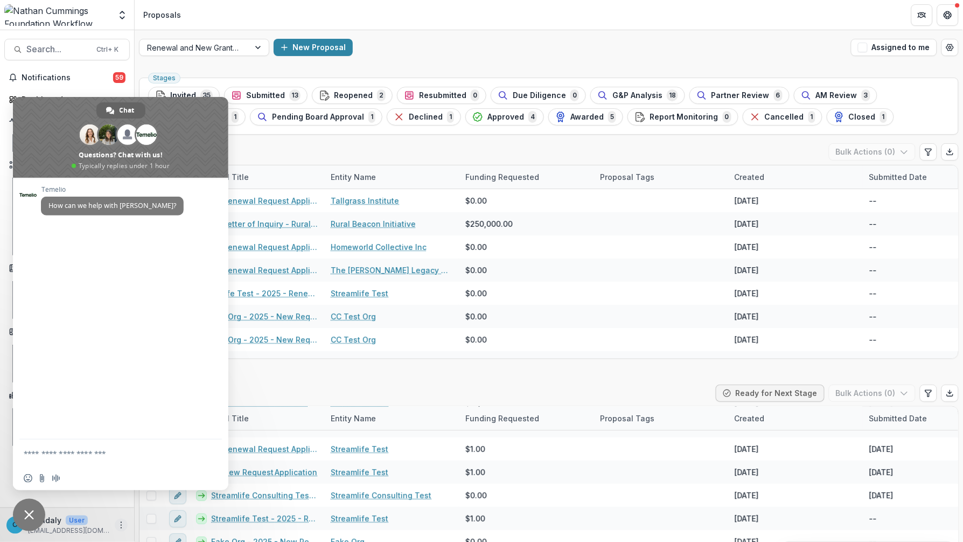
click at [118, 523] on icon "More" at bounding box center [121, 525] width 9 height 9
click at [163, 518] on button "Logout" at bounding box center [191, 519] width 115 height 18
click at [120, 523] on icon "More" at bounding box center [121, 525] width 9 height 9
click at [155, 517] on button "Logout" at bounding box center [191, 519] width 115 height 18
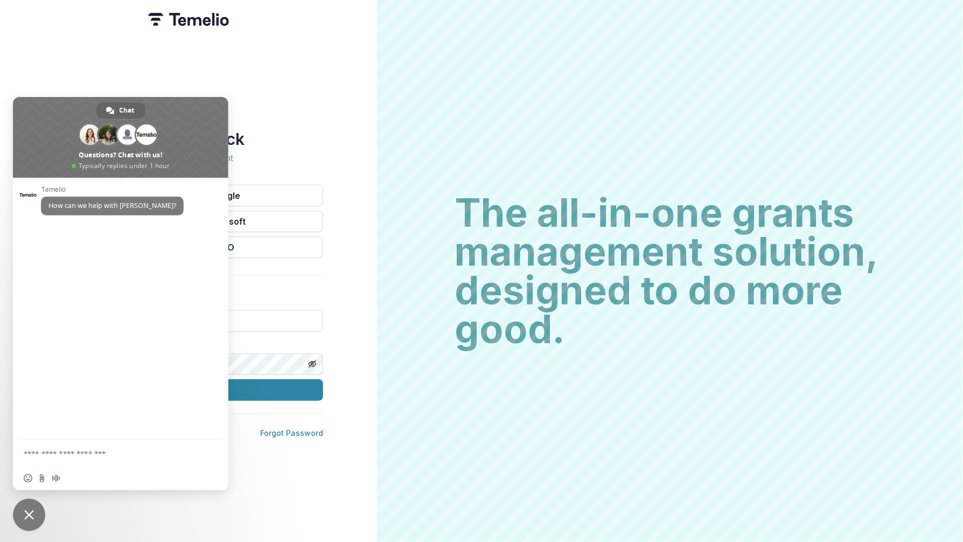
click at [200, 56] on div "Welcome back Sign into your account Continue with Google Continue with Microsof…" at bounding box center [188, 271] width 377 height 542
click at [20, 517] on span "Close chat" at bounding box center [29, 515] width 32 height 32
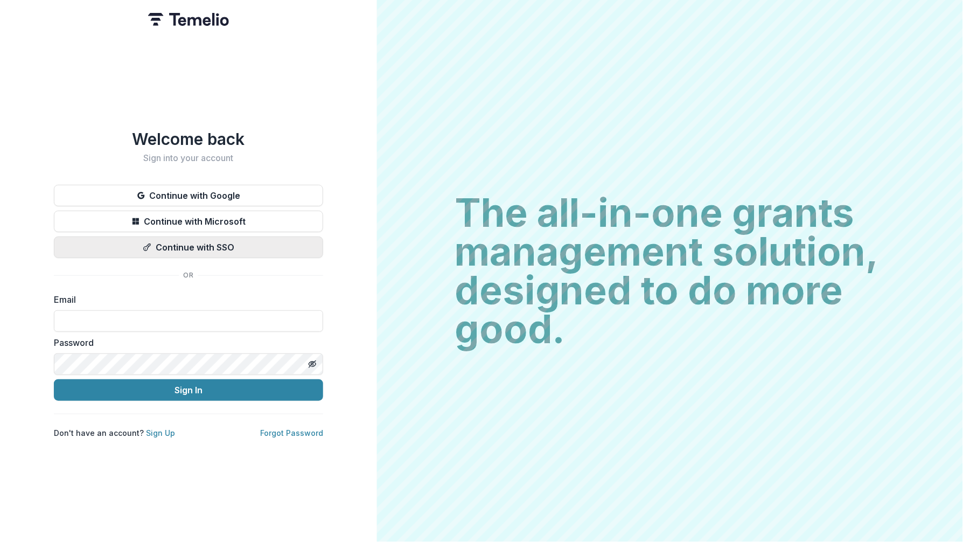
click at [243, 243] on button "Continue with SSO" at bounding box center [188, 247] width 269 height 22
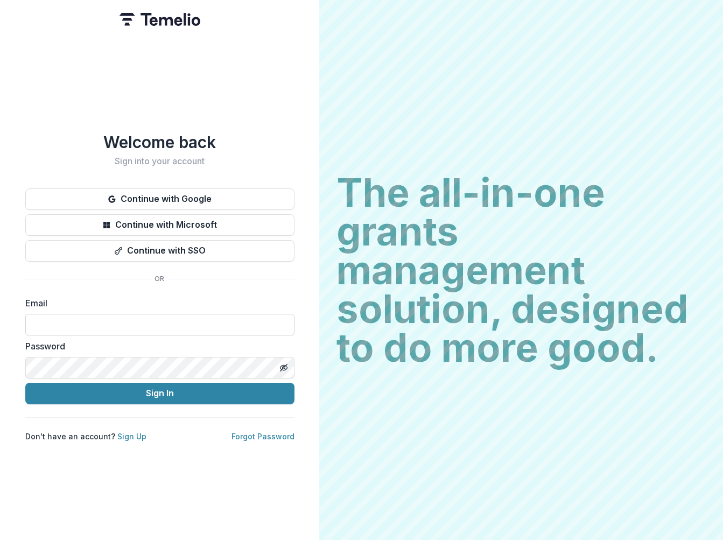
click at [163, 314] on input at bounding box center [159, 325] width 269 height 22
type input "**********"
click at [284, 365] on icon "Toggle password visibility" at bounding box center [282, 367] width 5 height 4
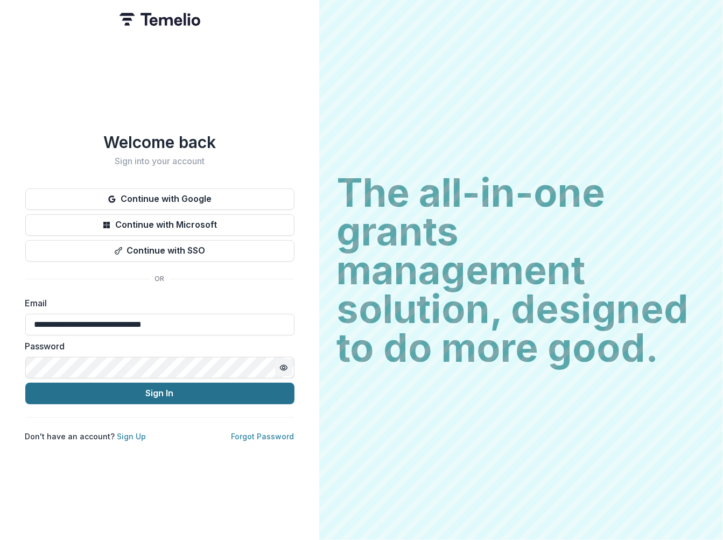
click at [240, 387] on button "Sign In" at bounding box center [159, 394] width 269 height 22
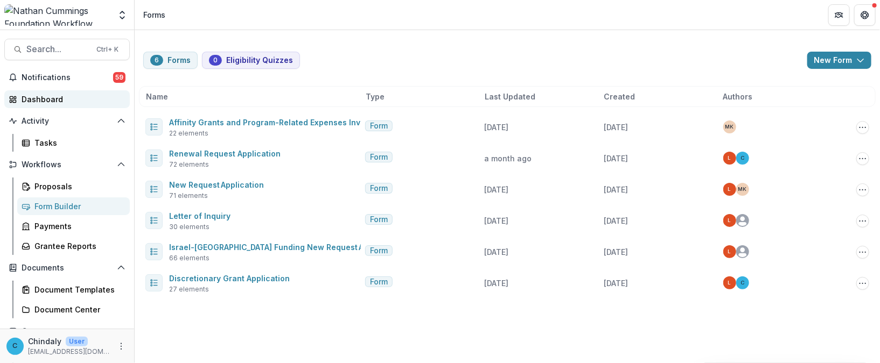
click at [45, 97] on div "Dashboard" at bounding box center [72, 99] width 100 height 11
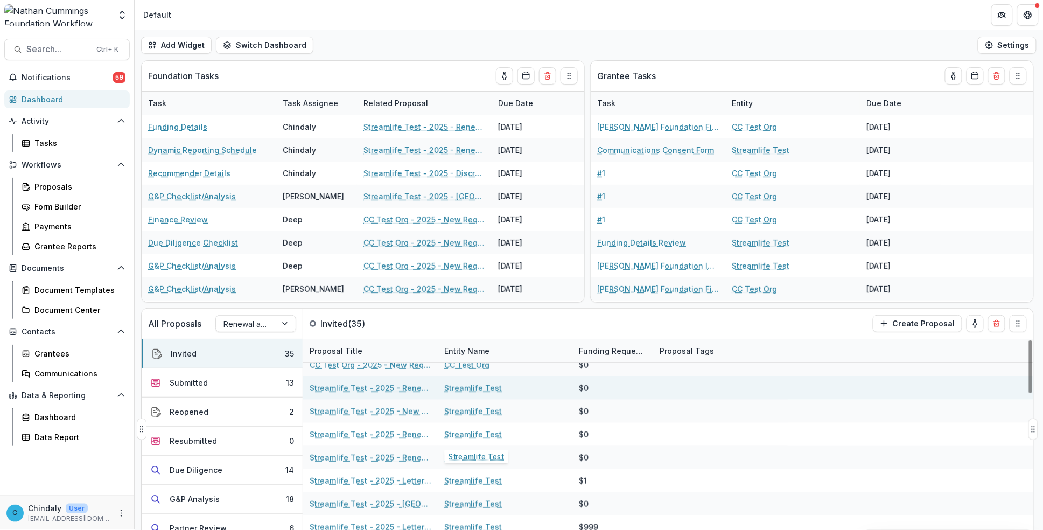
scroll to position [358, 0]
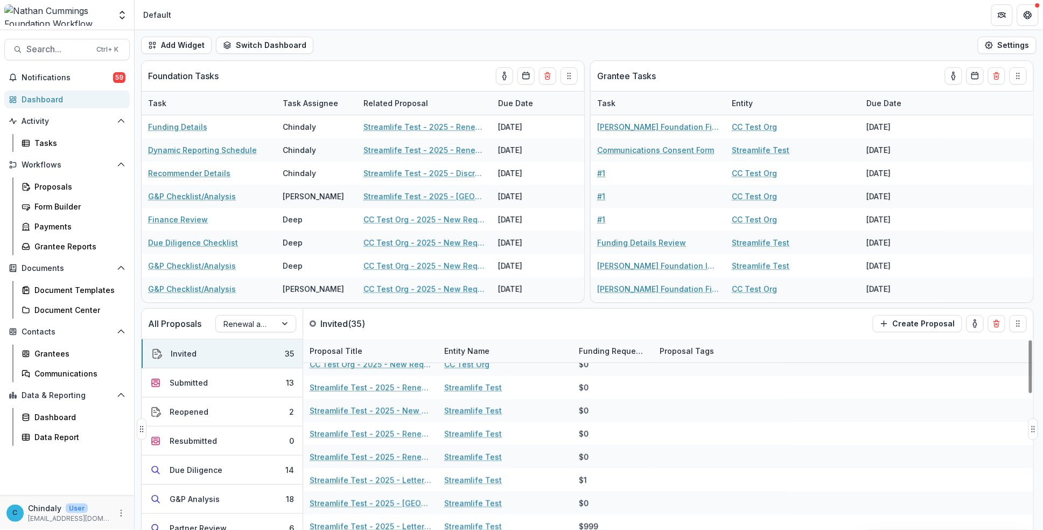
click at [353, 352] on div "Proposal Title" at bounding box center [336, 350] width 66 height 11
click at [361, 363] on span "Sort Descending" at bounding box center [356, 416] width 62 height 9
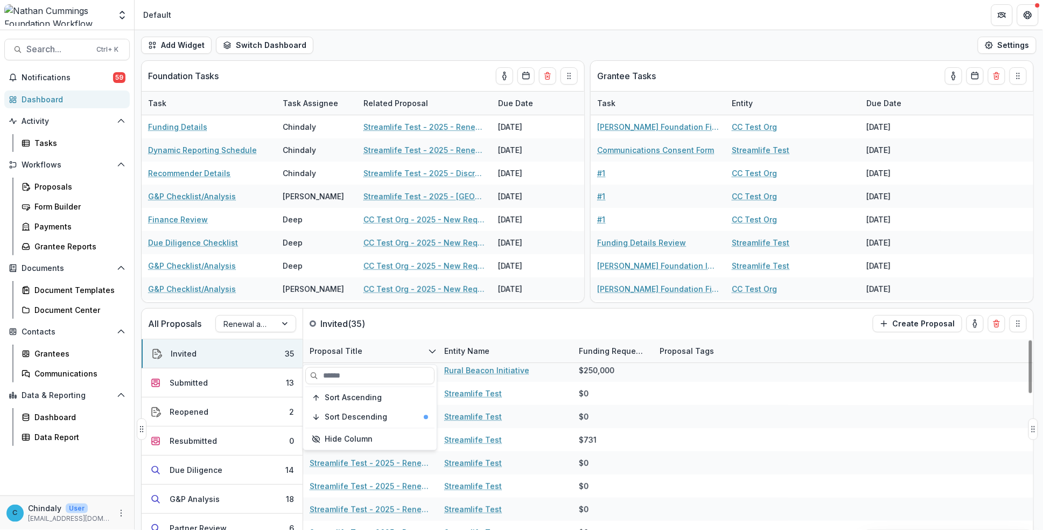
scroll to position [120, 0]
click at [416, 305] on div "All Proposals Renewal and New Grants Pipeline Invited ( 35 ) Create Proposal In…" at bounding box center [589, 294] width 908 height 469
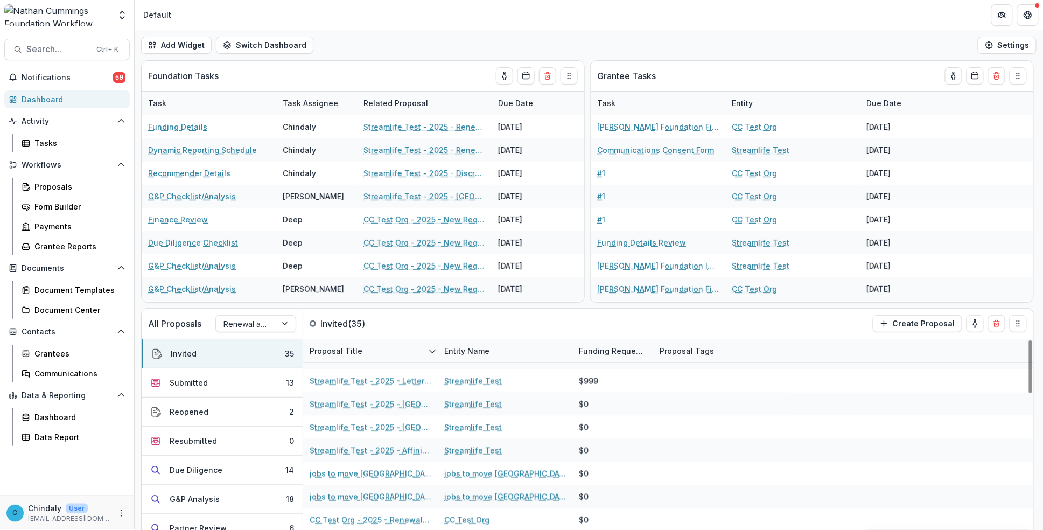
scroll to position [623, 0]
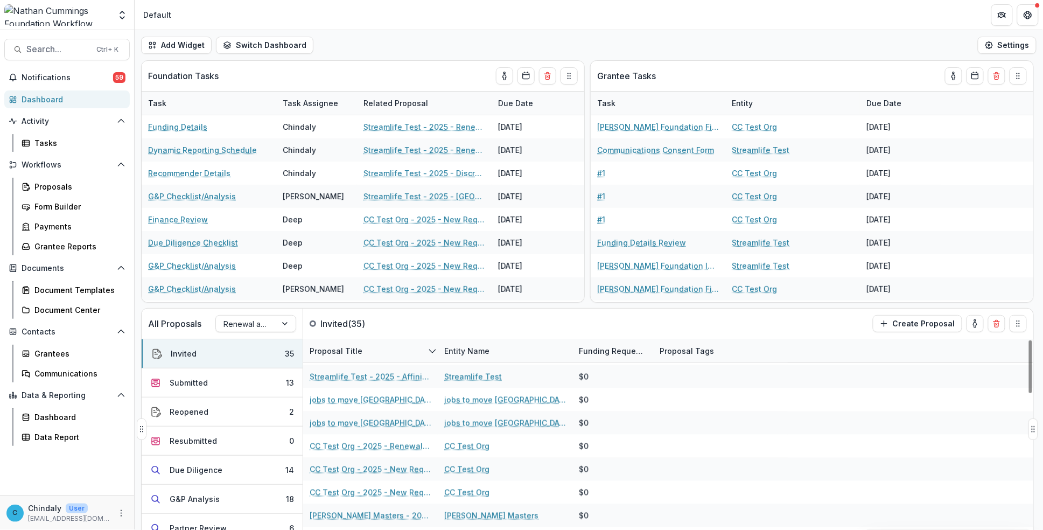
click at [421, 353] on div "Proposal Title" at bounding box center [370, 350] width 135 height 23
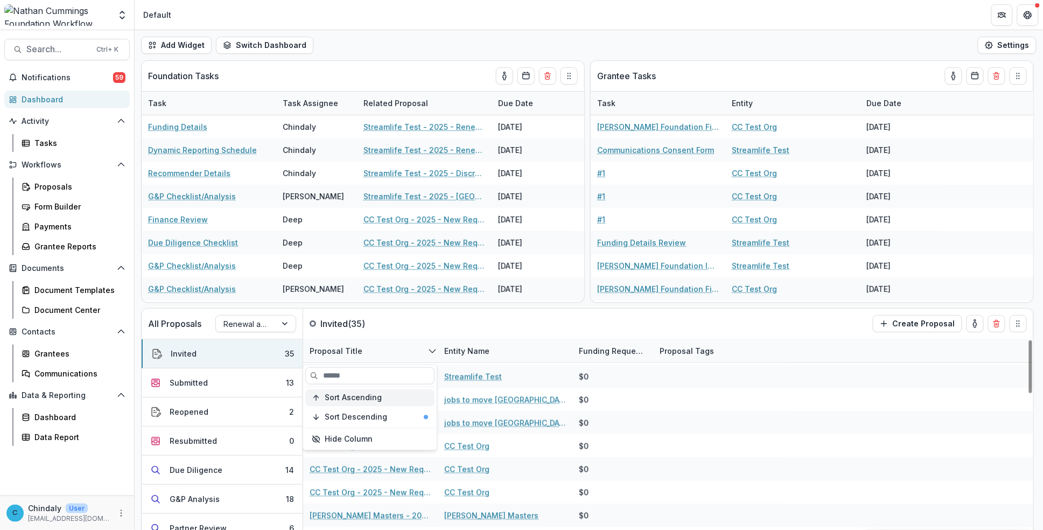
click at [380, 363] on span "Sort Ascending" at bounding box center [353, 397] width 57 height 9
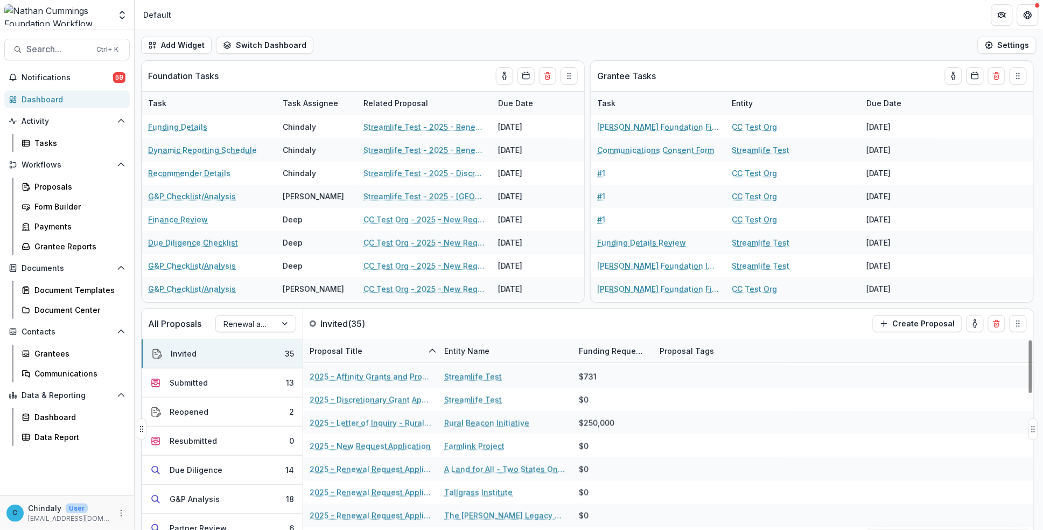
click at [661, 325] on div "All Proposals Renewal and New Grants Pipeline Invited ( 35 ) Create Proposal" at bounding box center [565, 324] width 846 height 30
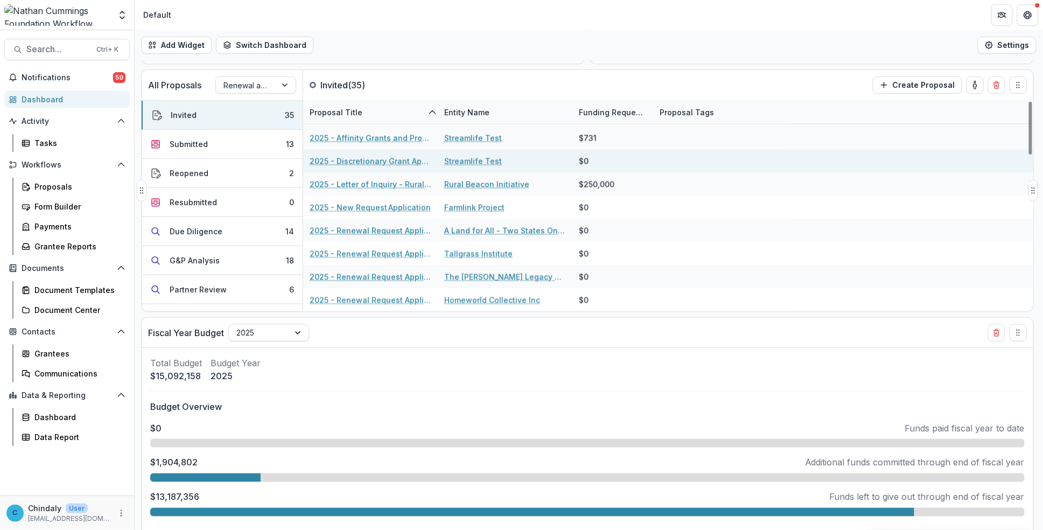
scroll to position [239, 0]
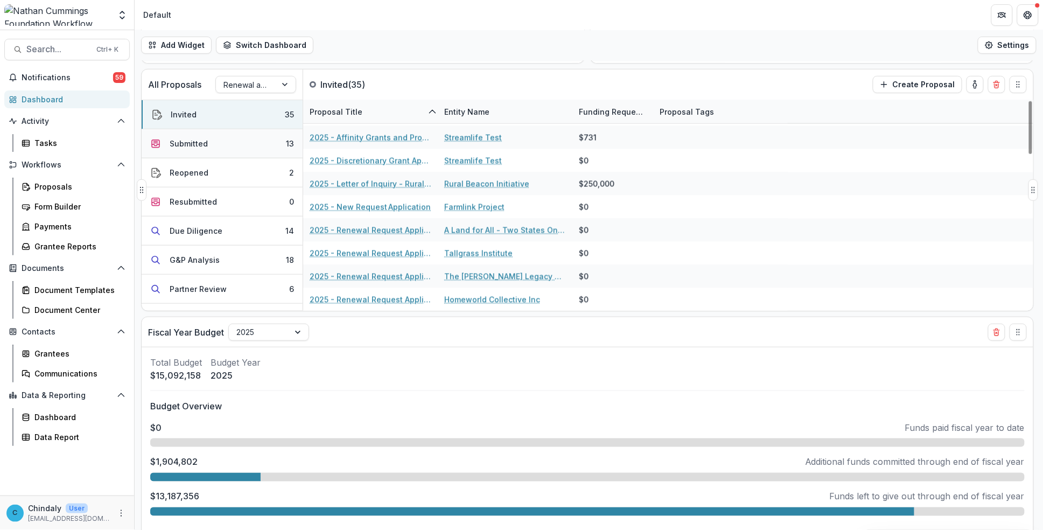
click at [223, 146] on button "Submitted 13" at bounding box center [222, 143] width 161 height 29
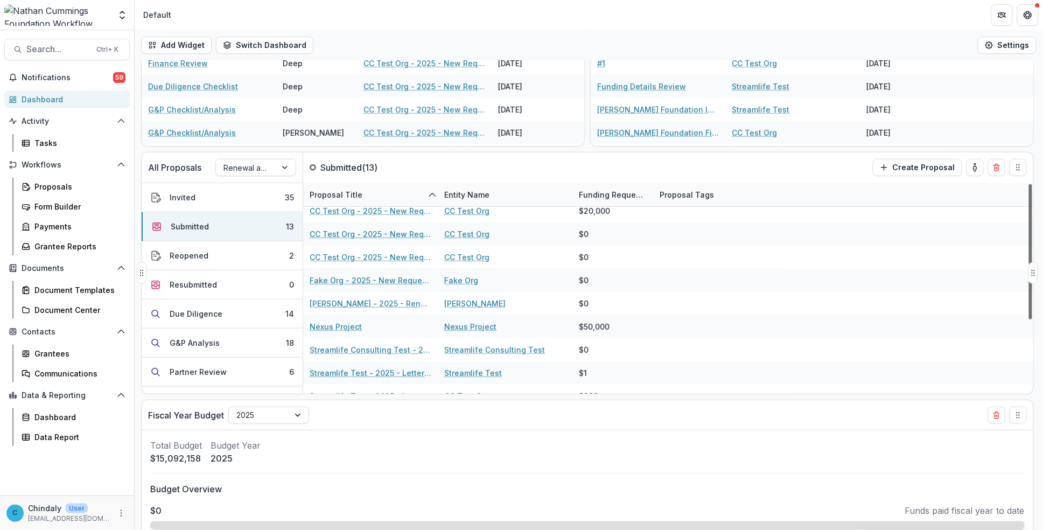
scroll to position [0, 0]
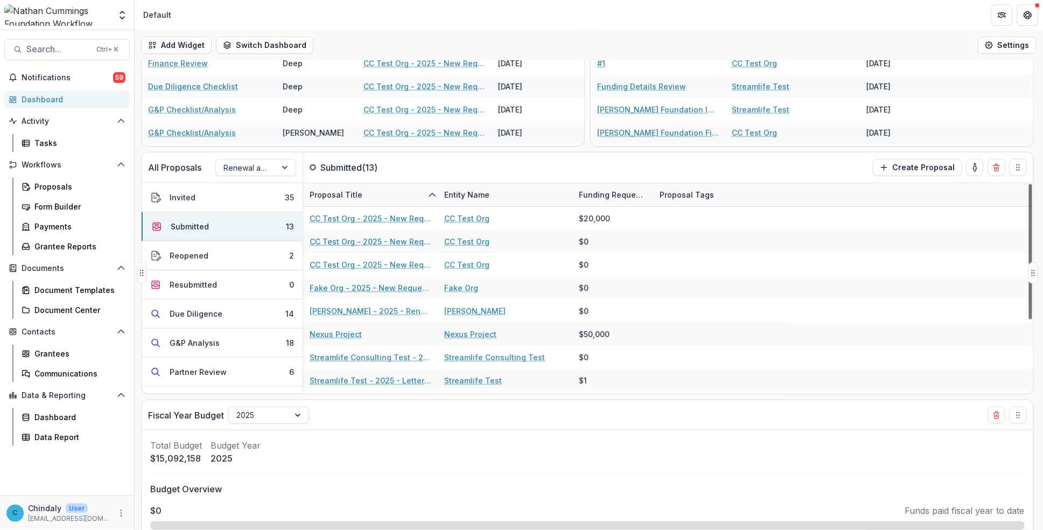
drag, startPoint x: 1027, startPoint y: 363, endPoint x: 1013, endPoint y: 246, distance: 117.7
click at [879, 246] on div at bounding box center [1030, 251] width 3 height 135
click at [173, 201] on div "Invited" at bounding box center [183, 197] width 26 height 11
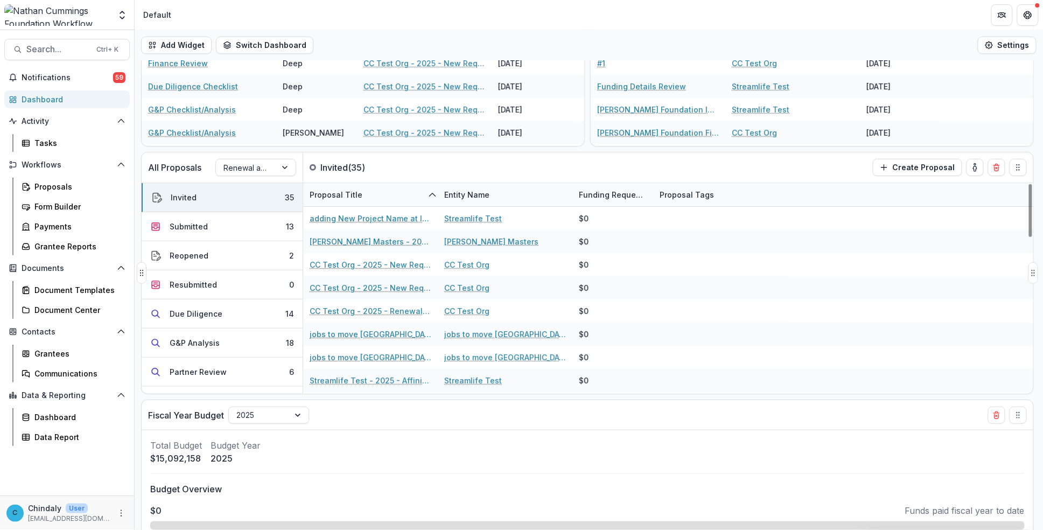
click at [461, 197] on div "Entity Name" at bounding box center [467, 194] width 58 height 11
click at [499, 260] on span "Sort Descending" at bounding box center [490, 260] width 62 height 9
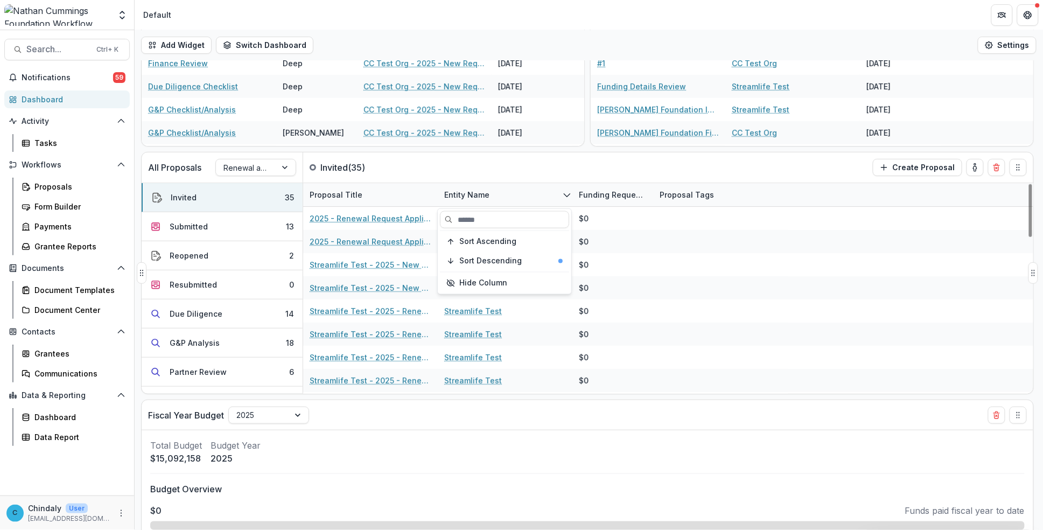
click at [486, 165] on div "All Proposals Renewal and New Grants Pipeline Invited ( 35 ) Create Proposal" at bounding box center [565, 167] width 846 height 30
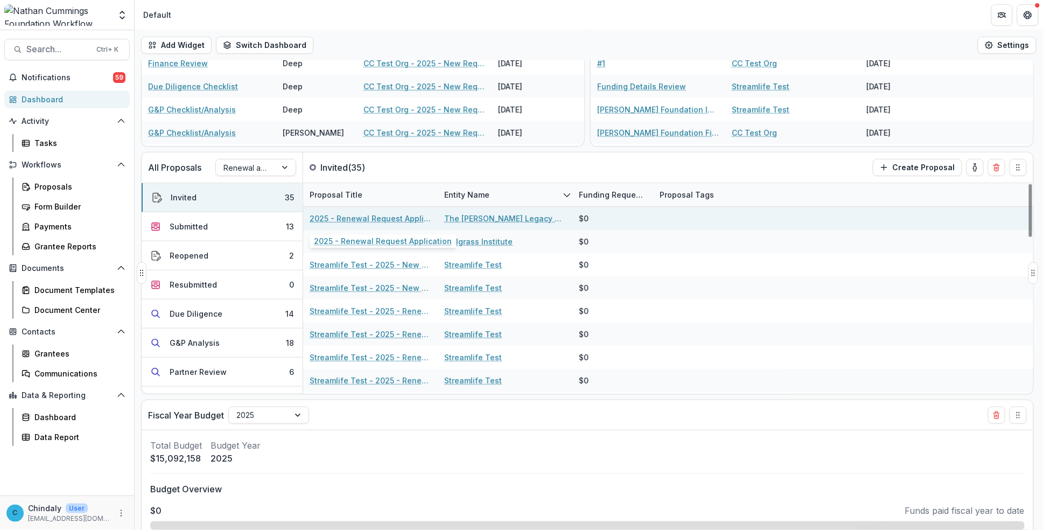
click at [375, 219] on link "2025 - Renewal Request Application" at bounding box center [371, 218] width 122 height 11
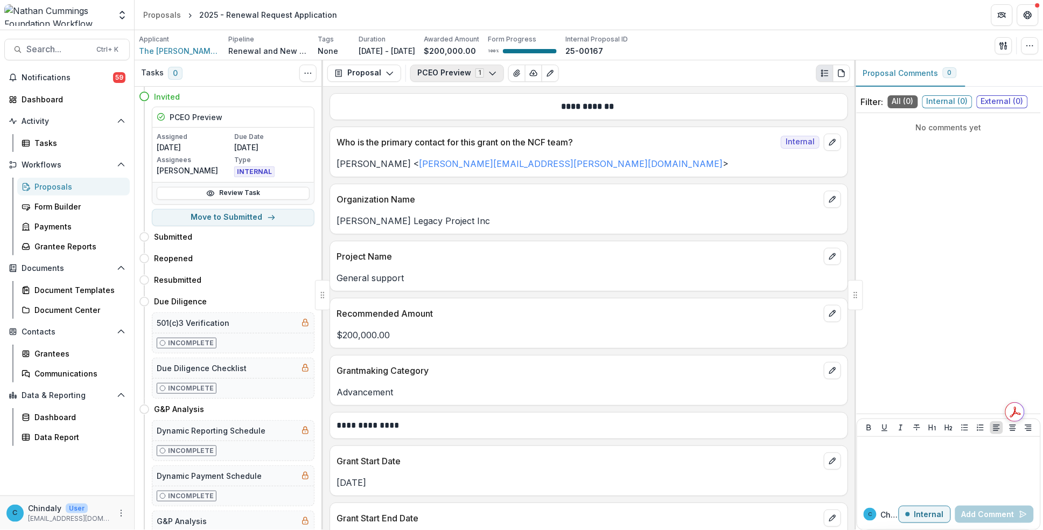
click at [461, 67] on button "PCEO Preview 1" at bounding box center [457, 73] width 94 height 17
click at [368, 71] on button "Proposal" at bounding box center [364, 73] width 74 height 17
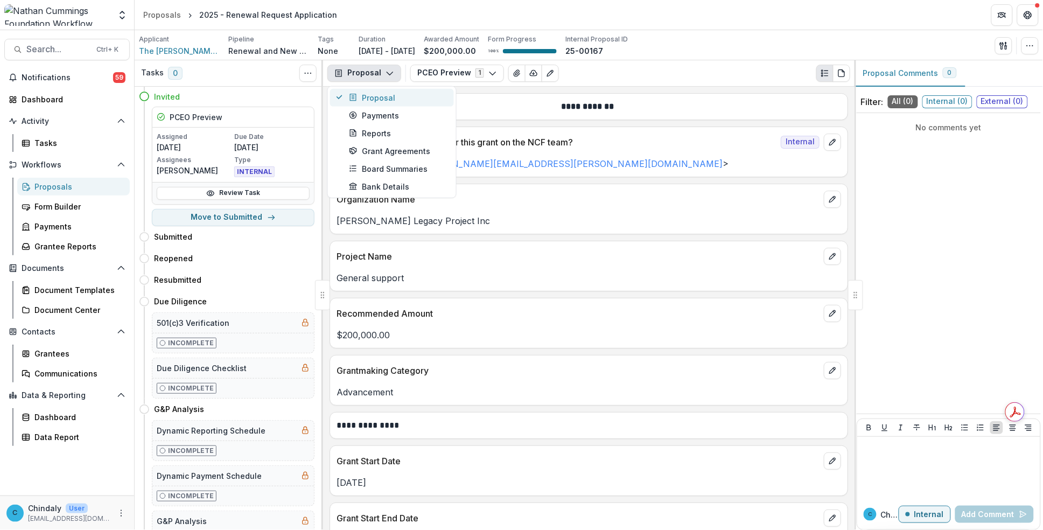
click at [368, 96] on div "Proposal" at bounding box center [398, 97] width 99 height 11
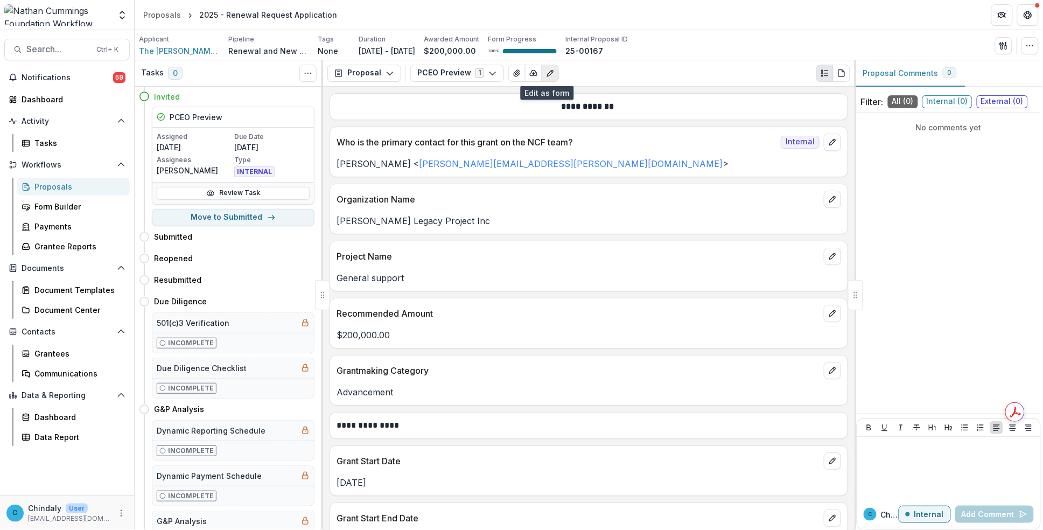
click at [550, 76] on icon "Edit as form" at bounding box center [550, 73] width 9 height 9
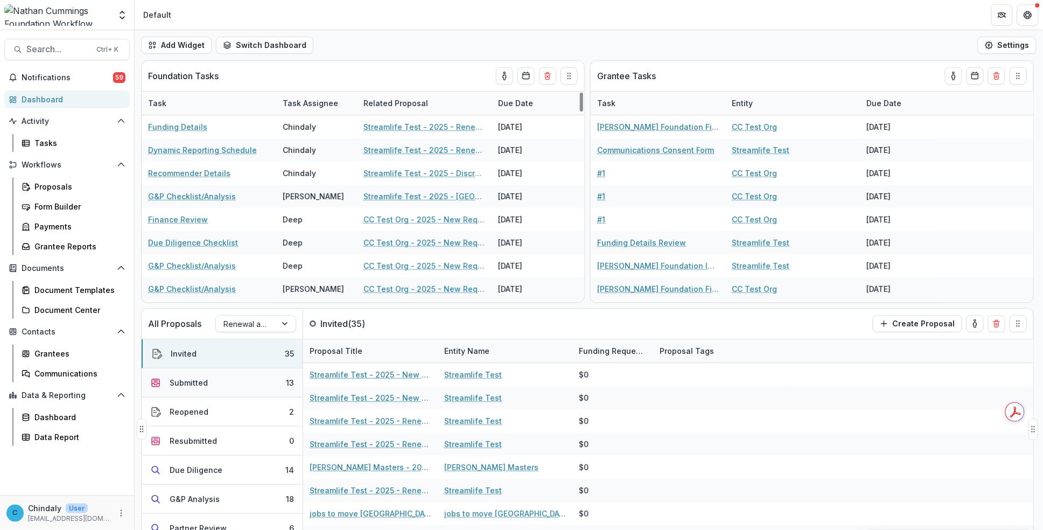
click at [181, 363] on div "Submitted" at bounding box center [189, 382] width 38 height 11
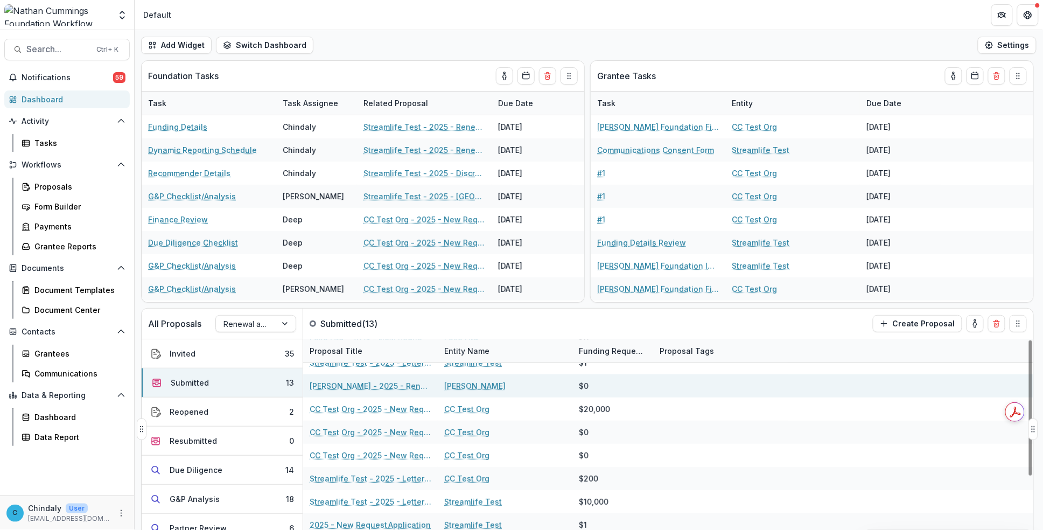
scroll to position [59, 0]
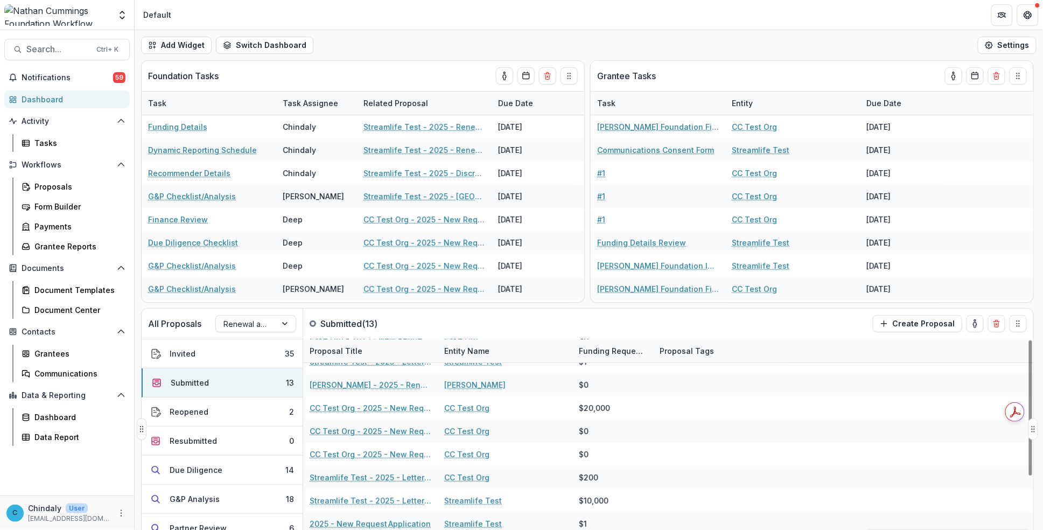
click at [472, 346] on div "Entity Name" at bounding box center [467, 350] width 58 height 11
click at [483, 363] on button "Sort Descending" at bounding box center [504, 417] width 129 height 17
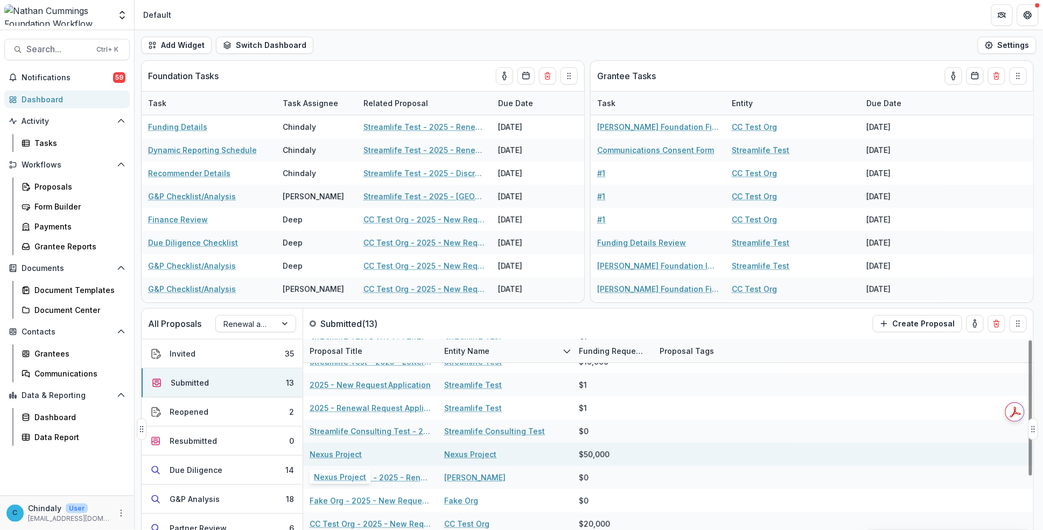
click at [342, 363] on link "Nexus Project" at bounding box center [336, 454] width 52 height 11
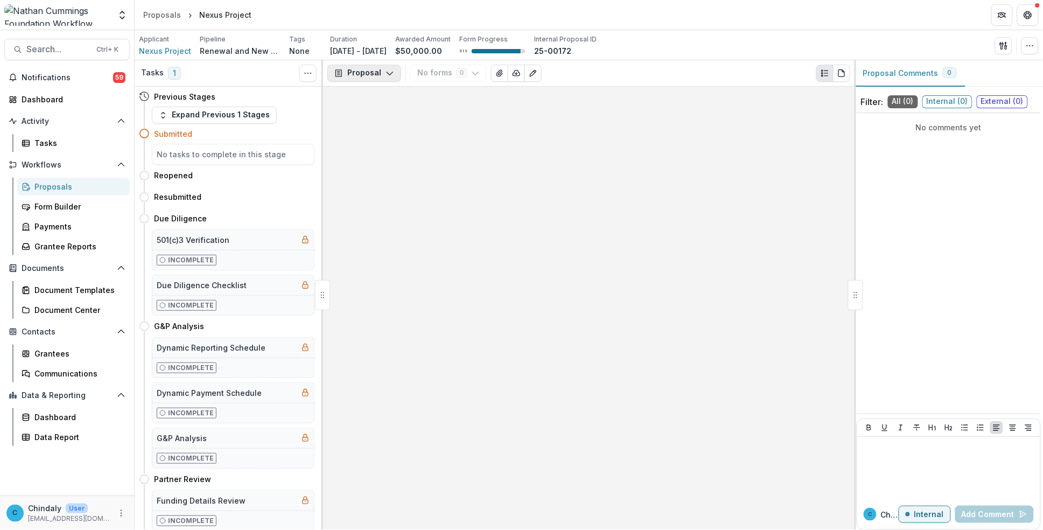
click at [363, 73] on button "Proposal" at bounding box center [364, 73] width 74 height 17
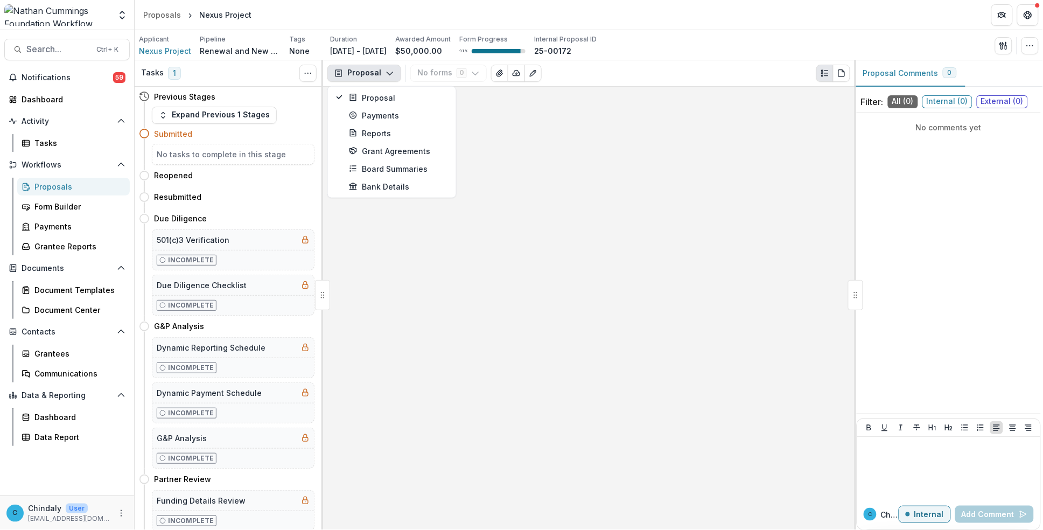
click at [363, 73] on button "Proposal" at bounding box center [364, 73] width 74 height 17
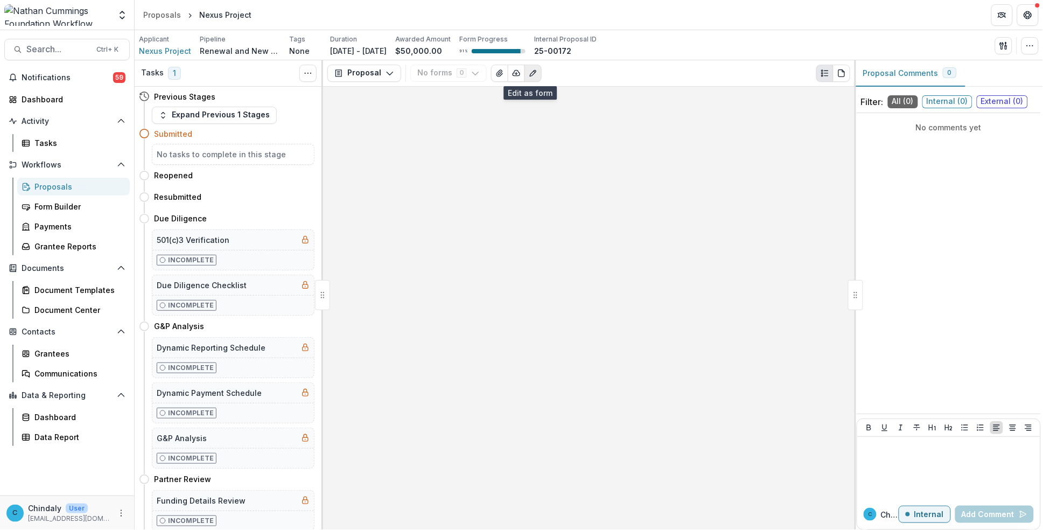
click at [530, 69] on icon "Edit as form" at bounding box center [533, 73] width 9 height 9
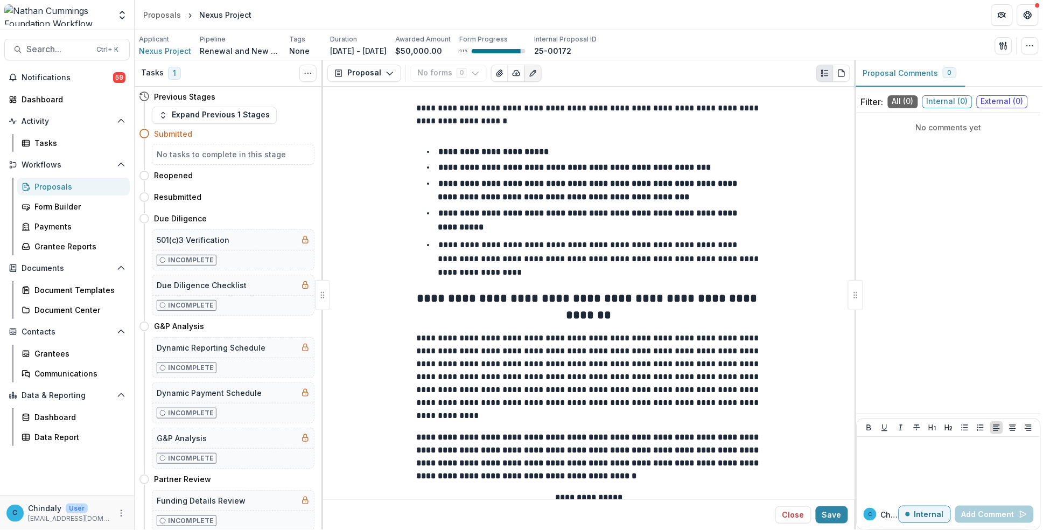
type input "*******"
type input "**********"
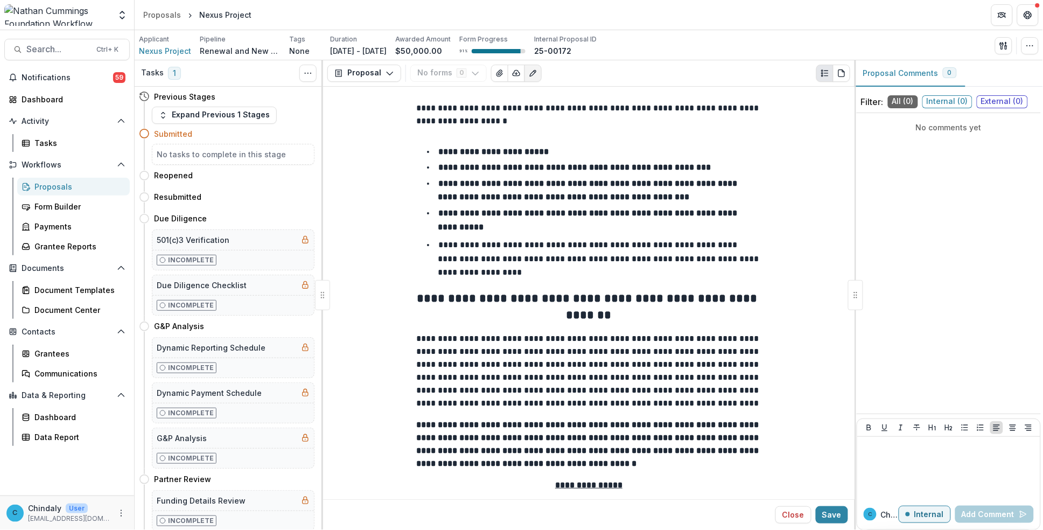
click at [569, 239] on li "**********" at bounding box center [596, 258] width 332 height 41
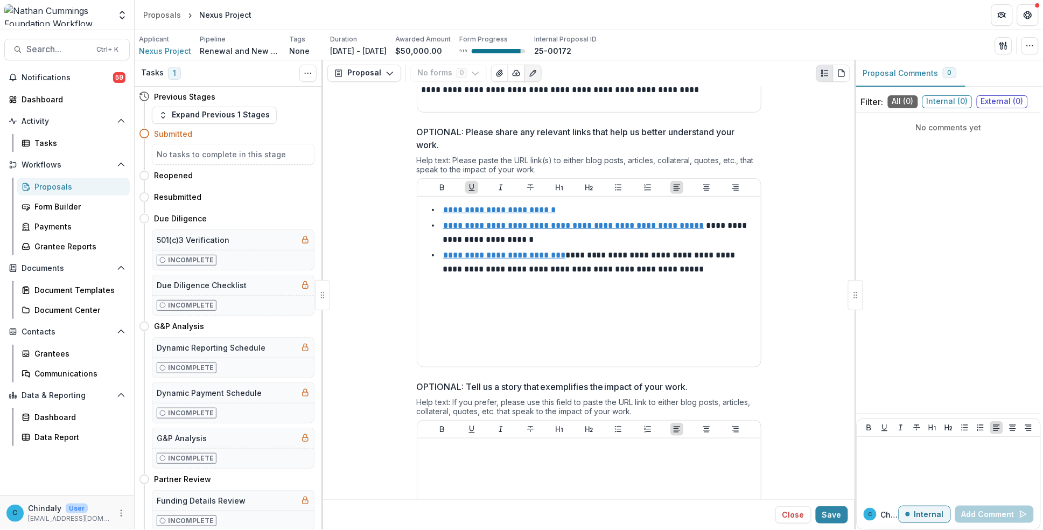
scroll to position [4187, 0]
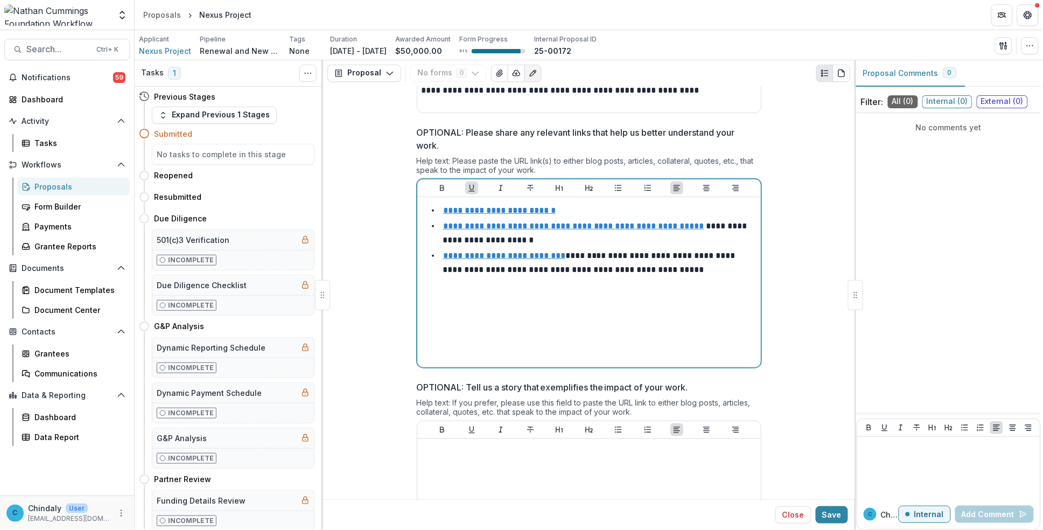
click at [488, 251] on u "**********" at bounding box center [504, 255] width 122 height 8
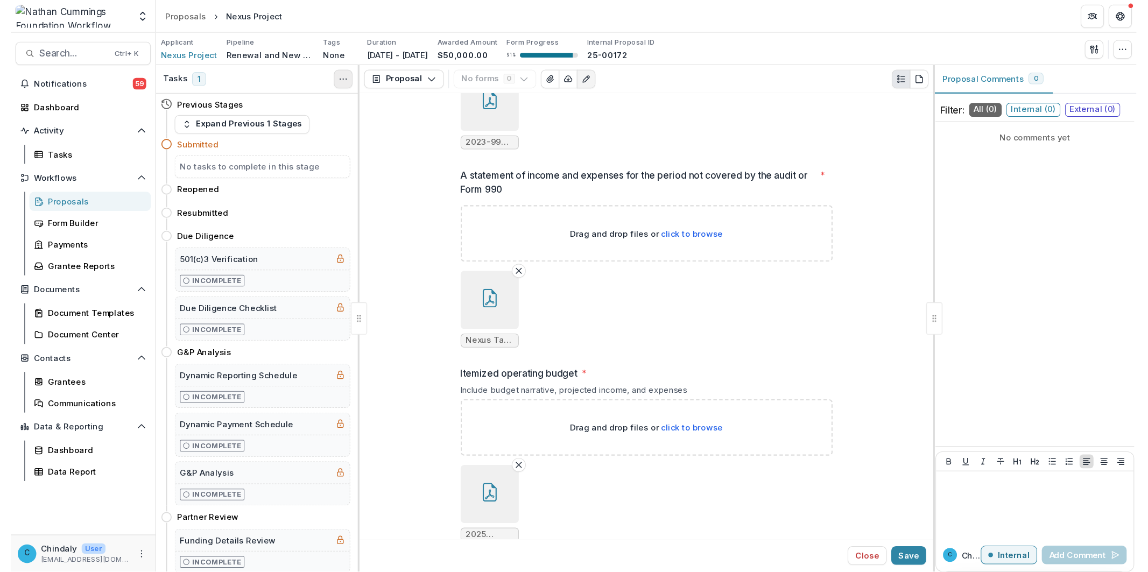
scroll to position [7093, 0]
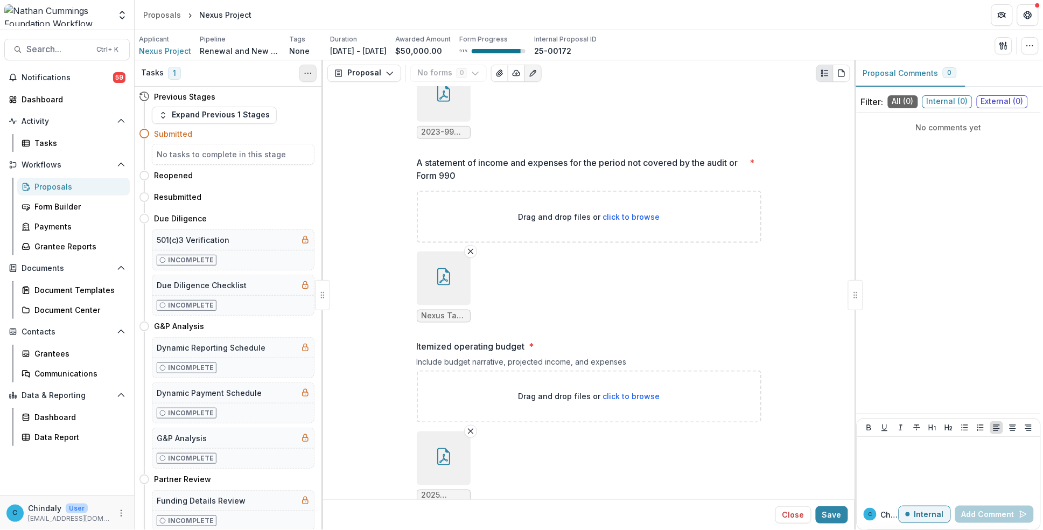
click at [300, 71] on button "Toggle View Cancelled Tasks" at bounding box center [307, 73] width 17 height 17
click at [46, 363] on div "Communications" at bounding box center [77, 373] width 87 height 11
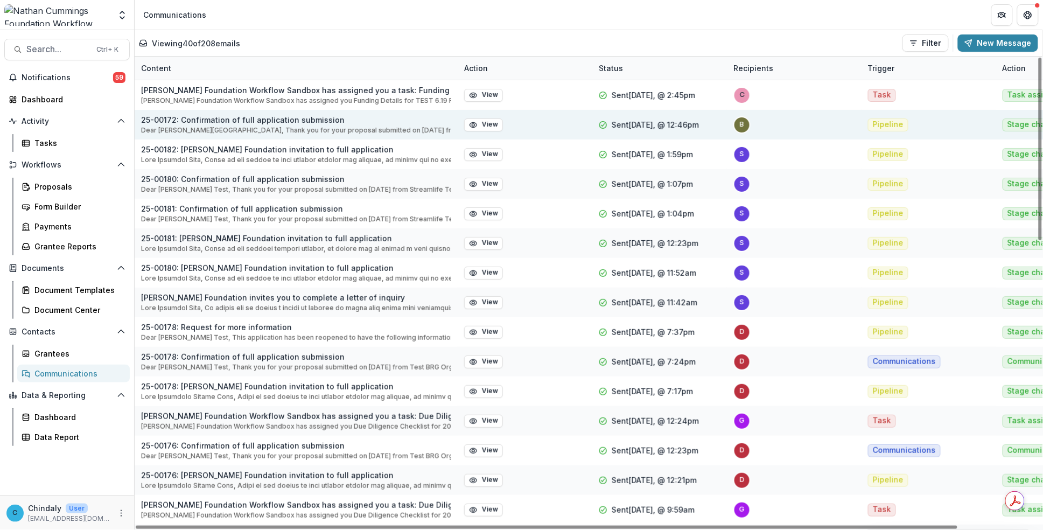
click at [251, 130] on p "Dear [PERSON_NAME][GEOGRAPHIC_DATA], Thank you for your proposal submitted on […" at bounding box center [296, 130] width 310 height 10
click at [492, 122] on button "View" at bounding box center [483, 124] width 39 height 13
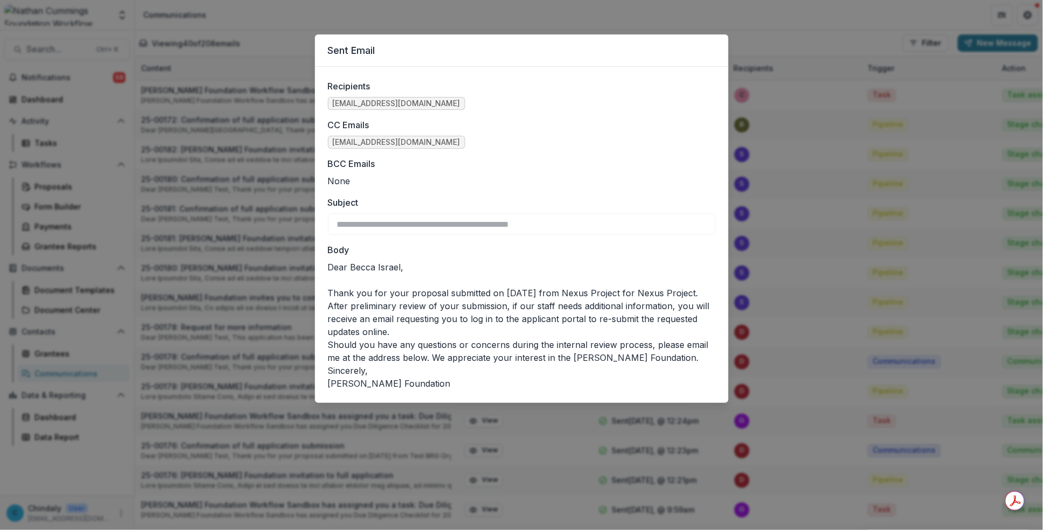
click at [513, 357] on p "Should you have any questions or concerns during the internal review process, p…" at bounding box center [522, 351] width 388 height 26
click at [409, 334] on p "Dear [PERSON_NAME][GEOGRAPHIC_DATA], Thank you for your proposal submitted on […" at bounding box center [522, 300] width 388 height 78
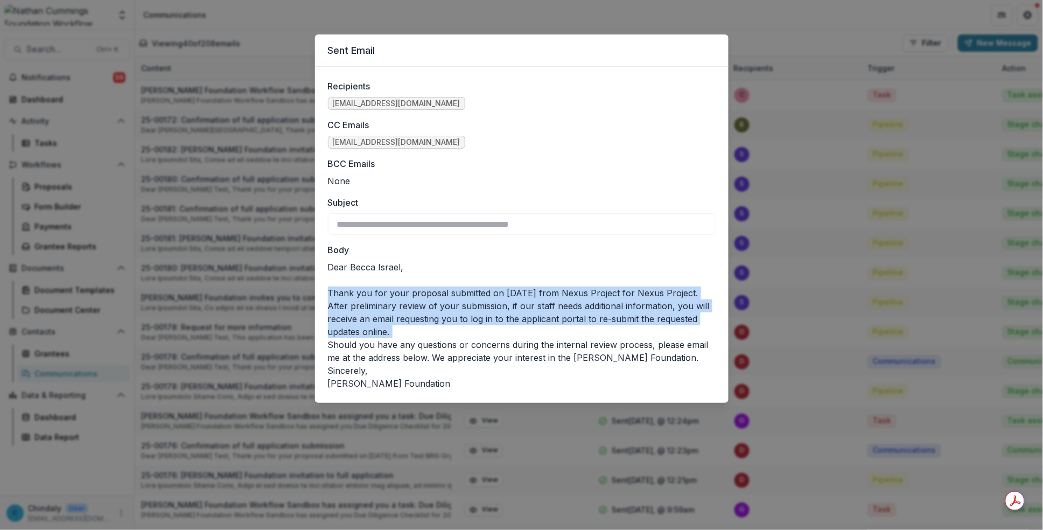
click at [409, 333] on p "Dear [PERSON_NAME][GEOGRAPHIC_DATA], Thank you for your proposal submitted on […" at bounding box center [522, 300] width 388 height 78
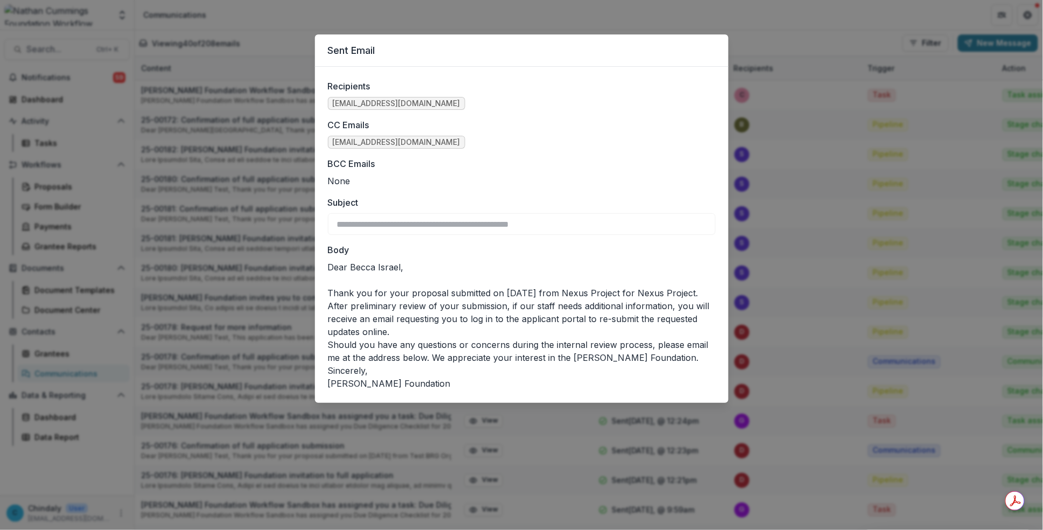
click at [409, 356] on p "Should you have any questions or concerns during the internal review process, p…" at bounding box center [522, 351] width 388 height 26
click at [405, 363] on p "Sincerely," at bounding box center [522, 370] width 388 height 13
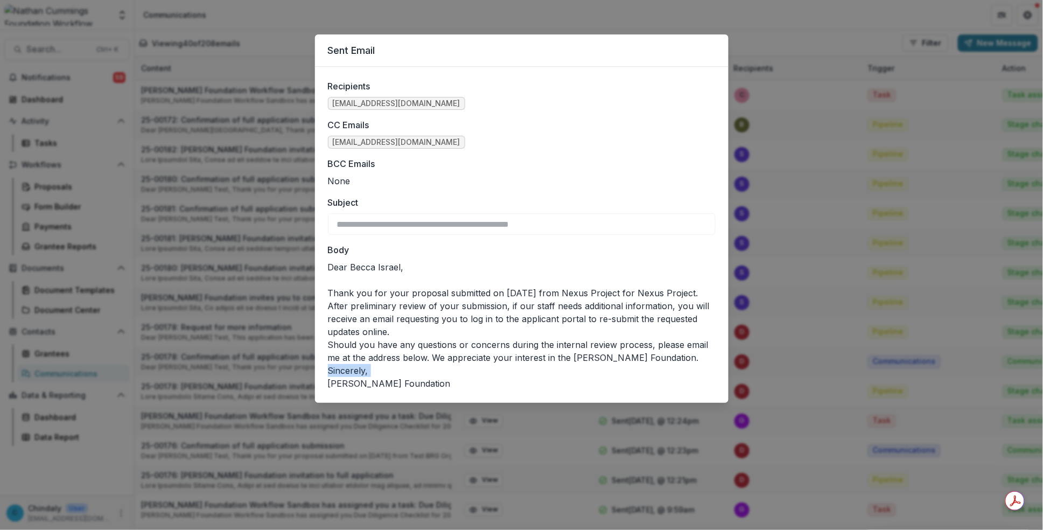
click at [405, 363] on p "Sincerely," at bounding box center [522, 370] width 388 height 13
click at [269, 41] on div "**********" at bounding box center [521, 265] width 1043 height 530
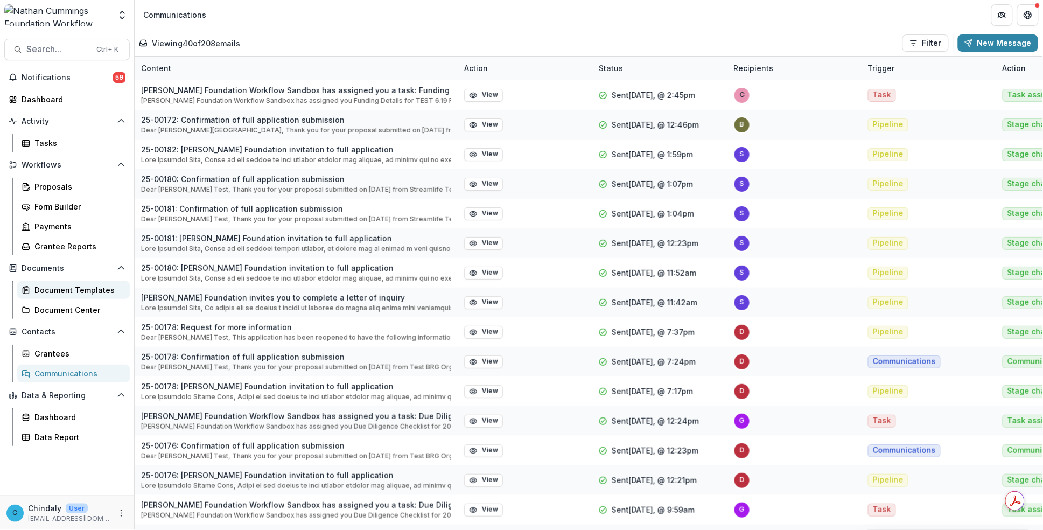
click at [56, 288] on div "Document Templates" at bounding box center [77, 289] width 87 height 11
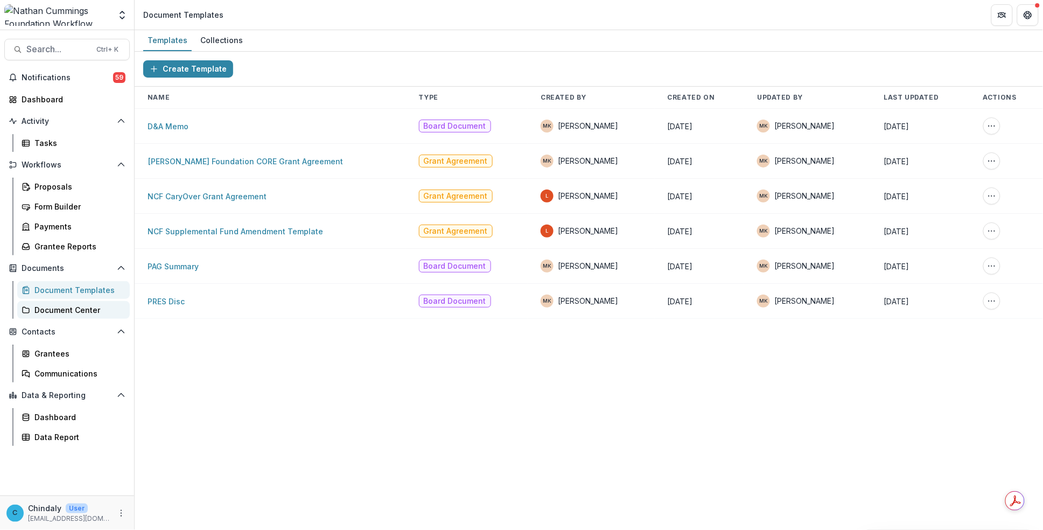
click at [42, 305] on div "Document Center" at bounding box center [77, 309] width 87 height 11
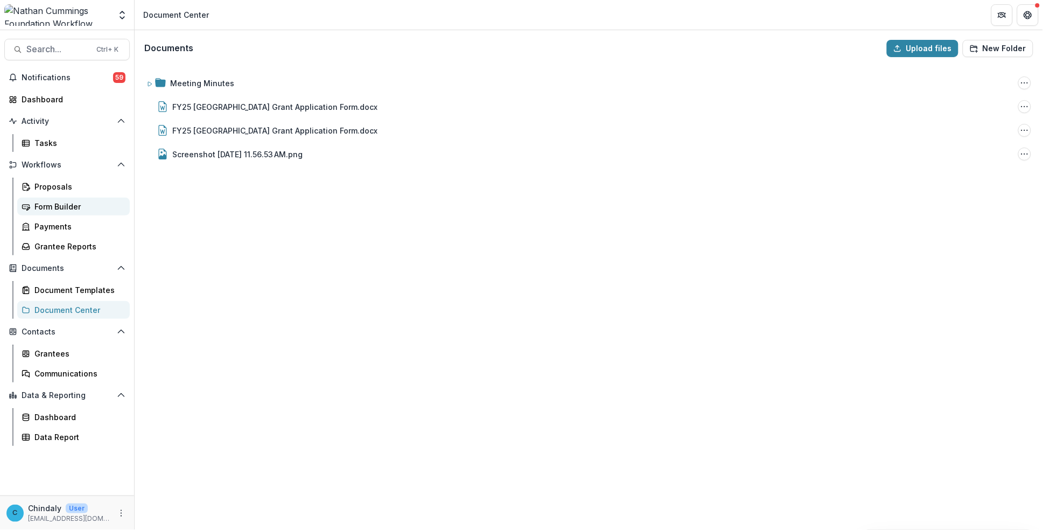
click at [45, 212] on div "Form Builder" at bounding box center [77, 206] width 87 height 11
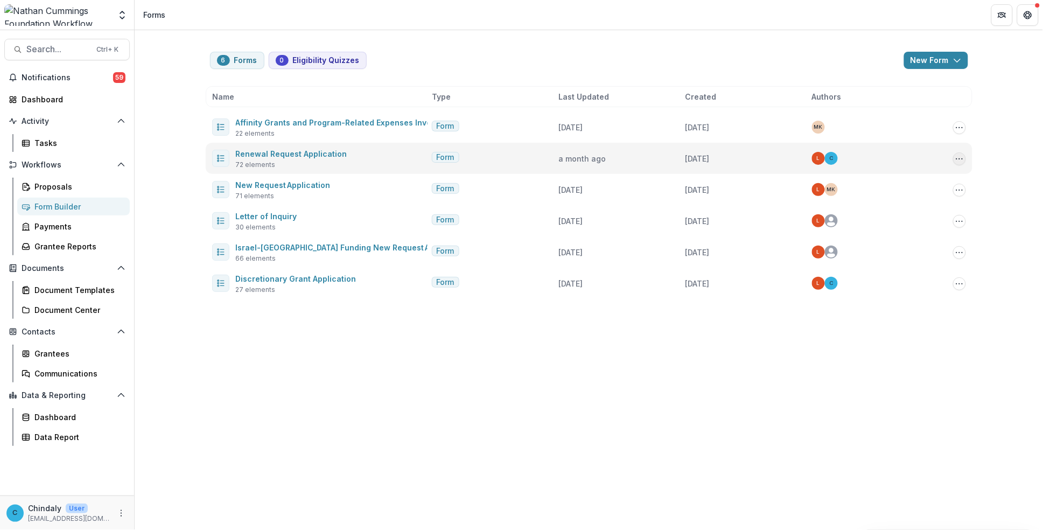
click at [879, 158] on button "Options" at bounding box center [959, 158] width 13 height 13
click at [331, 150] on link "Renewal Request Application" at bounding box center [291, 153] width 111 height 9
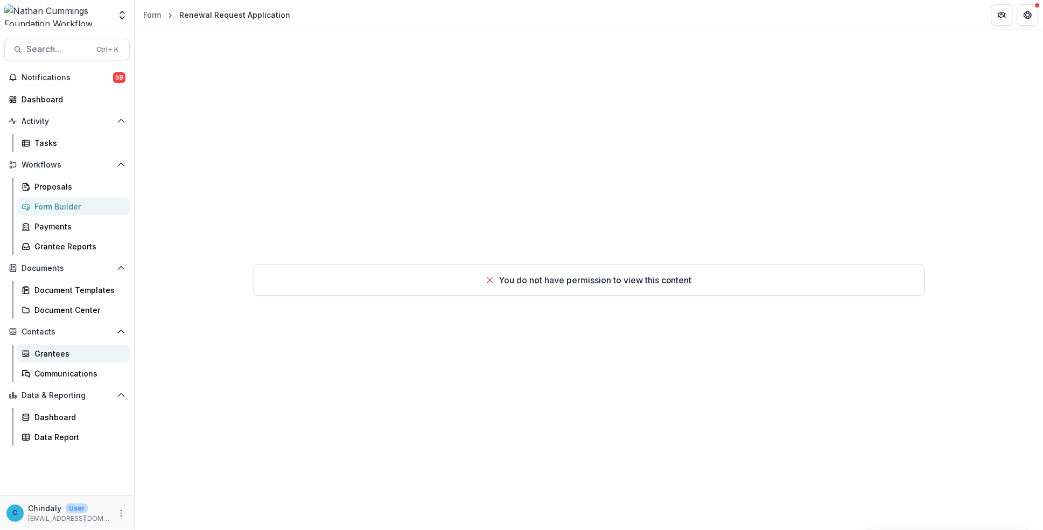
click at [55, 351] on div "Grantees" at bounding box center [77, 353] width 87 height 11
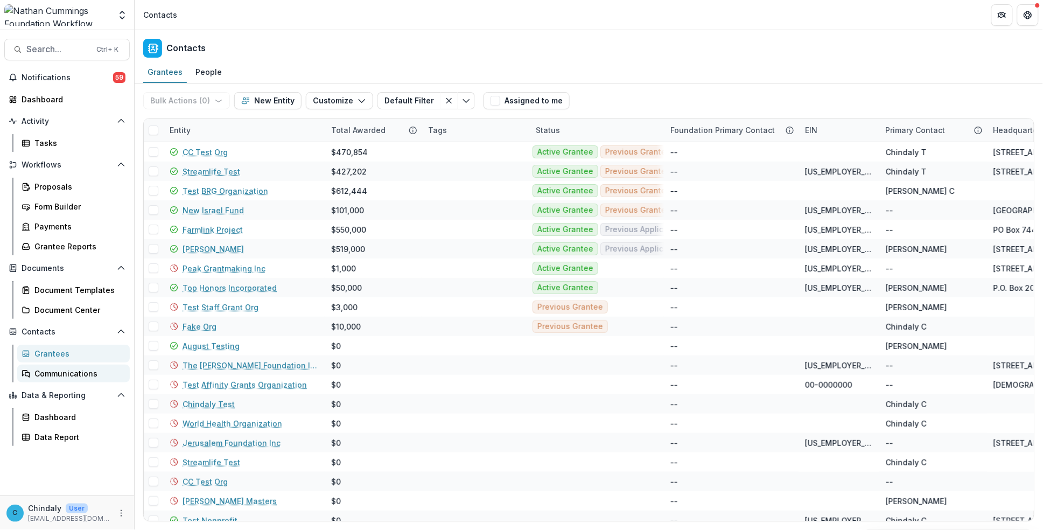
click at [47, 363] on div "Communications" at bounding box center [77, 373] width 87 height 11
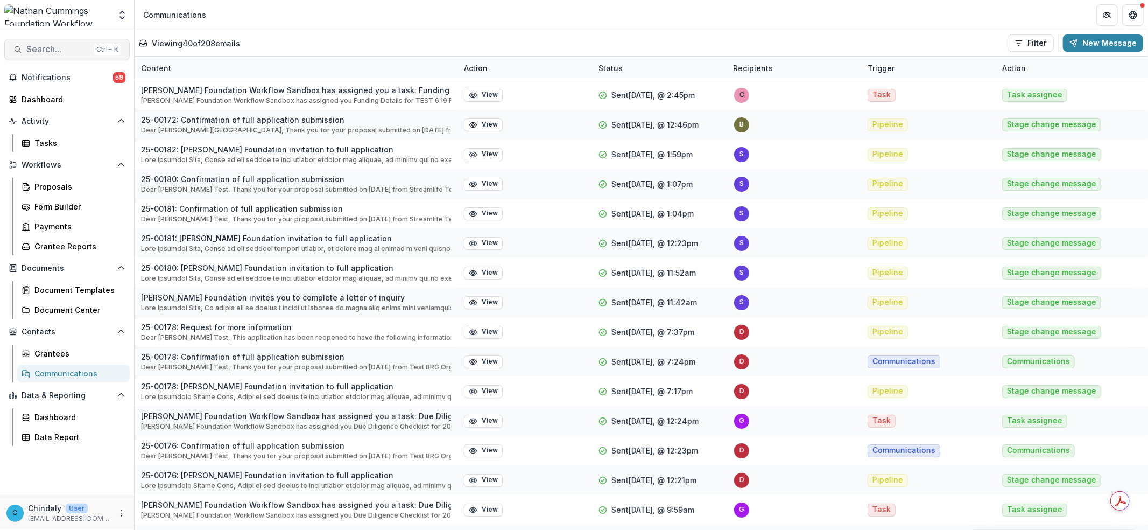
click at [43, 49] on span "Search..." at bounding box center [58, 49] width 64 height 10
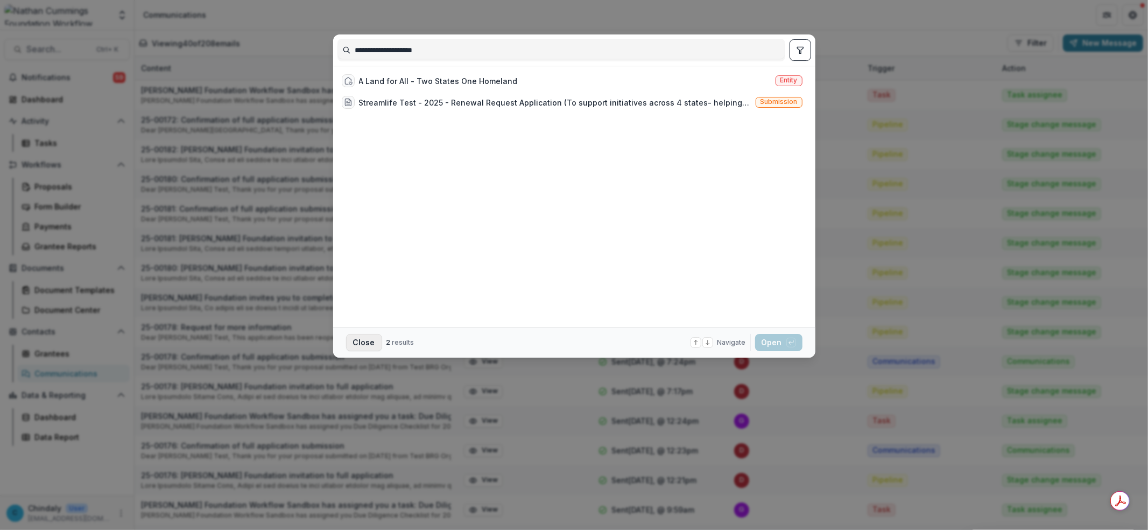
type input "**********"
click at [370, 341] on button "Close" at bounding box center [364, 342] width 36 height 17
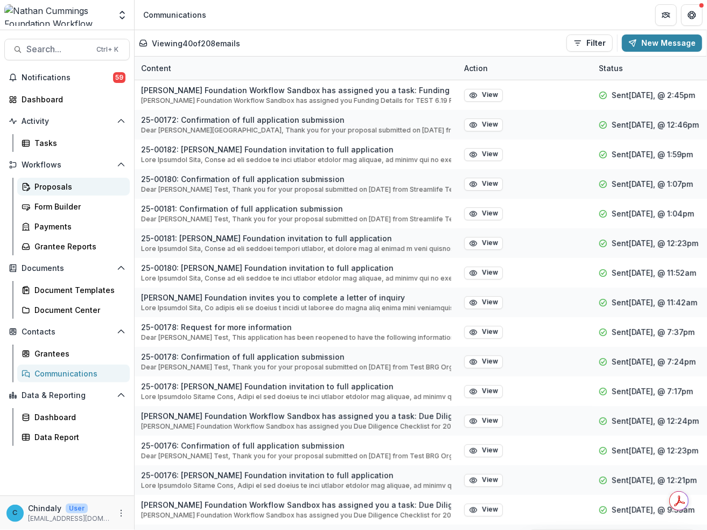
click at [36, 187] on div "Proposals" at bounding box center [77, 186] width 87 height 11
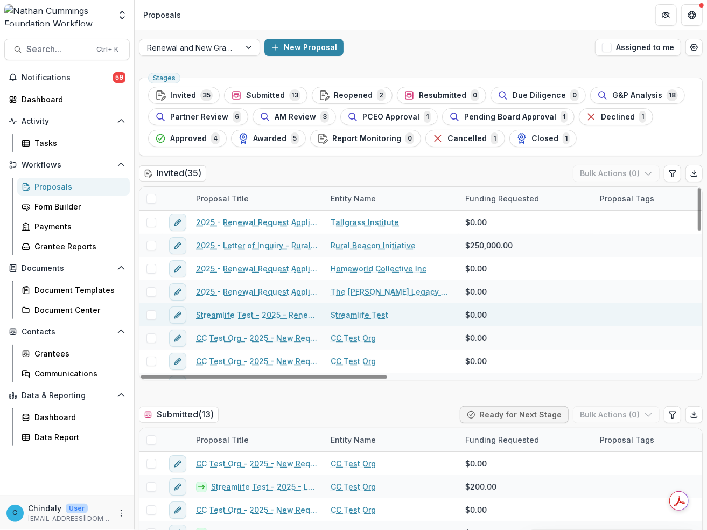
click at [214, 318] on link "Streamlife Test - 2025 - Renewal Request Application" at bounding box center [257, 314] width 122 height 11
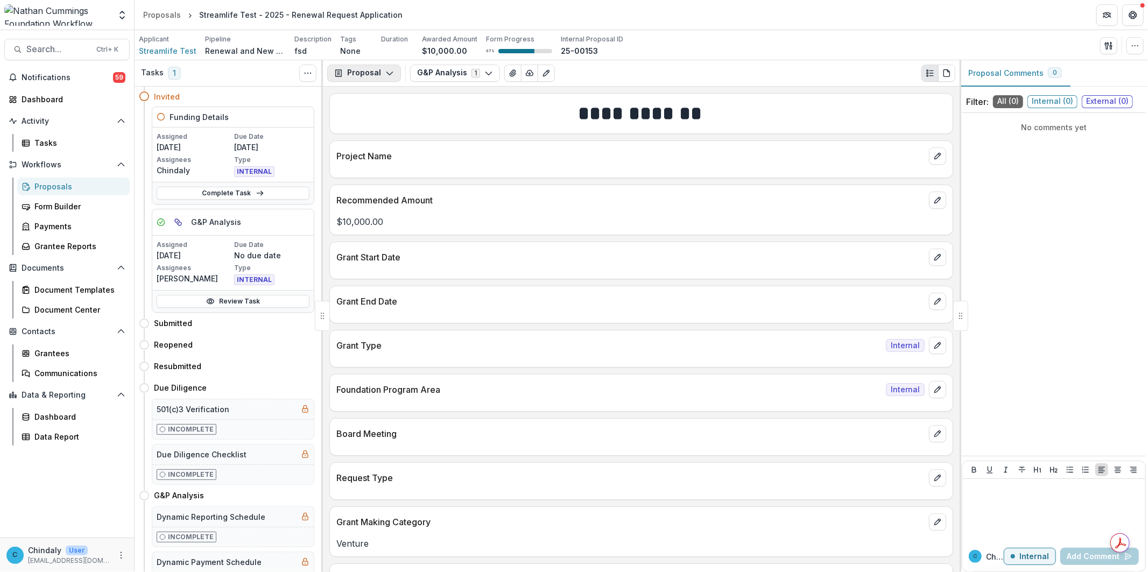
click at [396, 75] on button "Proposal" at bounding box center [364, 73] width 74 height 17
click at [353, 71] on button "Proposal" at bounding box center [364, 73] width 74 height 17
click at [357, 77] on button "Proposal" at bounding box center [364, 73] width 74 height 17
click at [447, 76] on button "G&P Analysis 1" at bounding box center [455, 73] width 90 height 17
click at [542, 72] on icon "Edit as form" at bounding box center [546, 73] width 9 height 9
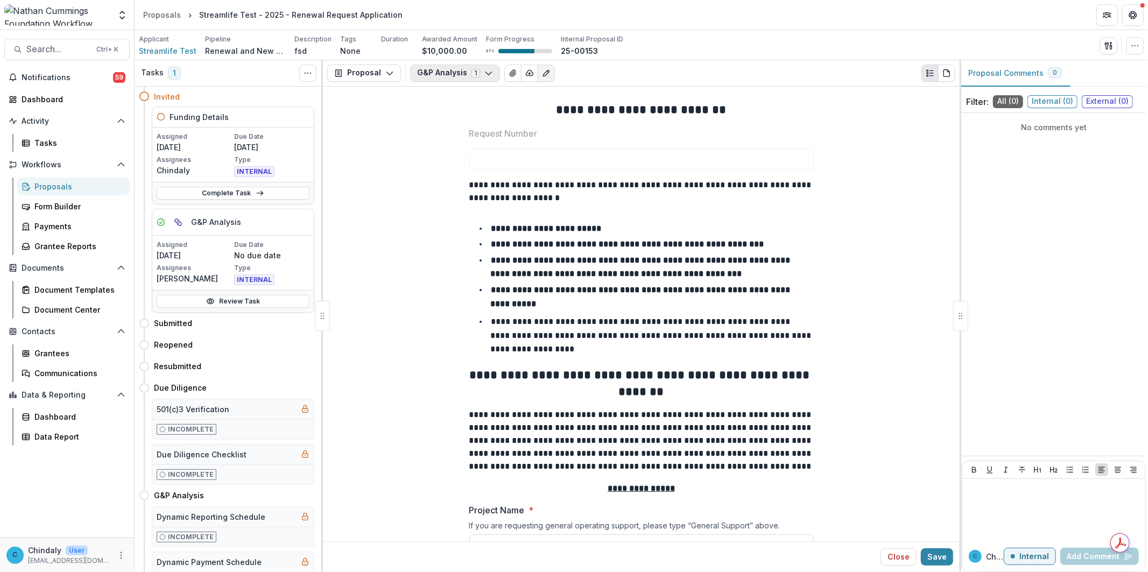
click at [470, 67] on button "G&P Analysis 1" at bounding box center [455, 73] width 90 height 17
click at [388, 71] on icon "button" at bounding box center [390, 73] width 9 height 9
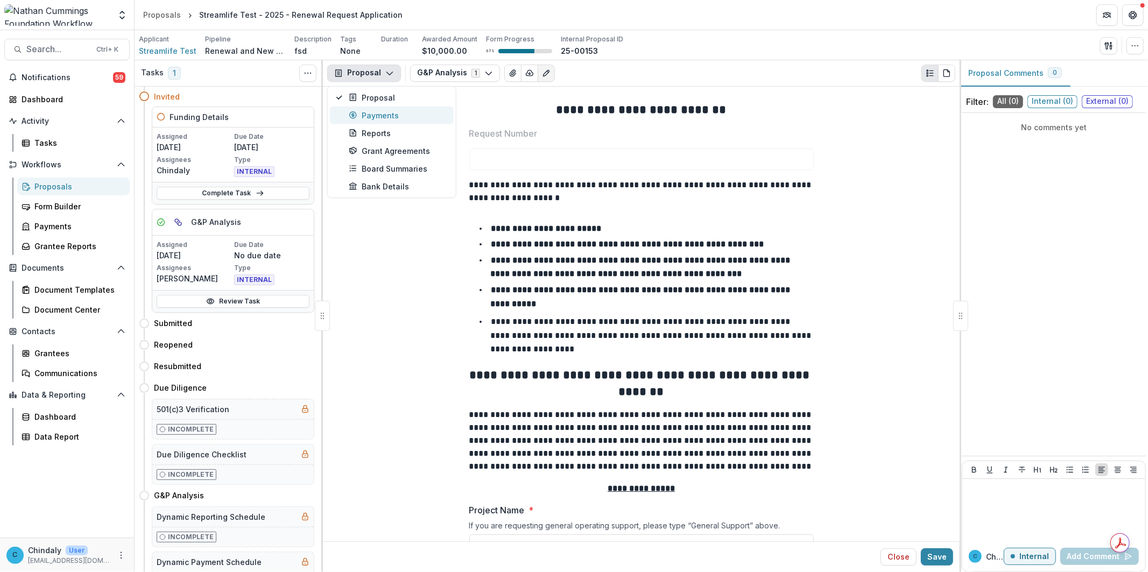
click at [387, 109] on button "Payments" at bounding box center [392, 116] width 124 height 18
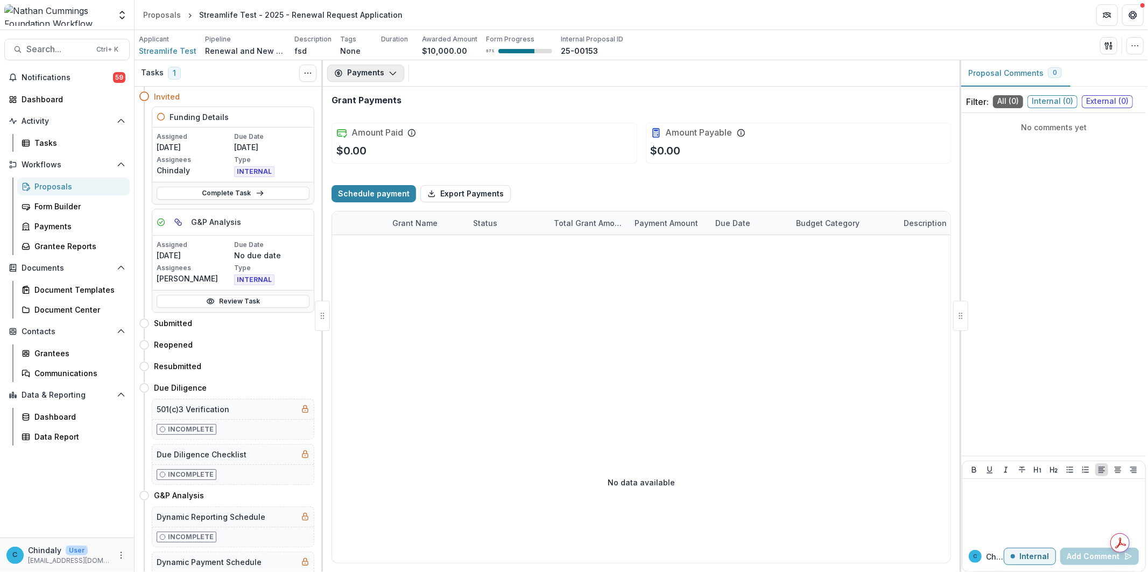
click at [389, 74] on icon "button" at bounding box center [393, 73] width 9 height 9
click at [383, 95] on div "Proposal" at bounding box center [398, 97] width 99 height 11
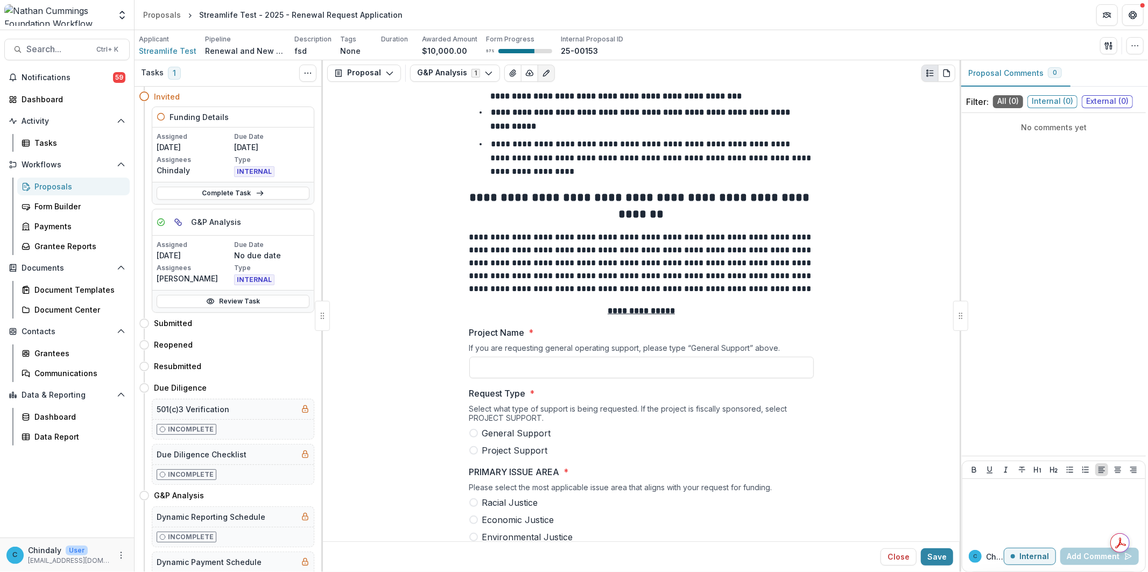
scroll to position [179, 0]
click at [494, 363] on input "Project Name *" at bounding box center [641, 367] width 345 height 22
type input "**********"
click at [474, 363] on label "Project Support" at bounding box center [641, 449] width 345 height 13
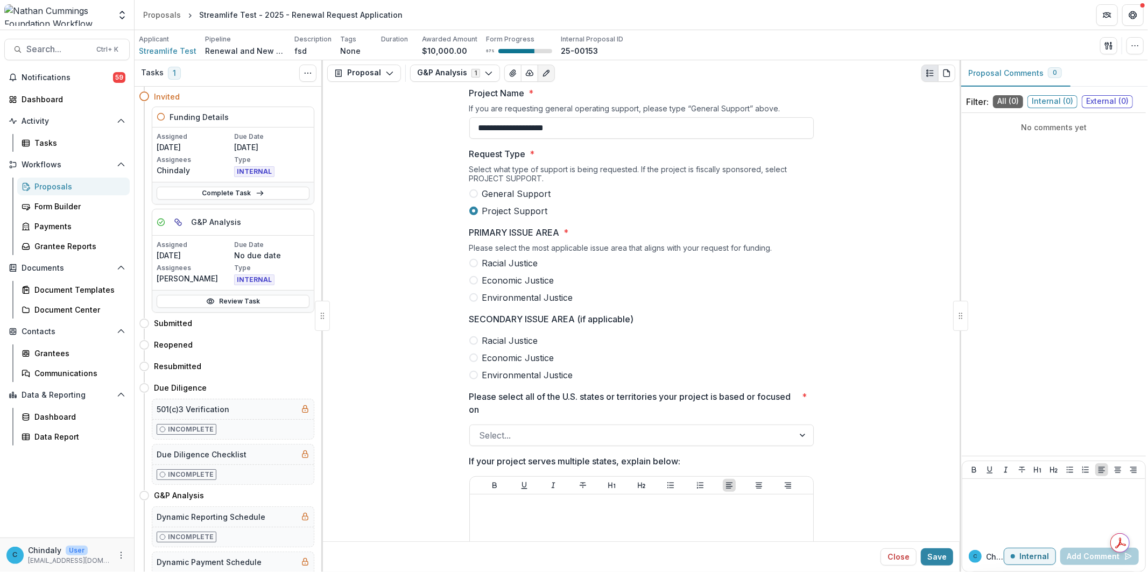
scroll to position [418, 0]
click at [473, 261] on span at bounding box center [473, 262] width 9 height 9
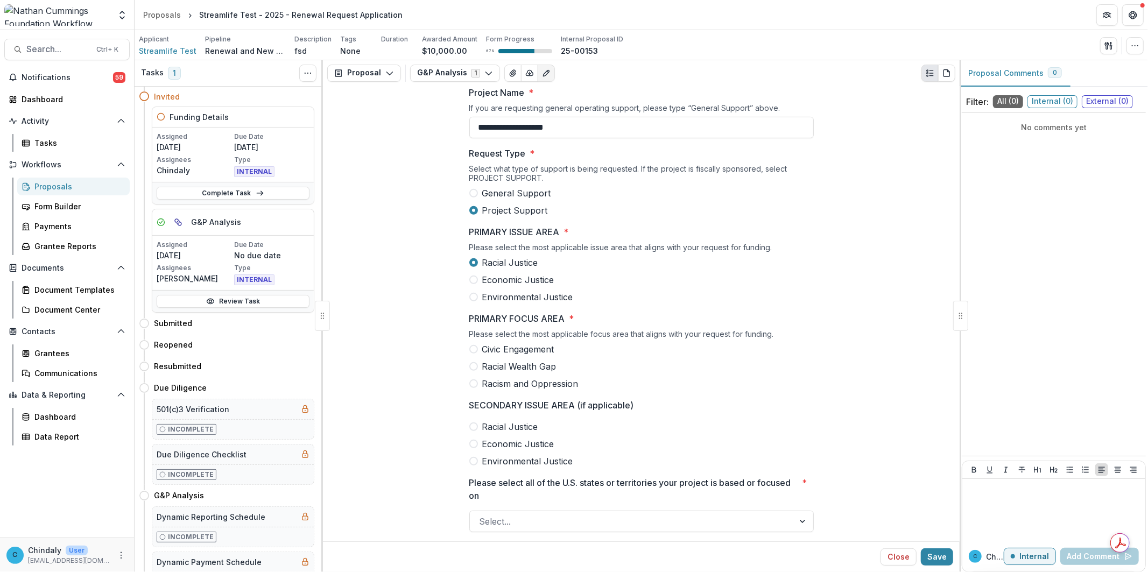
click at [472, 348] on span at bounding box center [473, 349] width 9 height 9
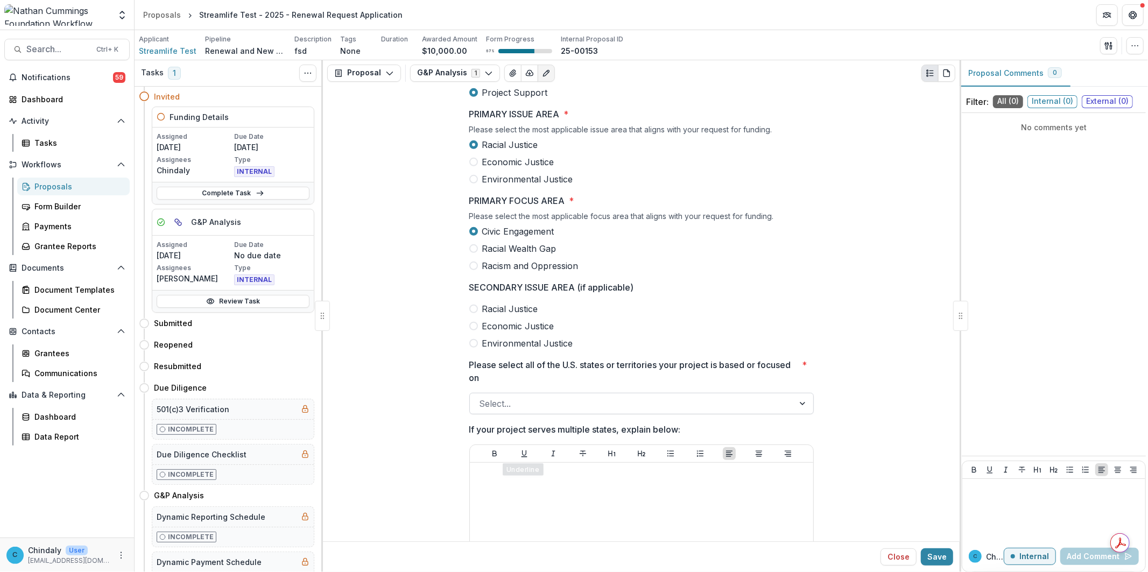
scroll to position [537, 0]
click at [562, 363] on div at bounding box center [632, 402] width 305 height 15
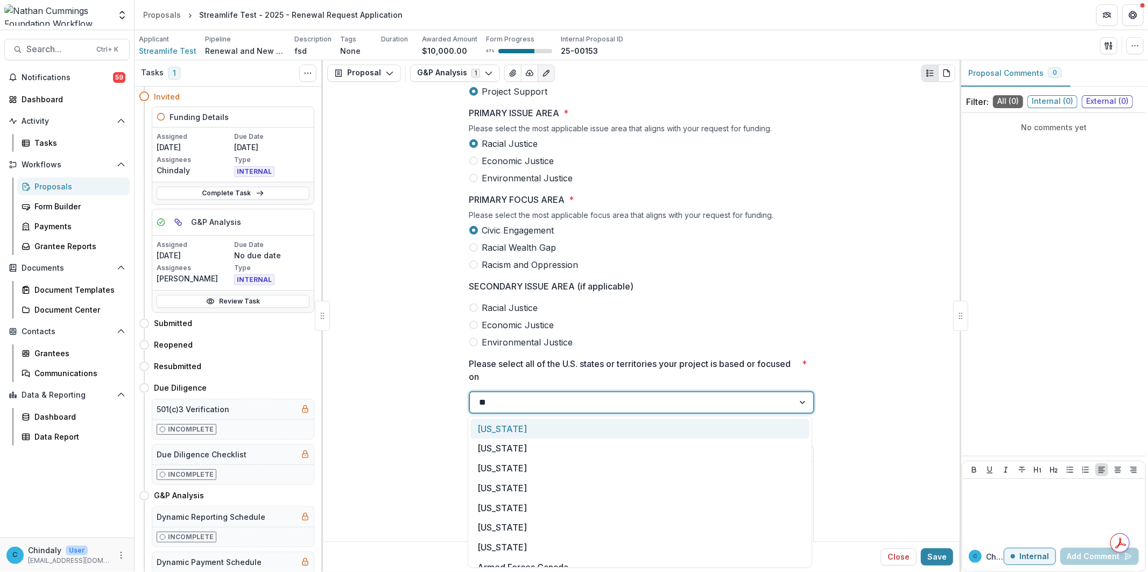
type input "***"
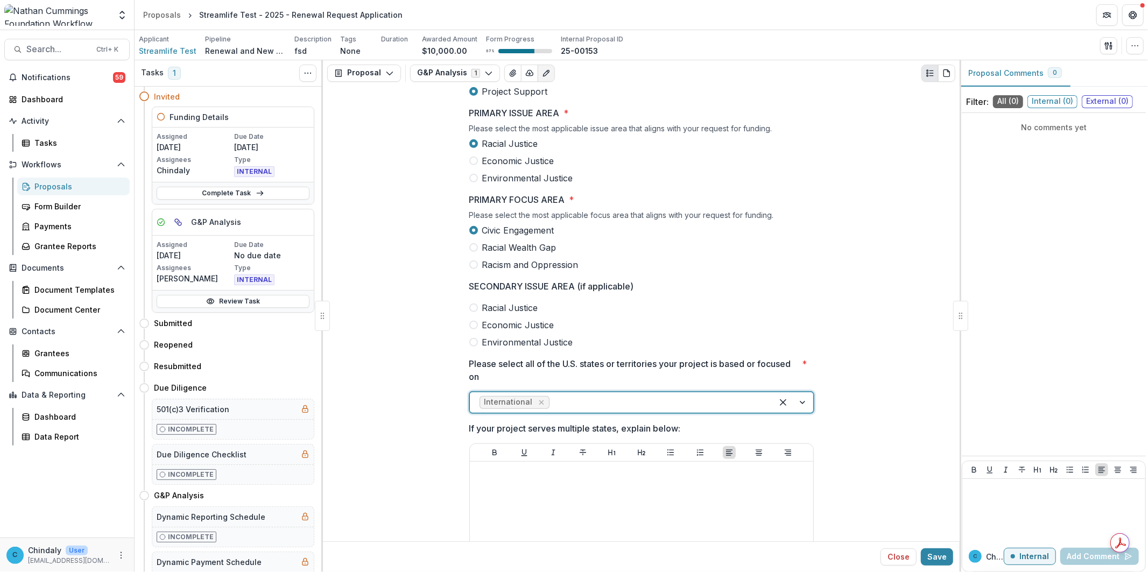
type input "*"
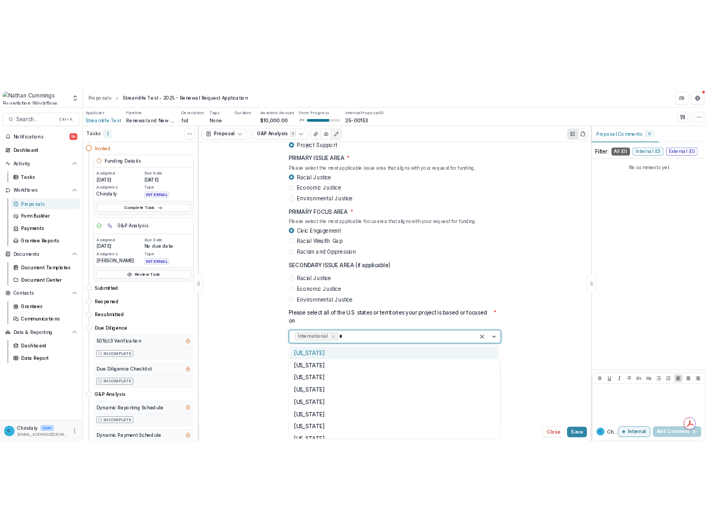
scroll to position [536, 0]
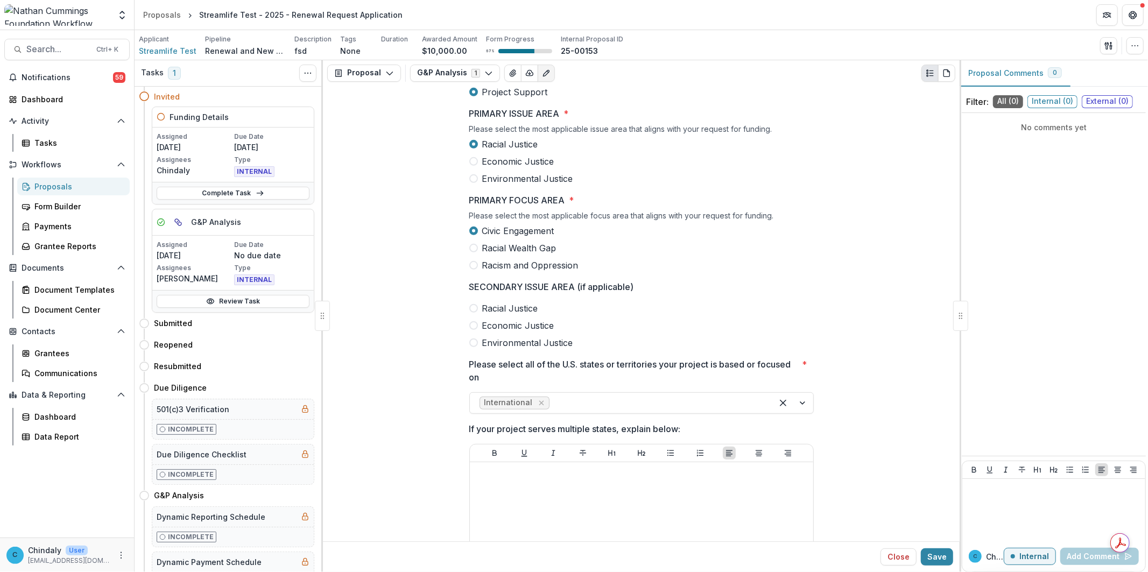
click at [744, 334] on div "Racial Justice Economic Justice Environmental Justice" at bounding box center [641, 325] width 345 height 47
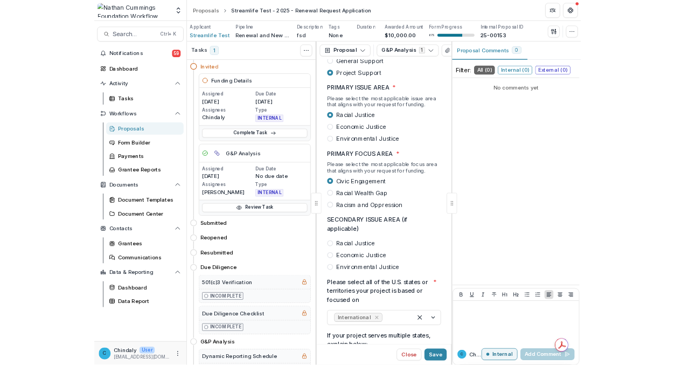
scroll to position [973, 0]
